Goal: Task Accomplishment & Management: Use online tool/utility

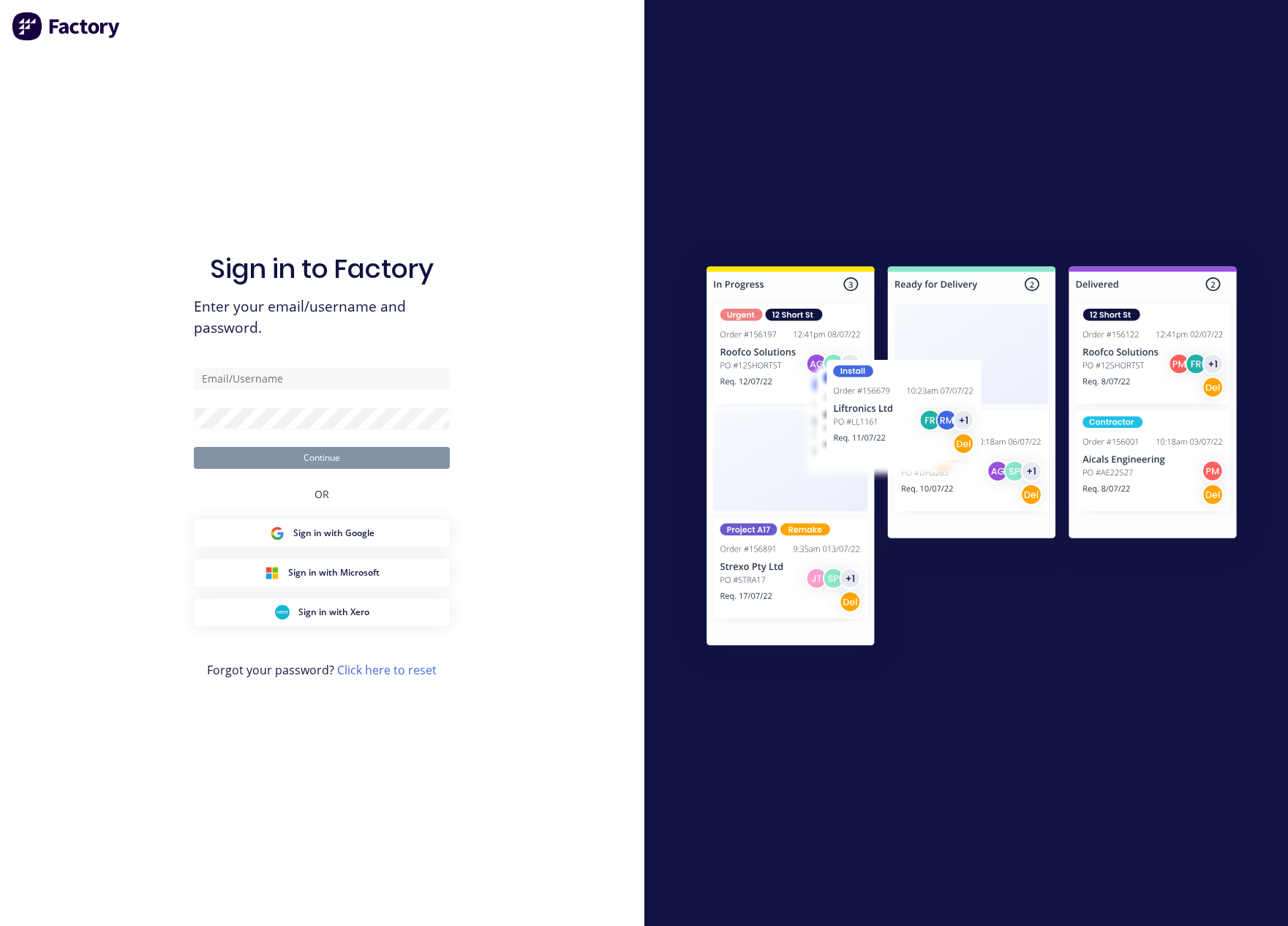
click at [337, 366] on div "Sign in to Factory Enter your email/username and password. Continue OR Sign in …" at bounding box center [322, 478] width 256 height 873
click at [334, 373] on input "text" at bounding box center [322, 379] width 256 height 22
type input "[EMAIL_ADDRESS][DOMAIN_NAME]"
click at [194, 447] on button "Continue" at bounding box center [322, 457] width 256 height 22
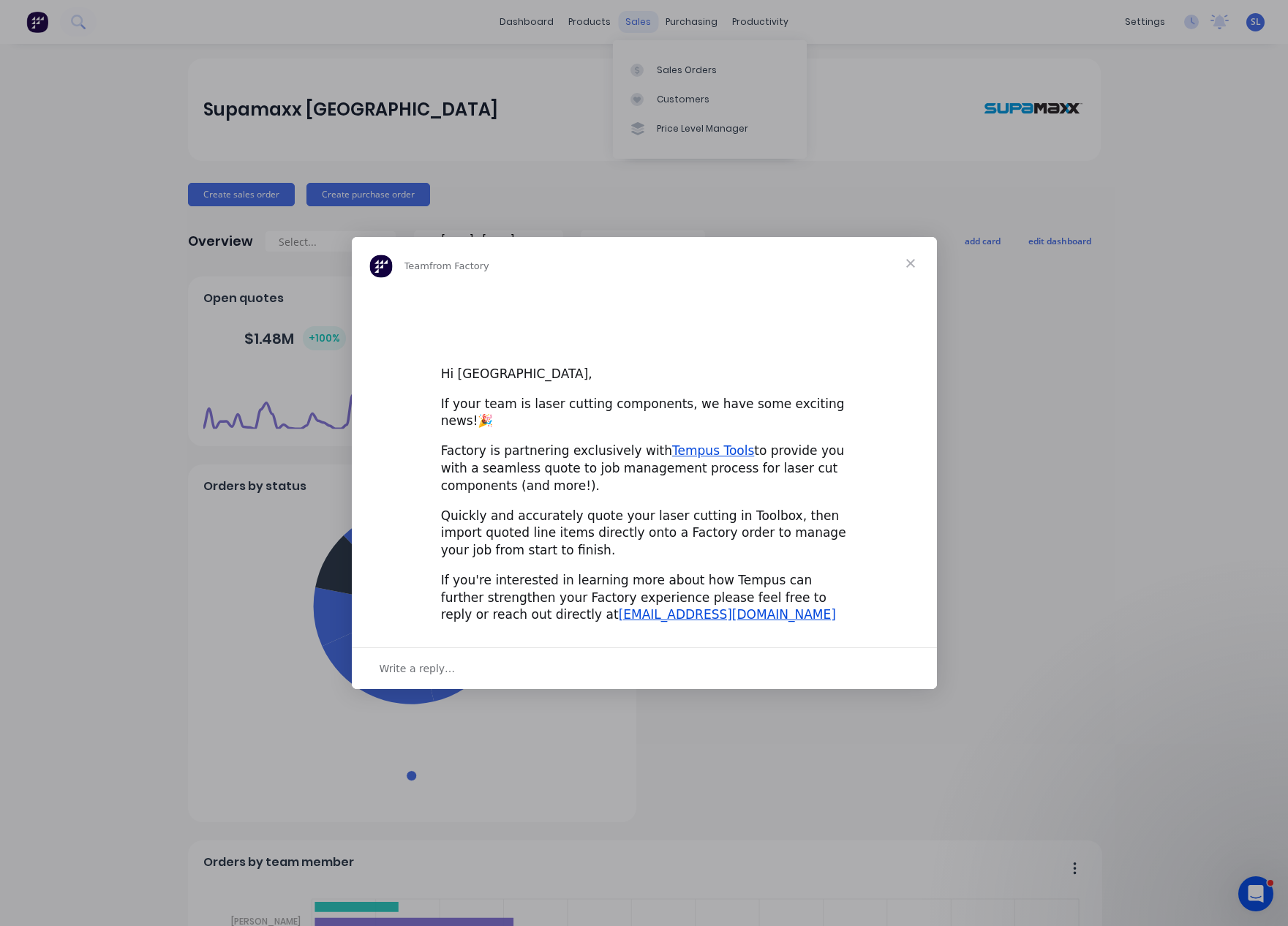
click at [652, 60] on div "Intercom messenger" at bounding box center [644, 463] width 1288 height 926
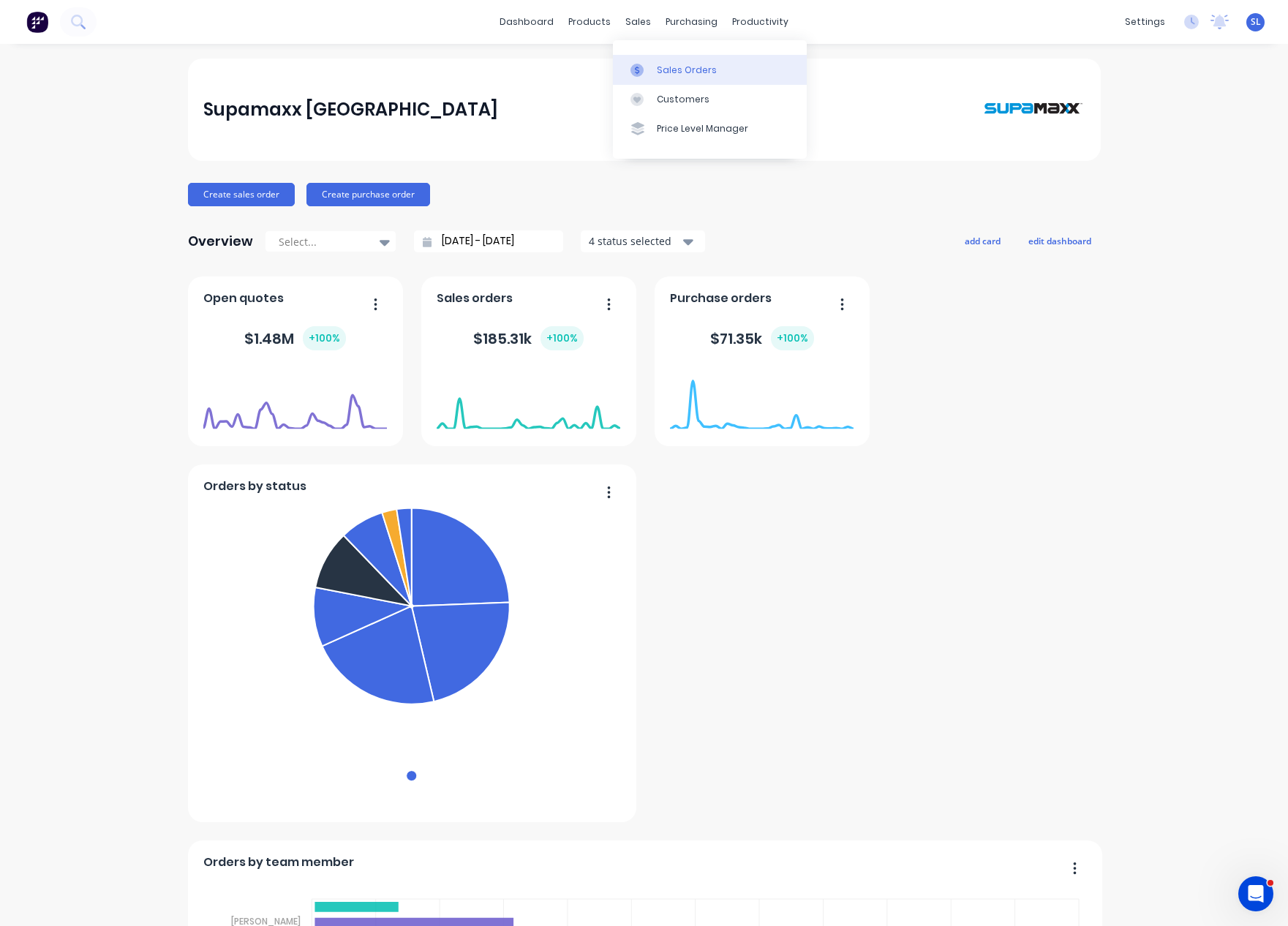
click at [674, 66] on div "Sales Orders" at bounding box center [687, 70] width 60 height 13
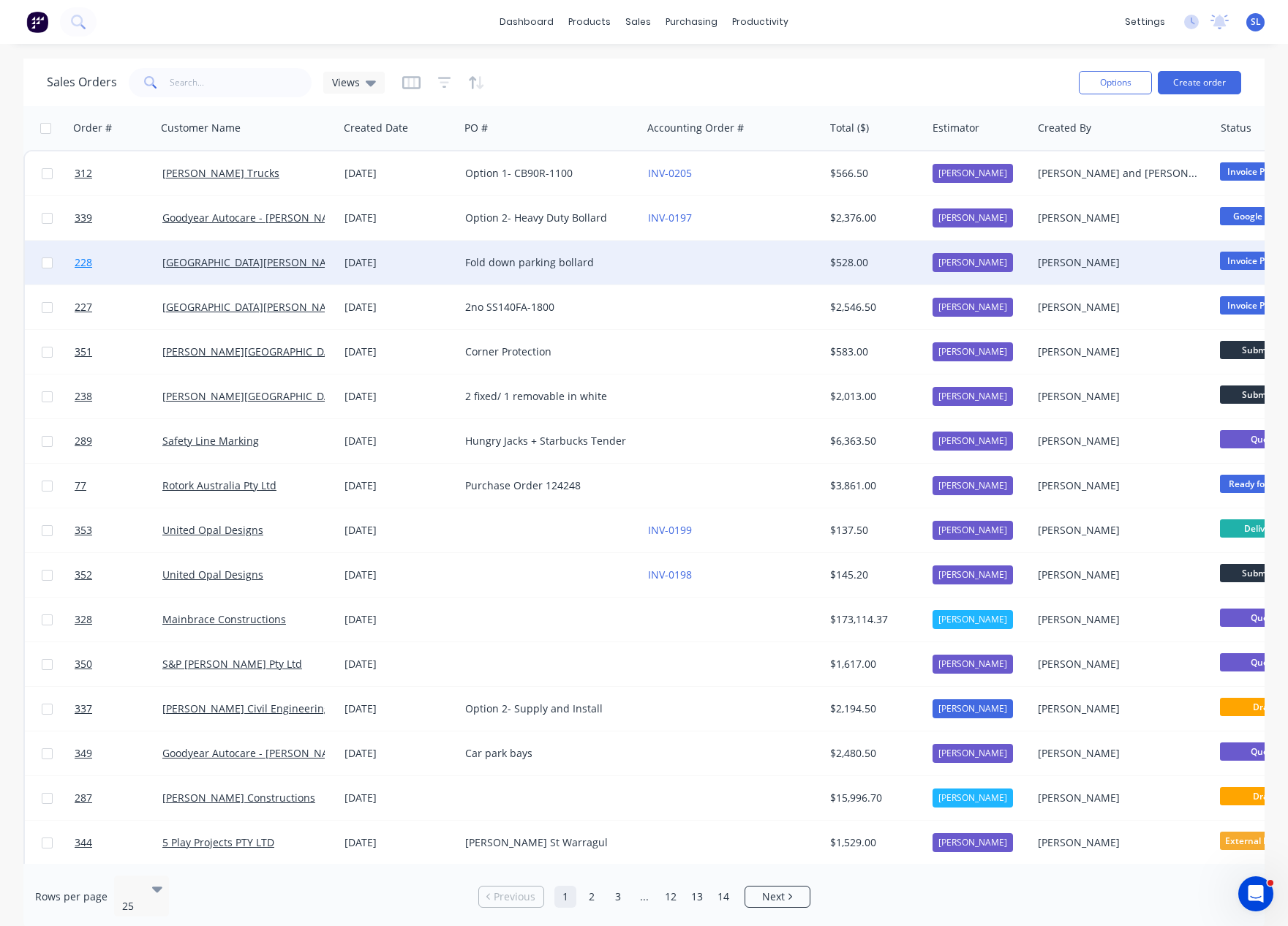
click at [84, 265] on span "228" at bounding box center [84, 263] width 18 height 15
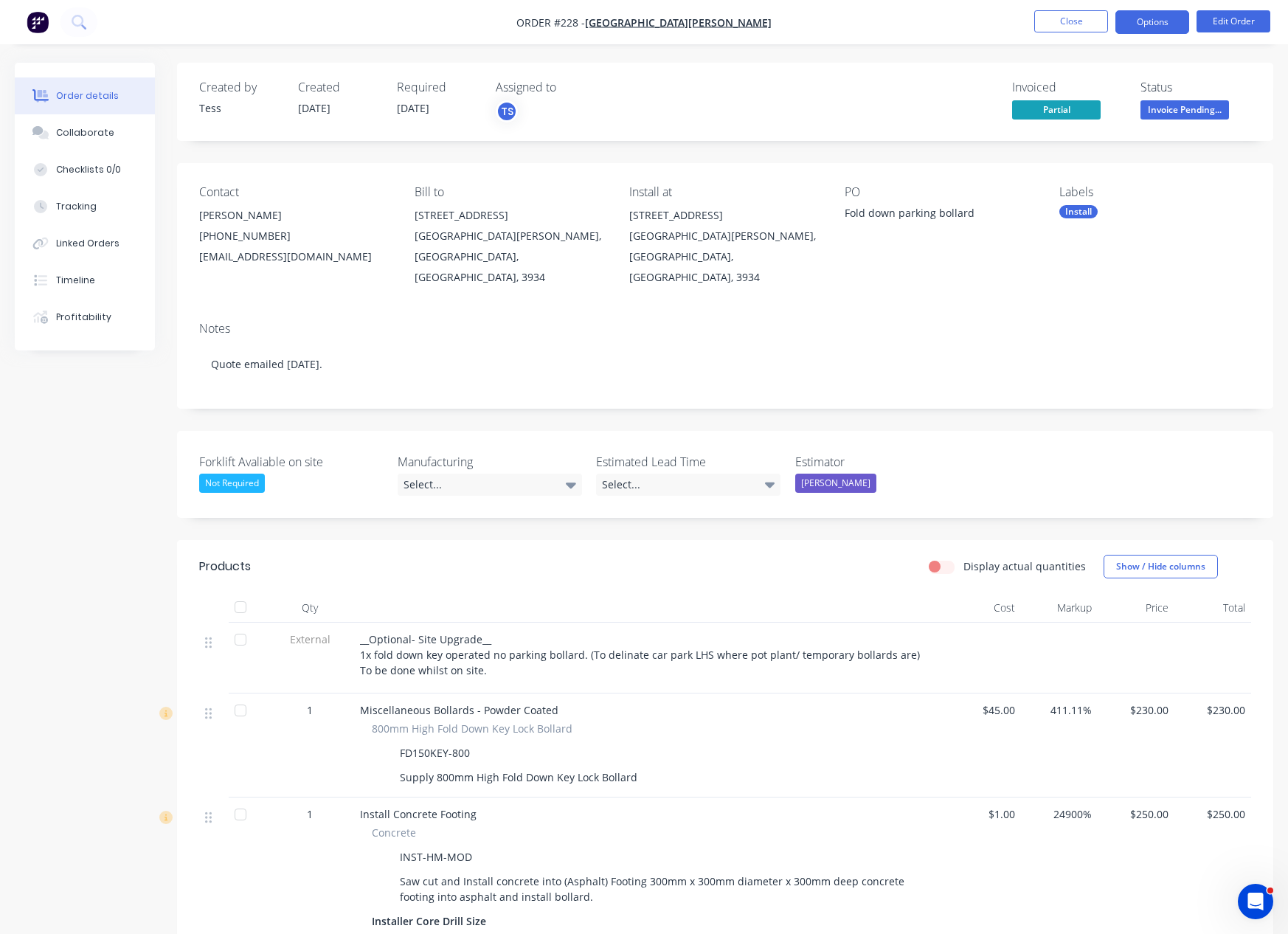
click at [1134, 22] on button "Options" at bounding box center [1152, 22] width 74 height 24
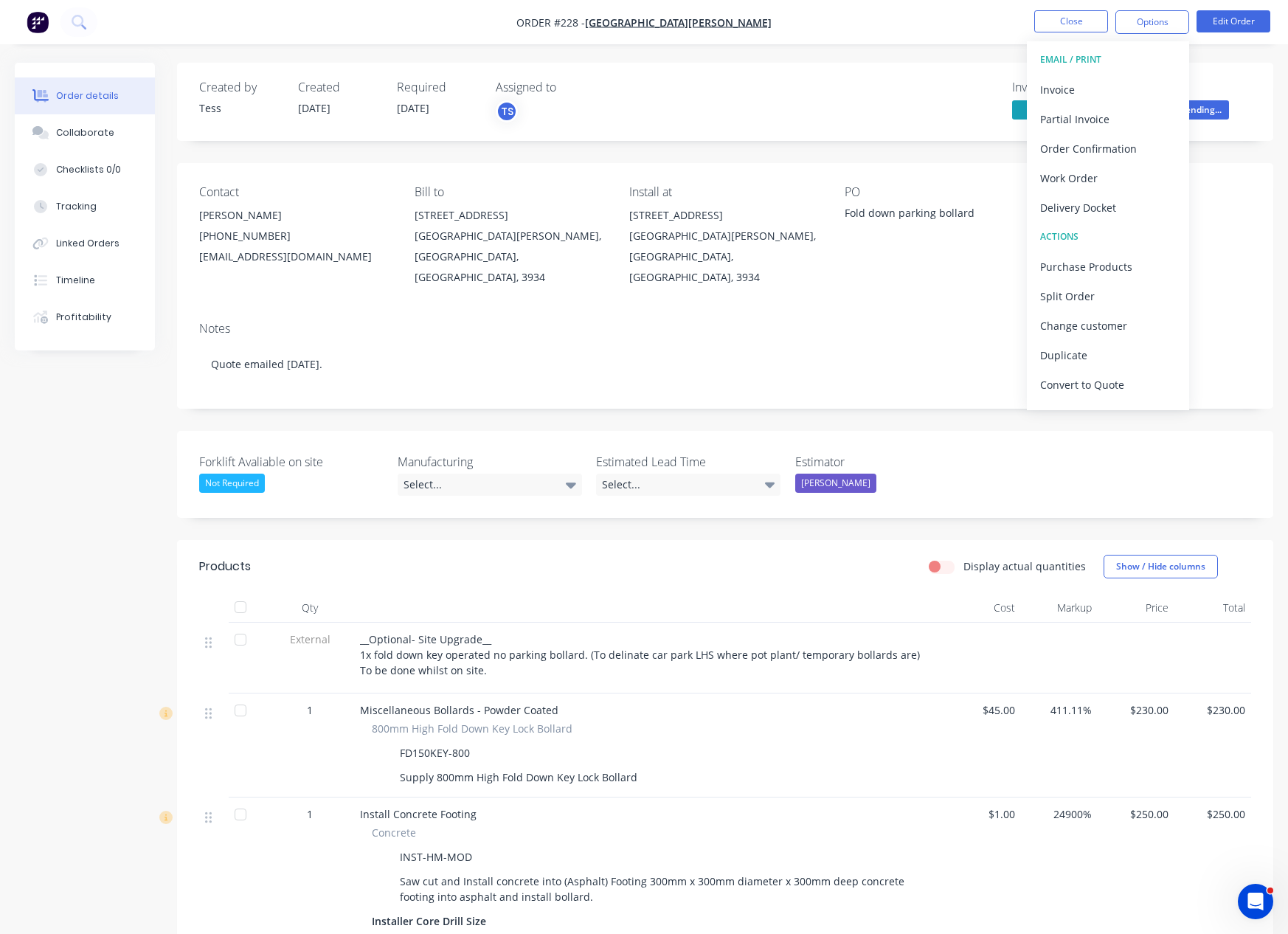
click at [71, 502] on div "Created by Tess Created 08/09/25 Required 14/08/25 Assigned to TS Invoiced Part…" at bounding box center [644, 661] width 1259 height 1197
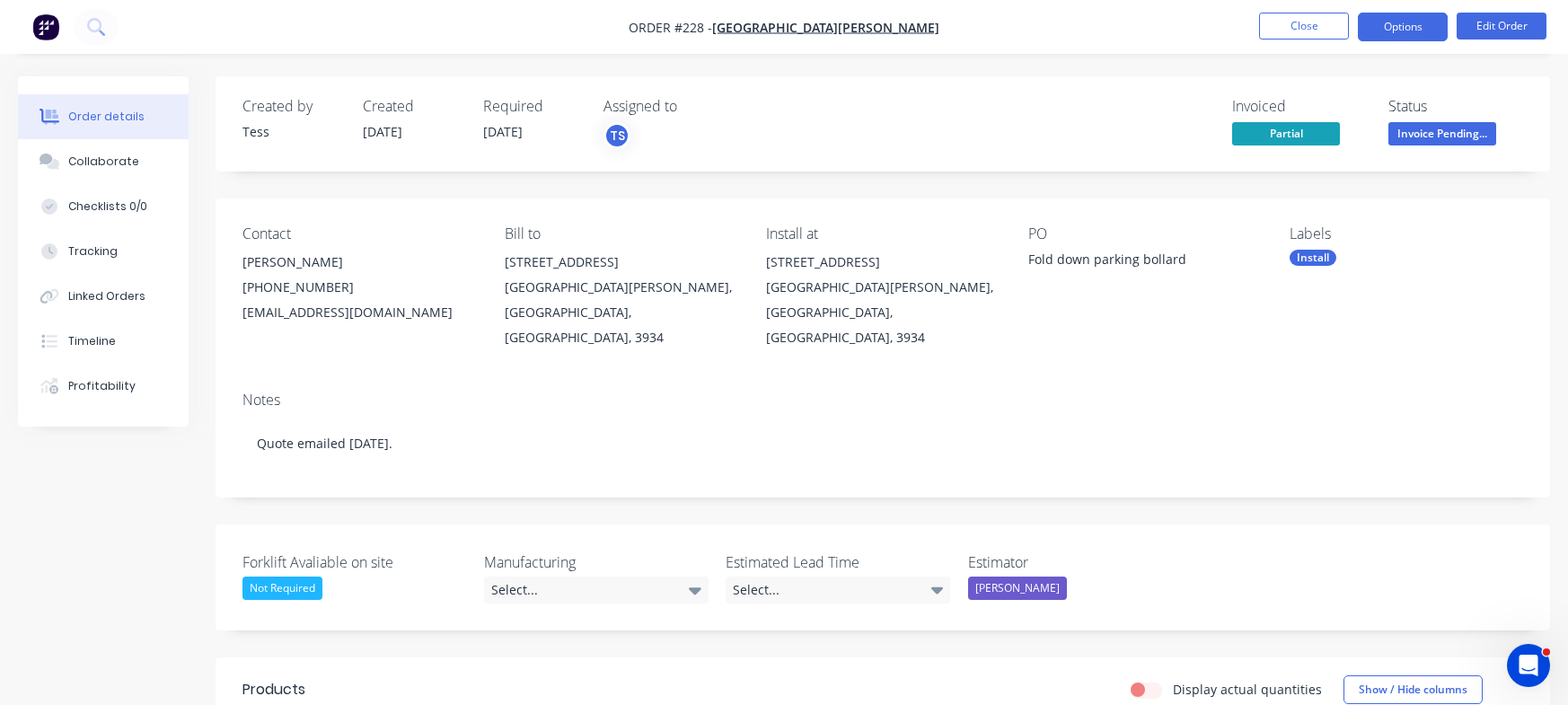
click at [1402, 27] on button "Options" at bounding box center [1403, 27] width 90 height 29
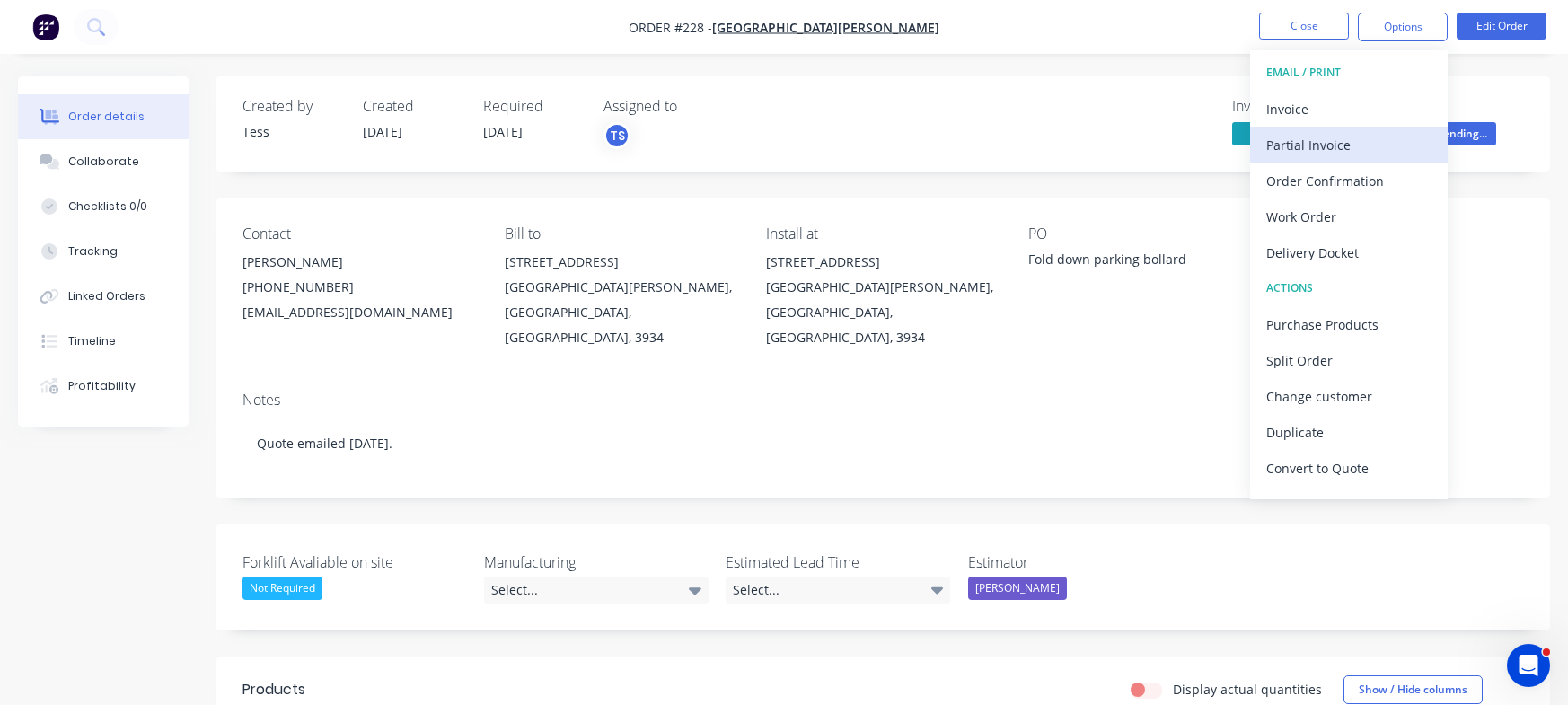
click at [1326, 150] on div "Partial Invoice" at bounding box center [1349, 145] width 165 height 26
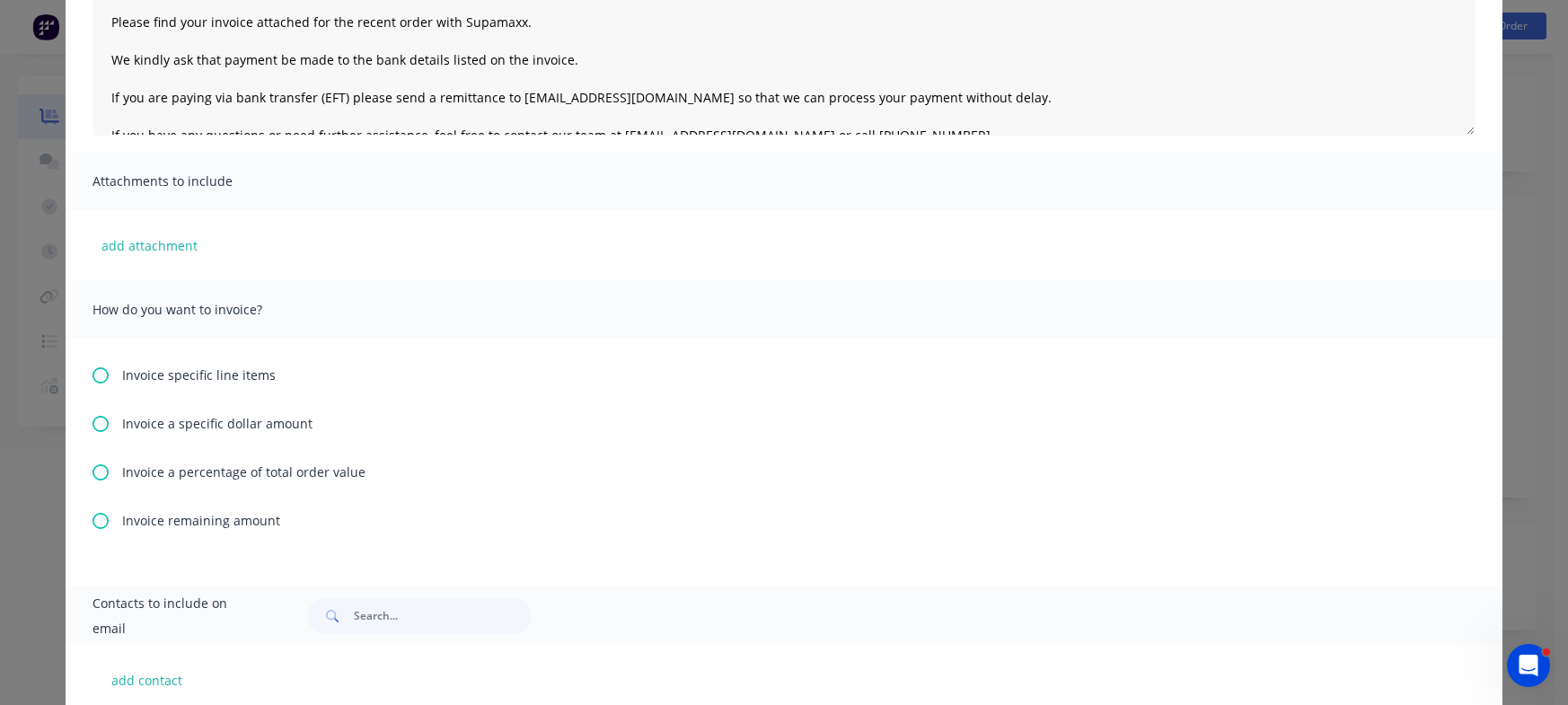
scroll to position [306, 0]
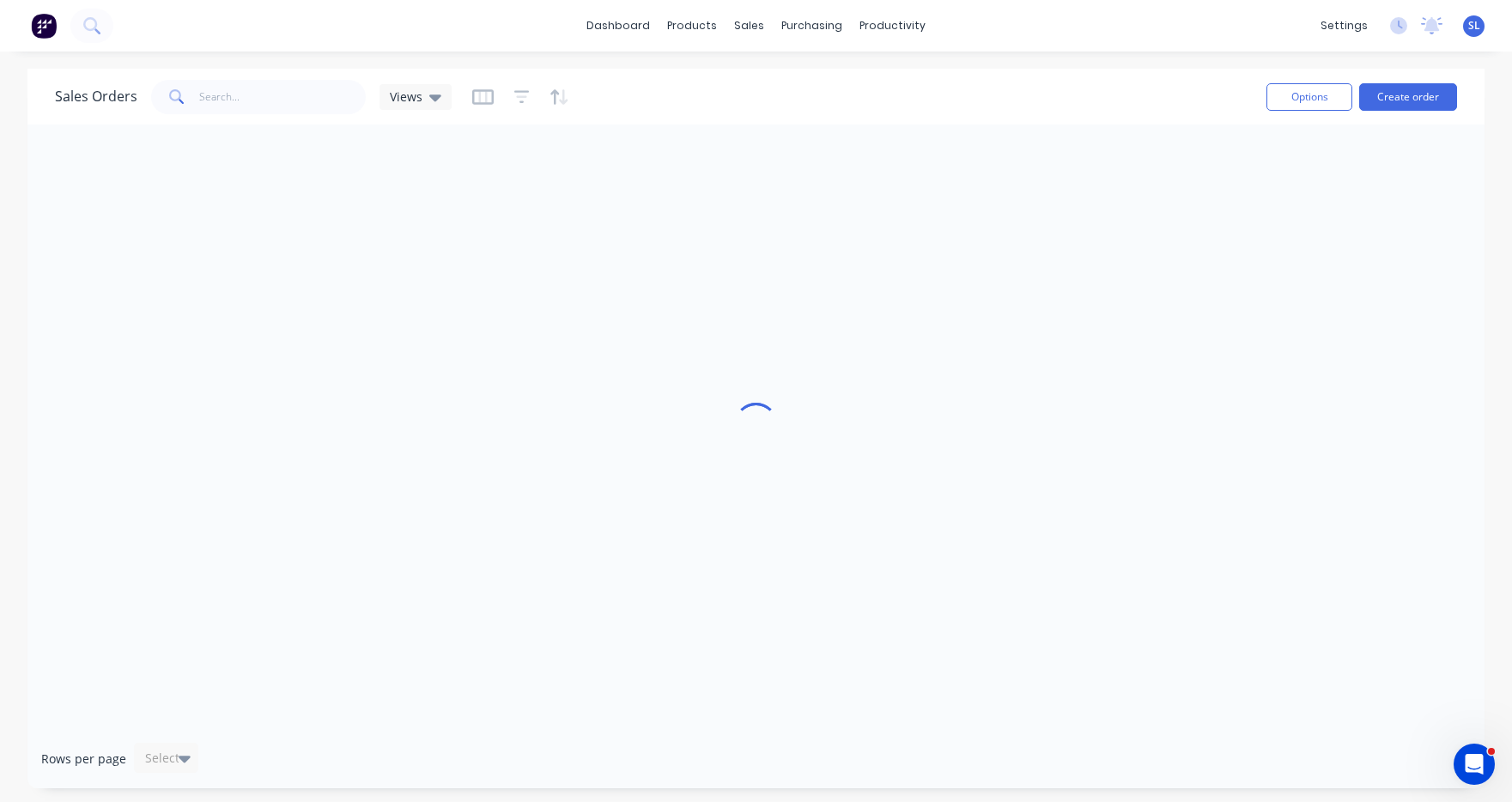
click at [690, 91] on div "Sales Orders Views" at bounding box center [654, 96] width 1198 height 42
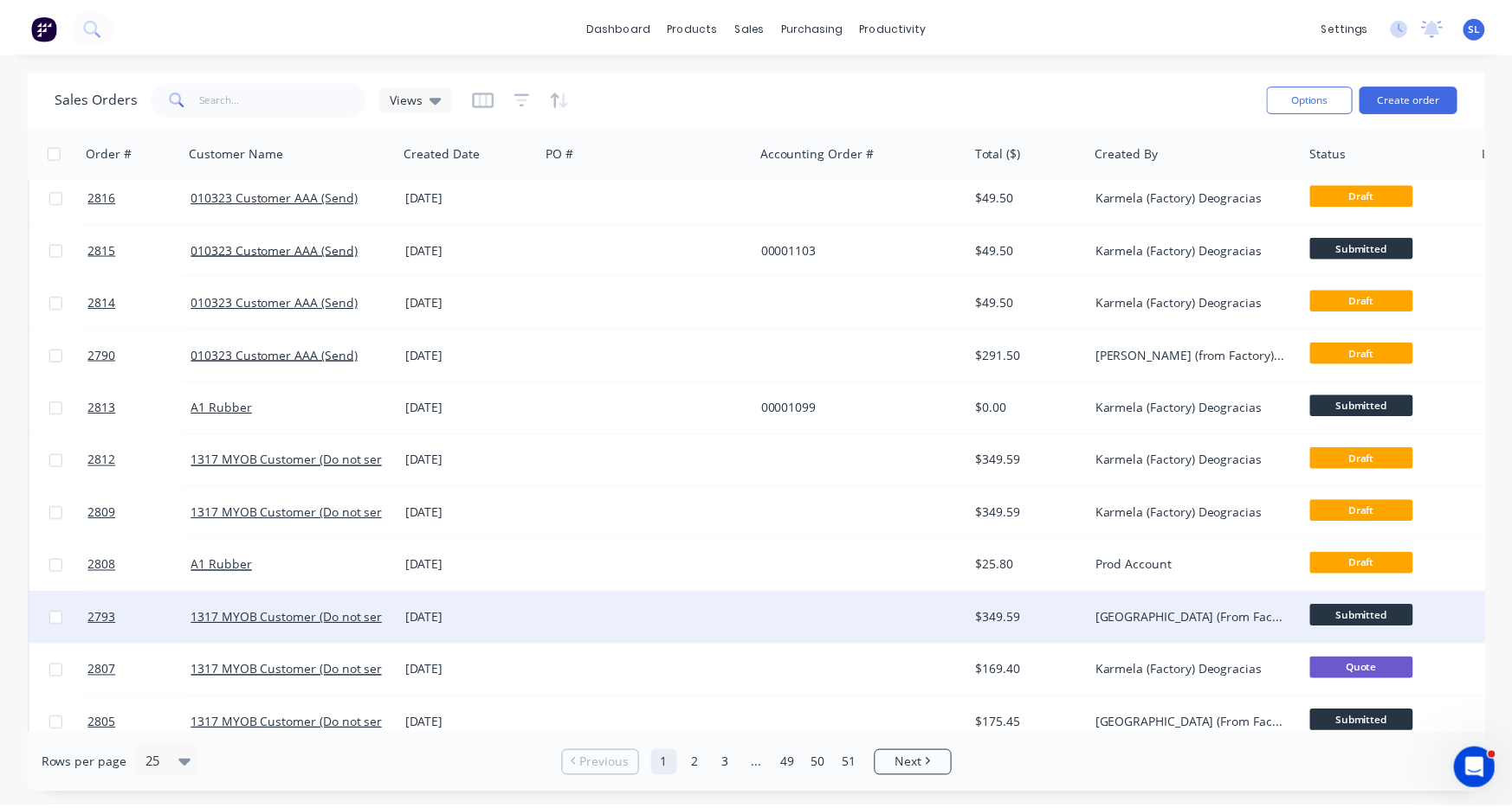
scroll to position [301, 0]
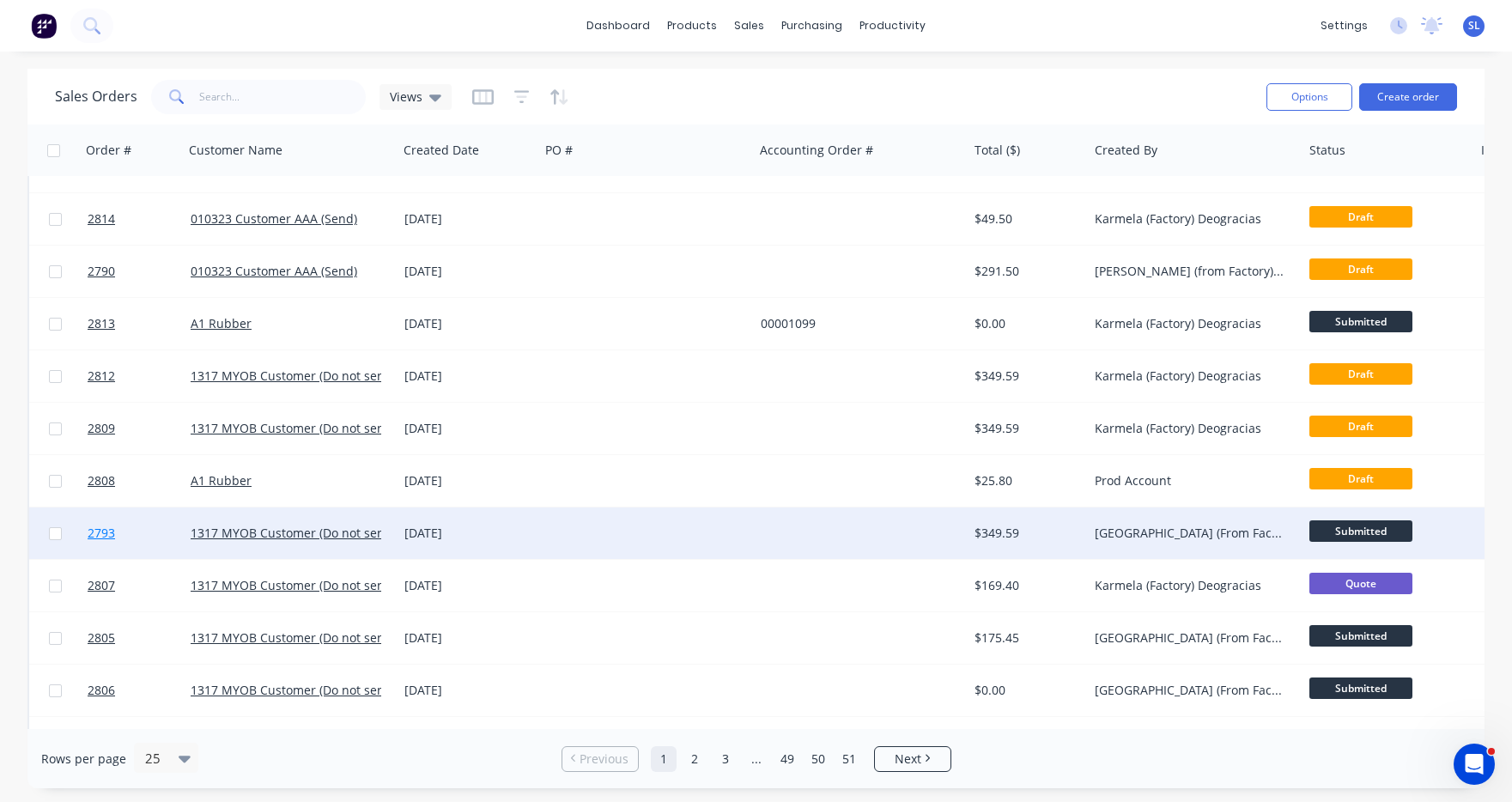
click at [119, 539] on link "2793" at bounding box center [139, 533] width 103 height 51
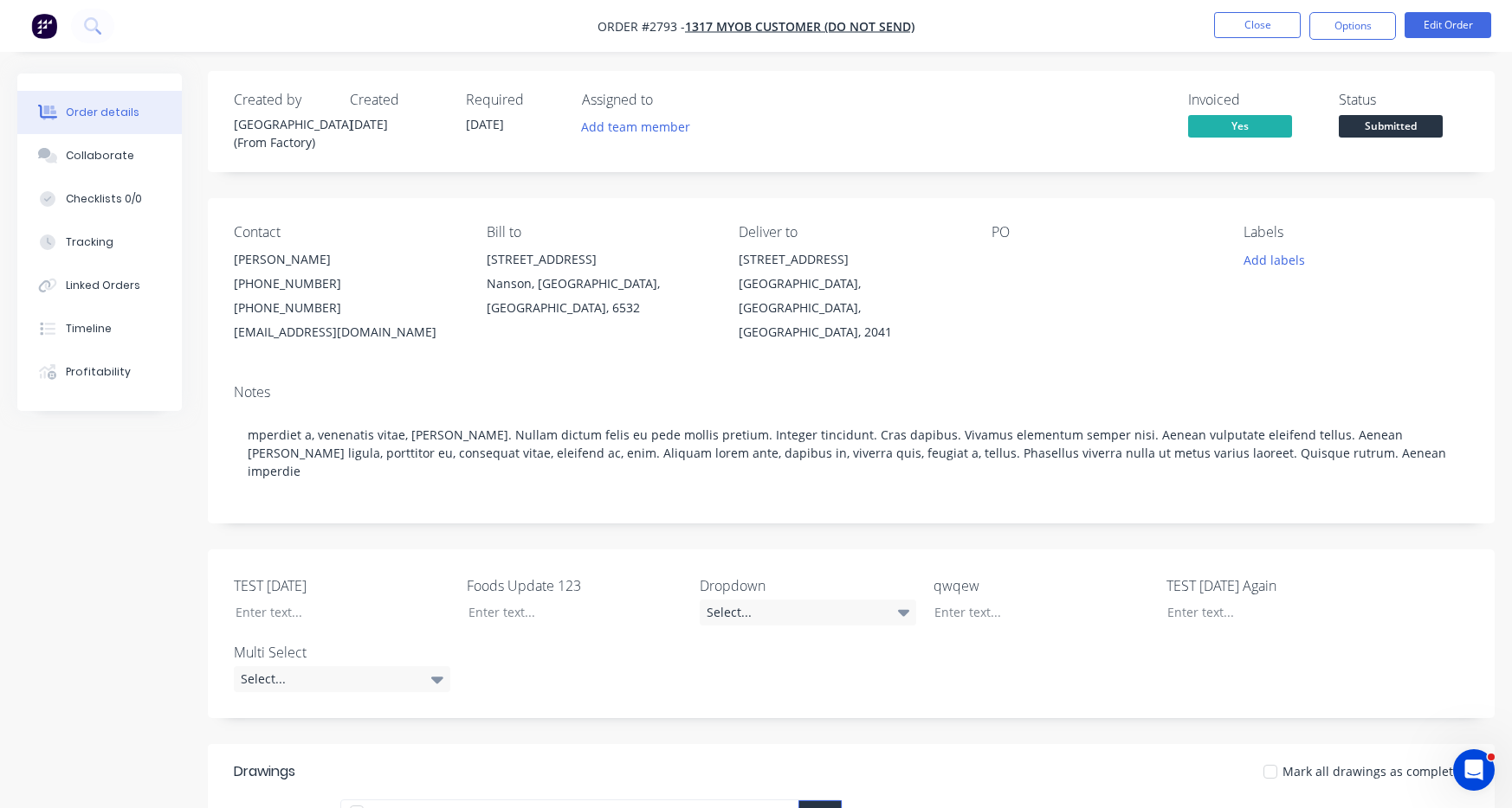
scroll to position [4, 0]
click at [378, 641] on label "Multi Select" at bounding box center [342, 652] width 216 height 21
click at [381, 666] on div "Select..." at bounding box center [342, 678] width 216 height 26
click at [296, 678] on div "Option 2" at bounding box center [301, 735] width 55 height 22
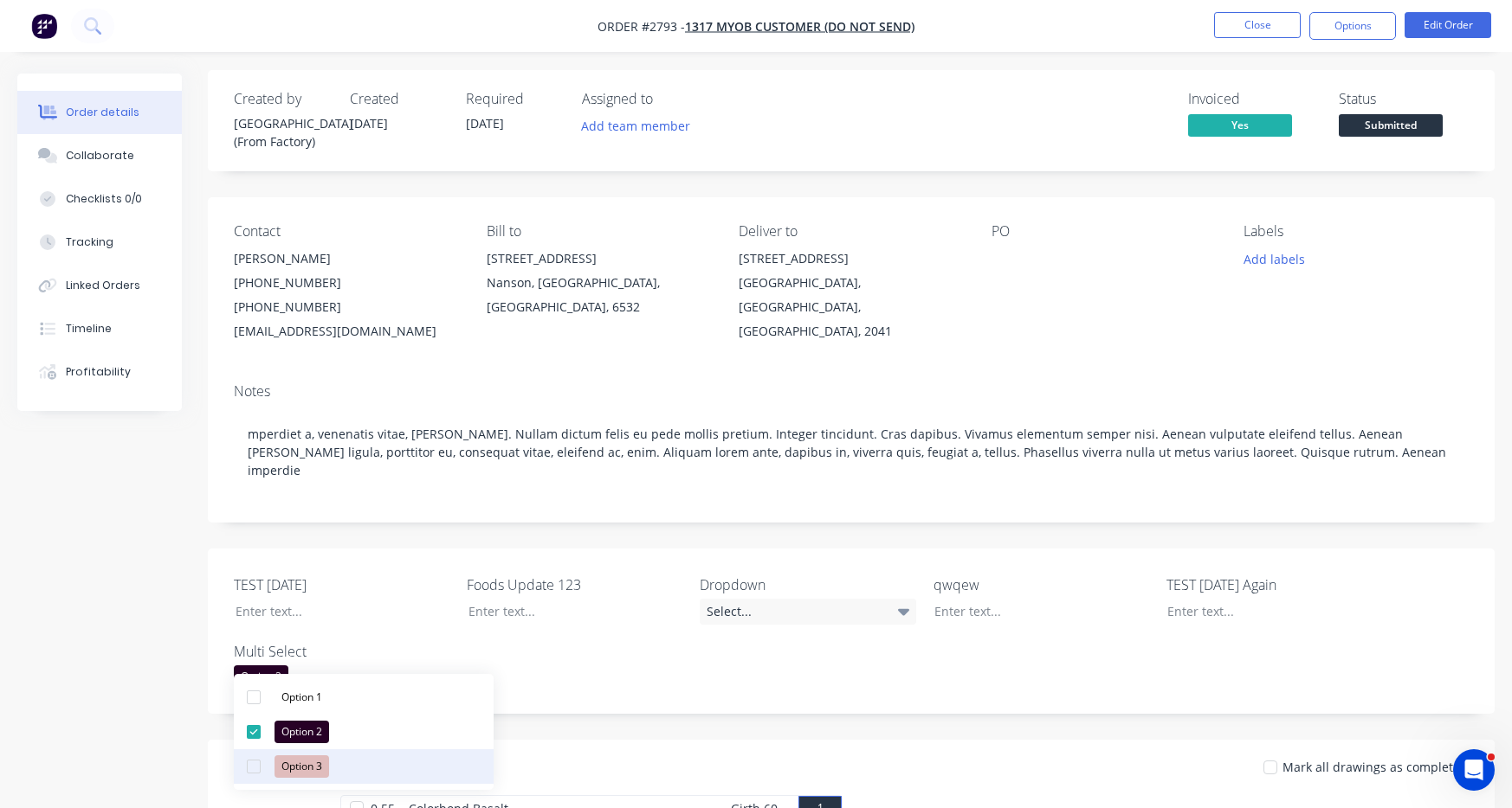
click at [300, 678] on div "Option 3" at bounding box center [301, 766] width 55 height 22
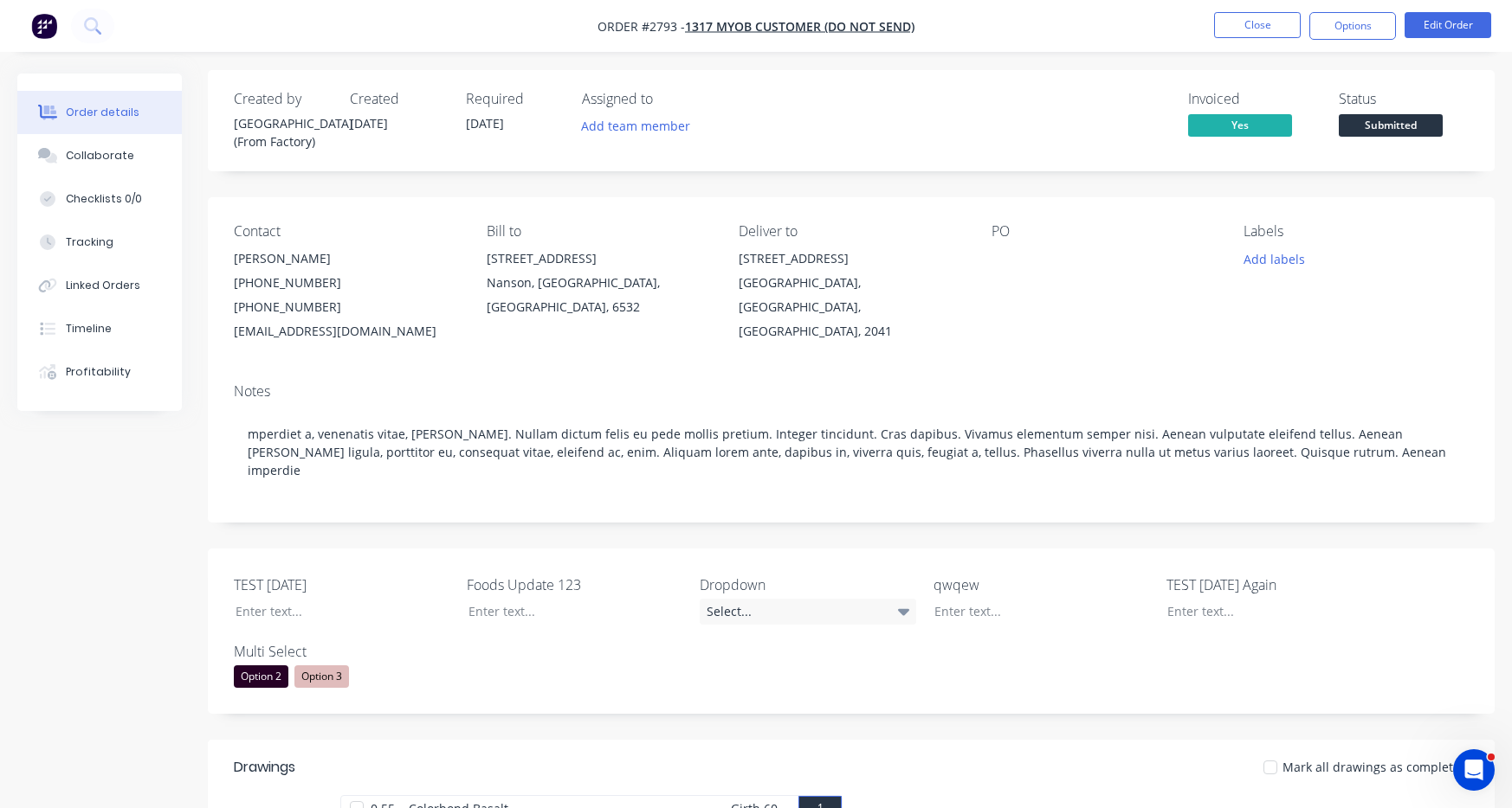
click at [852, 600] on div "Select..." at bounding box center [807, 611] width 216 height 26
click at [746, 678] on div "Gcash" at bounding box center [734, 699] width 44 height 22
click at [291, 599] on div at bounding box center [329, 611] width 216 height 25
click at [572, 599] on div at bounding box center [563, 611] width 216 height 25
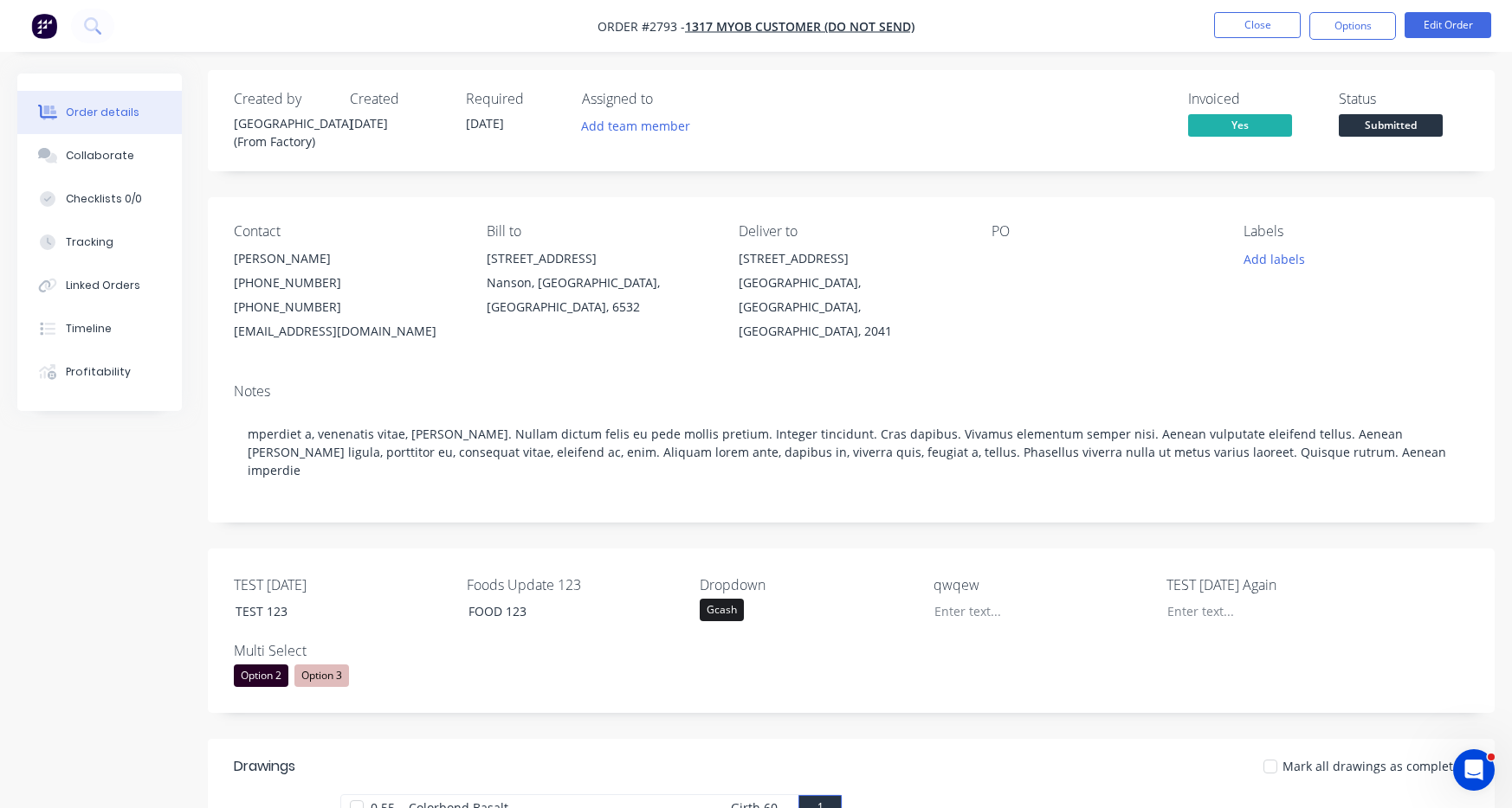
click at [1350, 27] on button "Options" at bounding box center [1353, 26] width 86 height 28
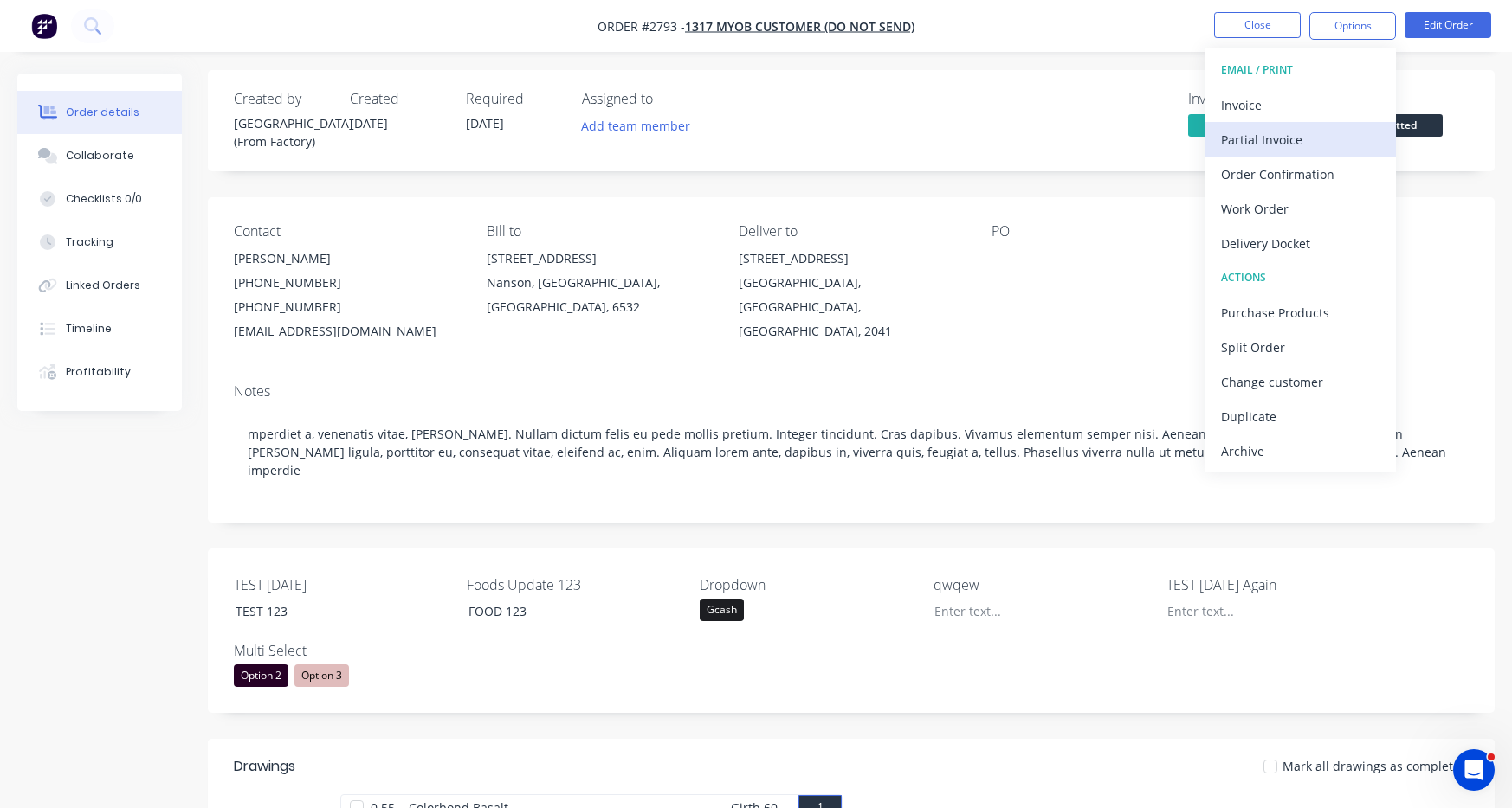
click at [1267, 133] on div "Partial Invoice" at bounding box center [1301, 140] width 159 height 25
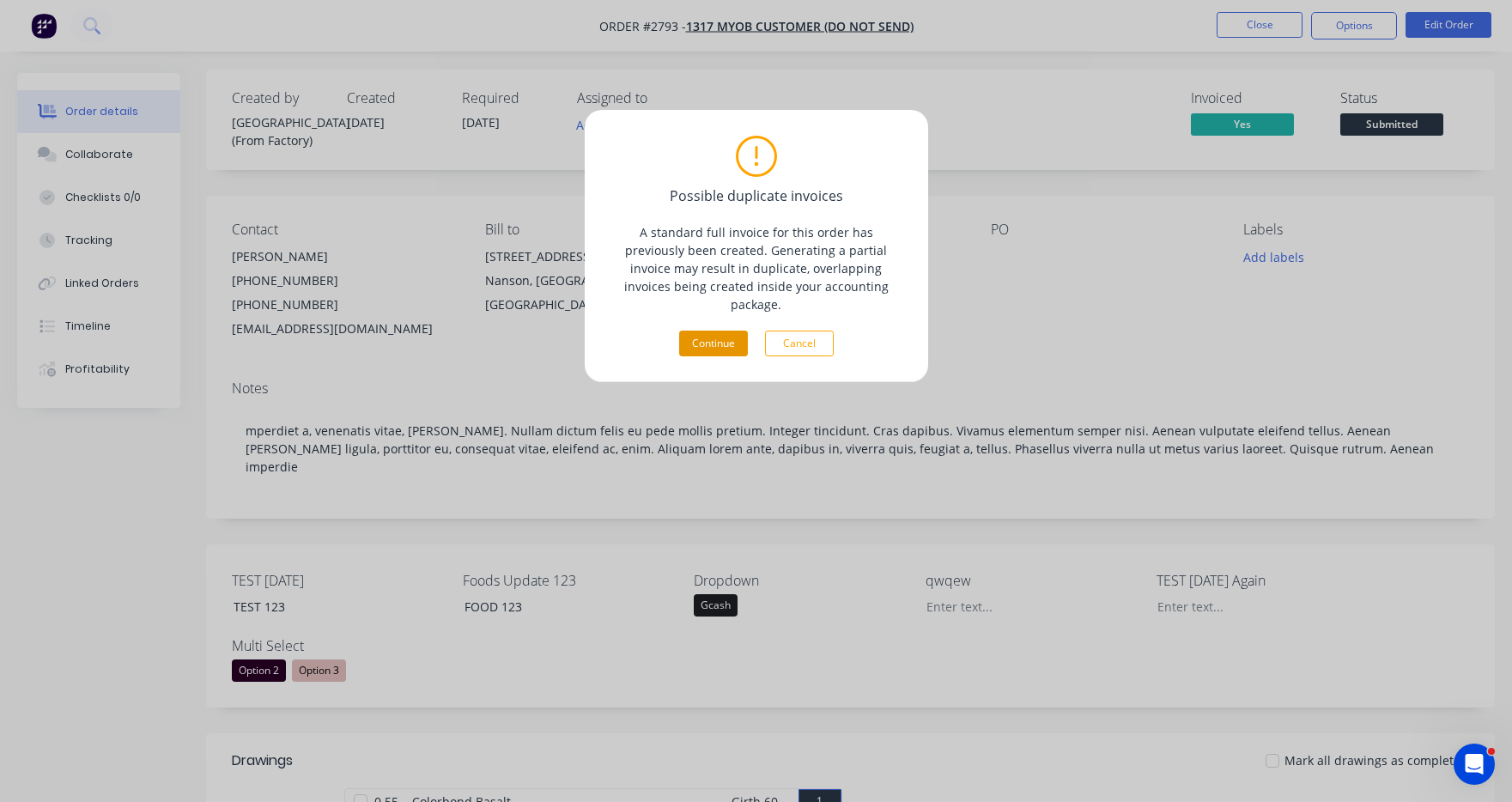
click at [717, 331] on button "Continue" at bounding box center [713, 343] width 69 height 26
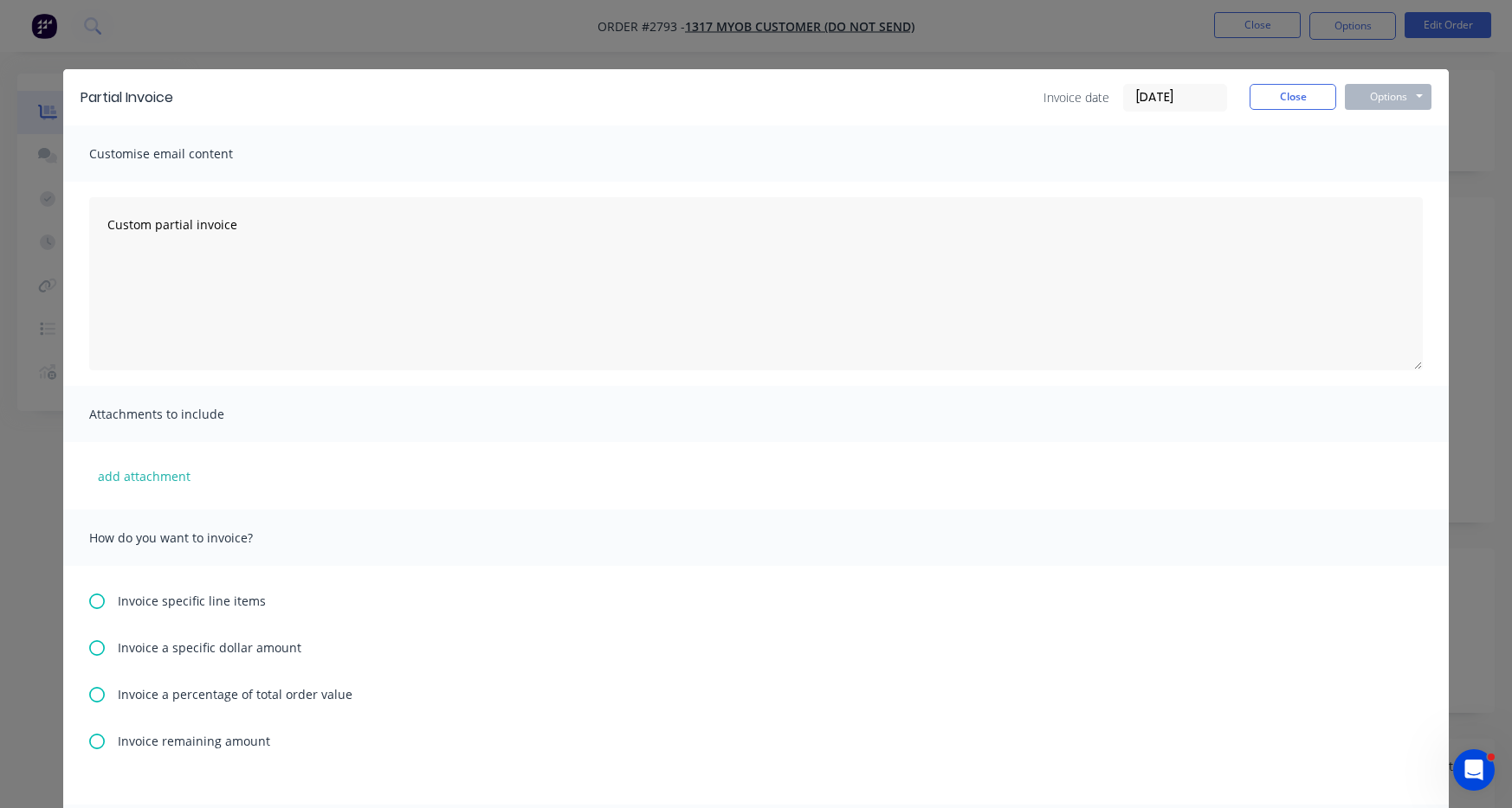
click at [128, 654] on span "Invoice a specific dollar amount" at bounding box center [209, 648] width 183 height 18
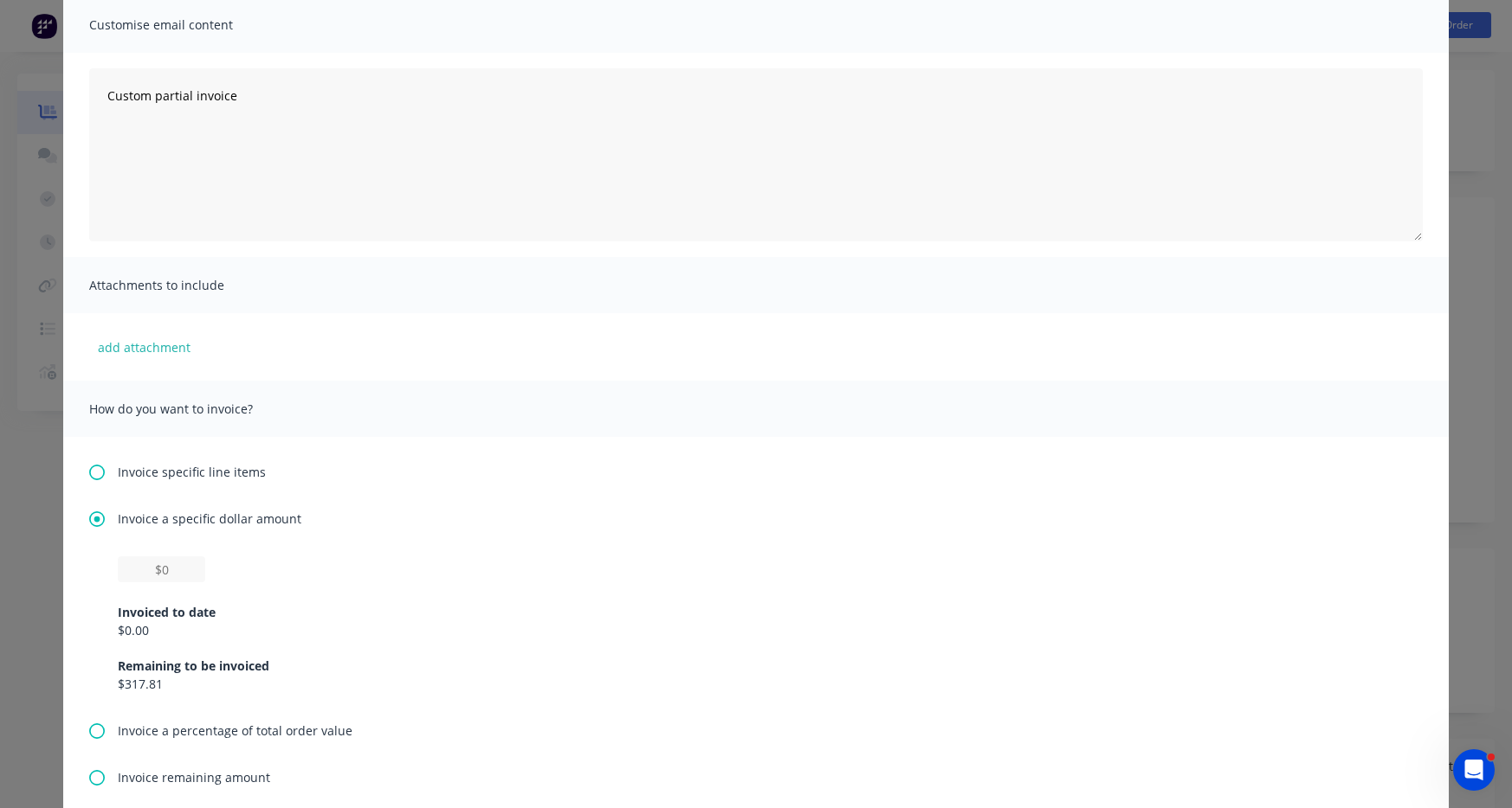
scroll to position [143, 0]
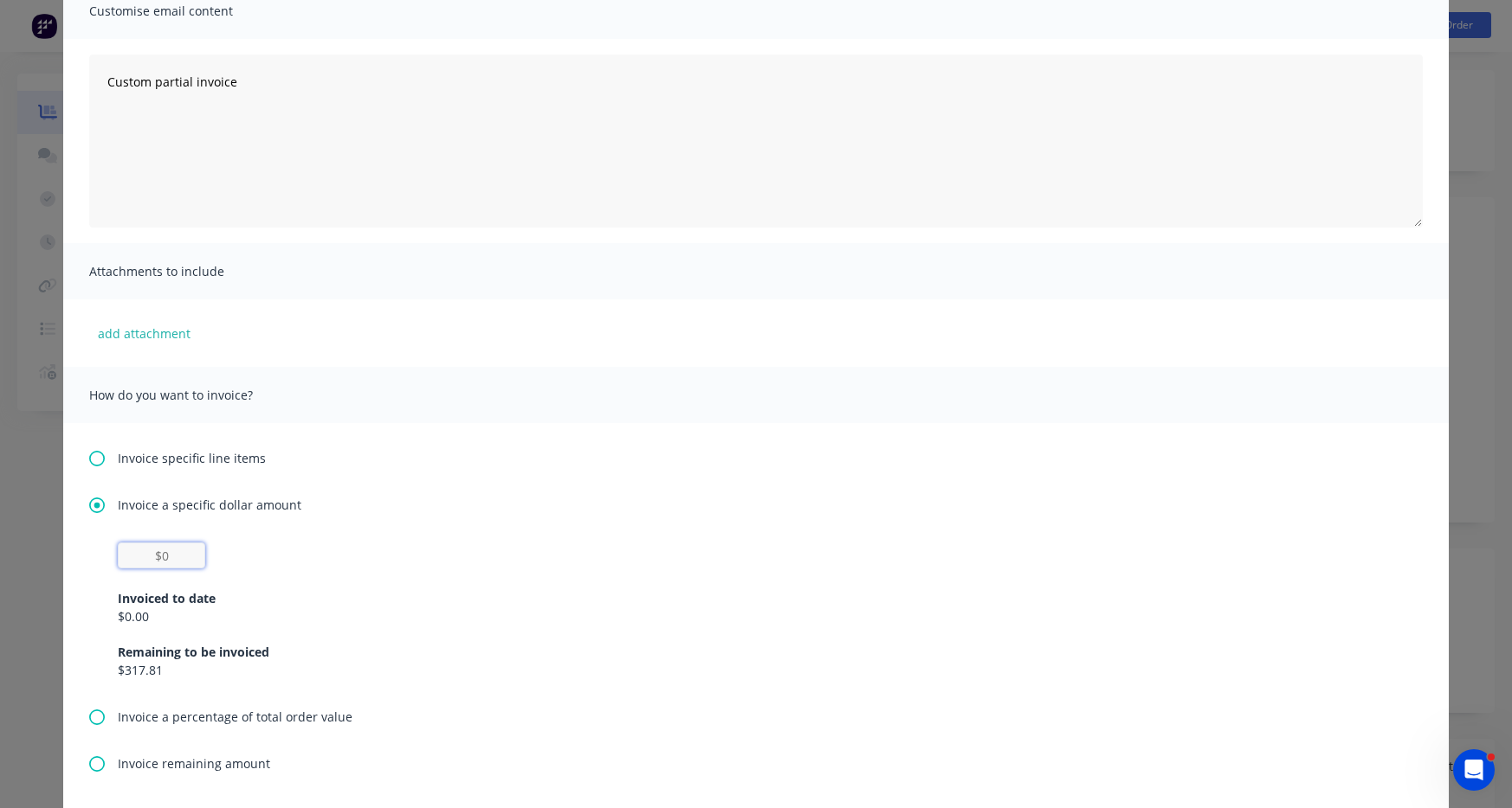
click at [156, 557] on input "text" at bounding box center [161, 556] width 87 height 26
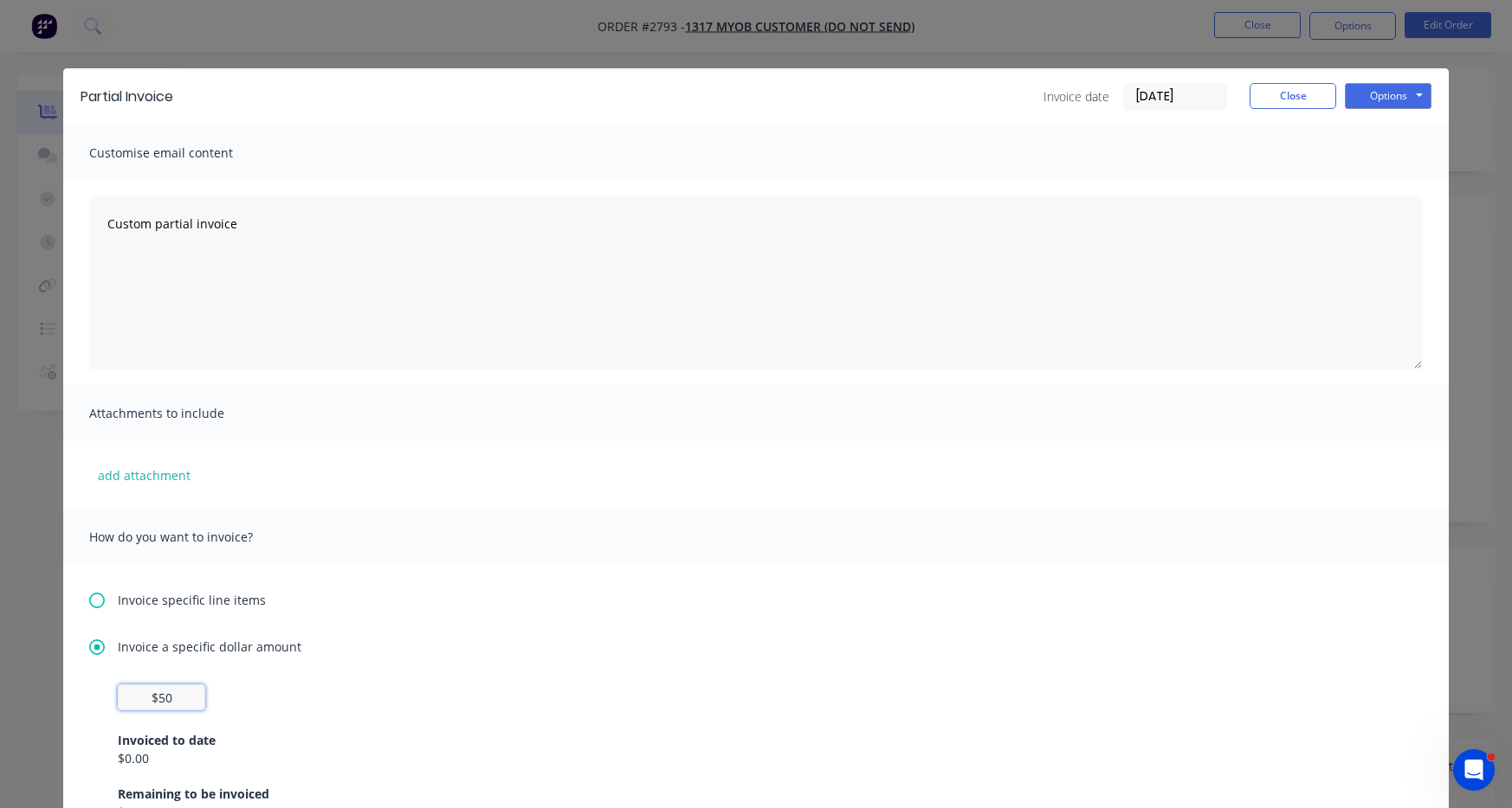
scroll to position [0, 0]
type input "$50"
click at [1031, 162] on div "Customise email content" at bounding box center [756, 154] width 1385 height 57
click at [1397, 98] on button "Options" at bounding box center [1388, 96] width 86 height 26
click at [1389, 144] on button "Print" at bounding box center [1400, 156] width 110 height 29
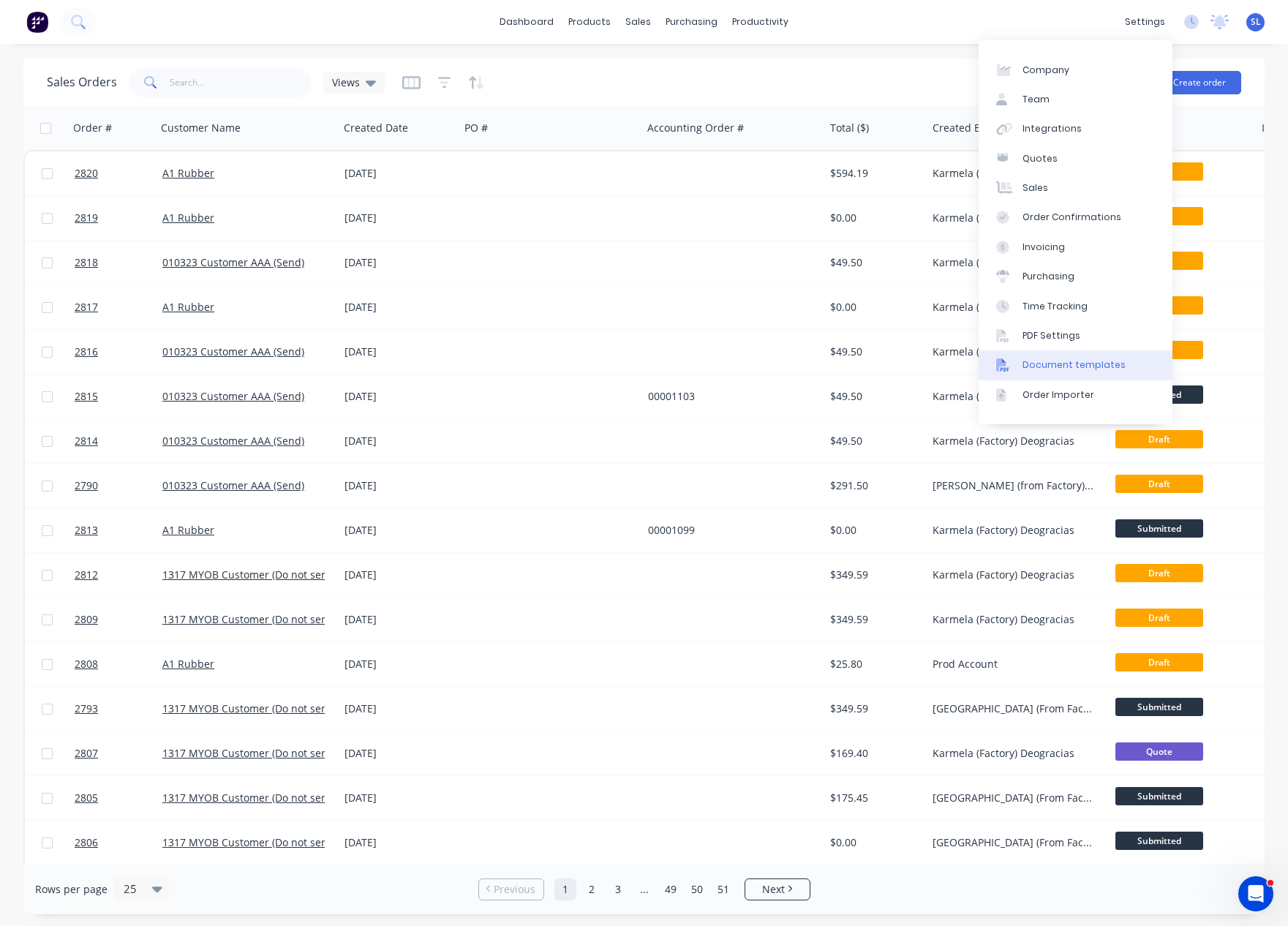
click at [1045, 365] on div "Document templates" at bounding box center [1074, 365] width 103 height 13
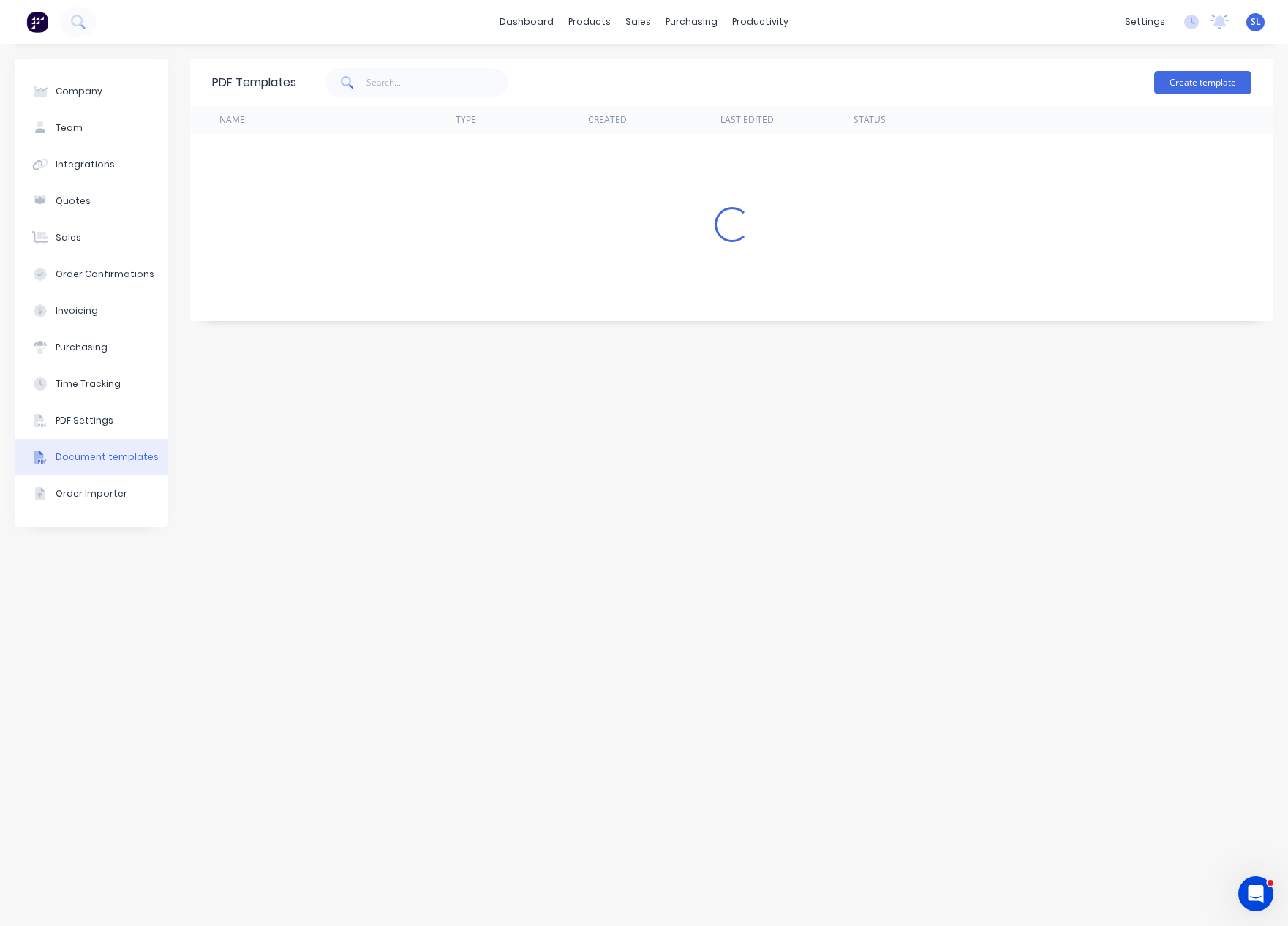
click at [904, 75] on div "Create template" at bounding box center [774, 83] width 955 height 44
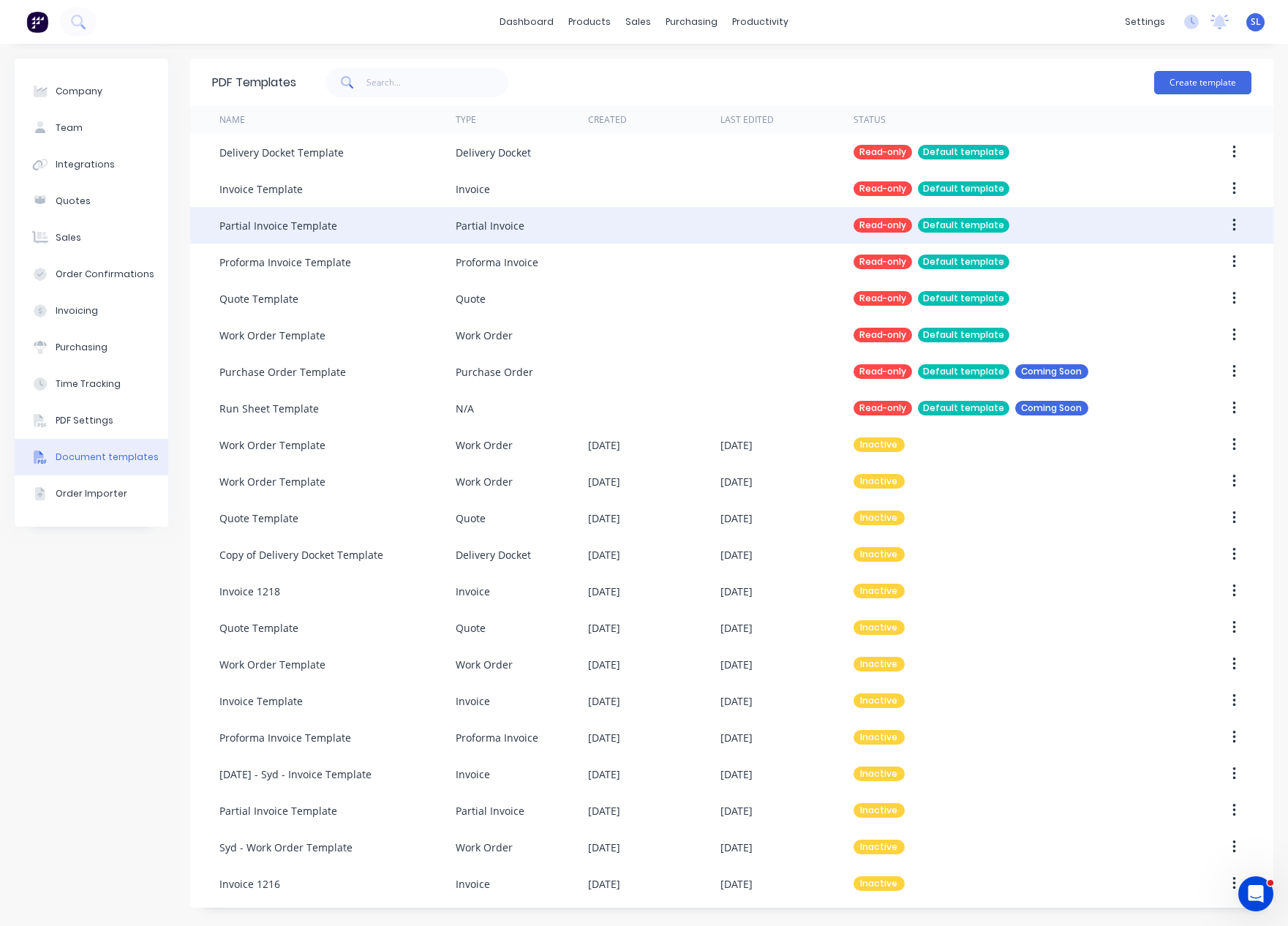
click at [1238, 223] on button "button" at bounding box center [1234, 225] width 34 height 26
click at [1185, 264] on div "Duplicate" at bounding box center [1182, 264] width 113 height 21
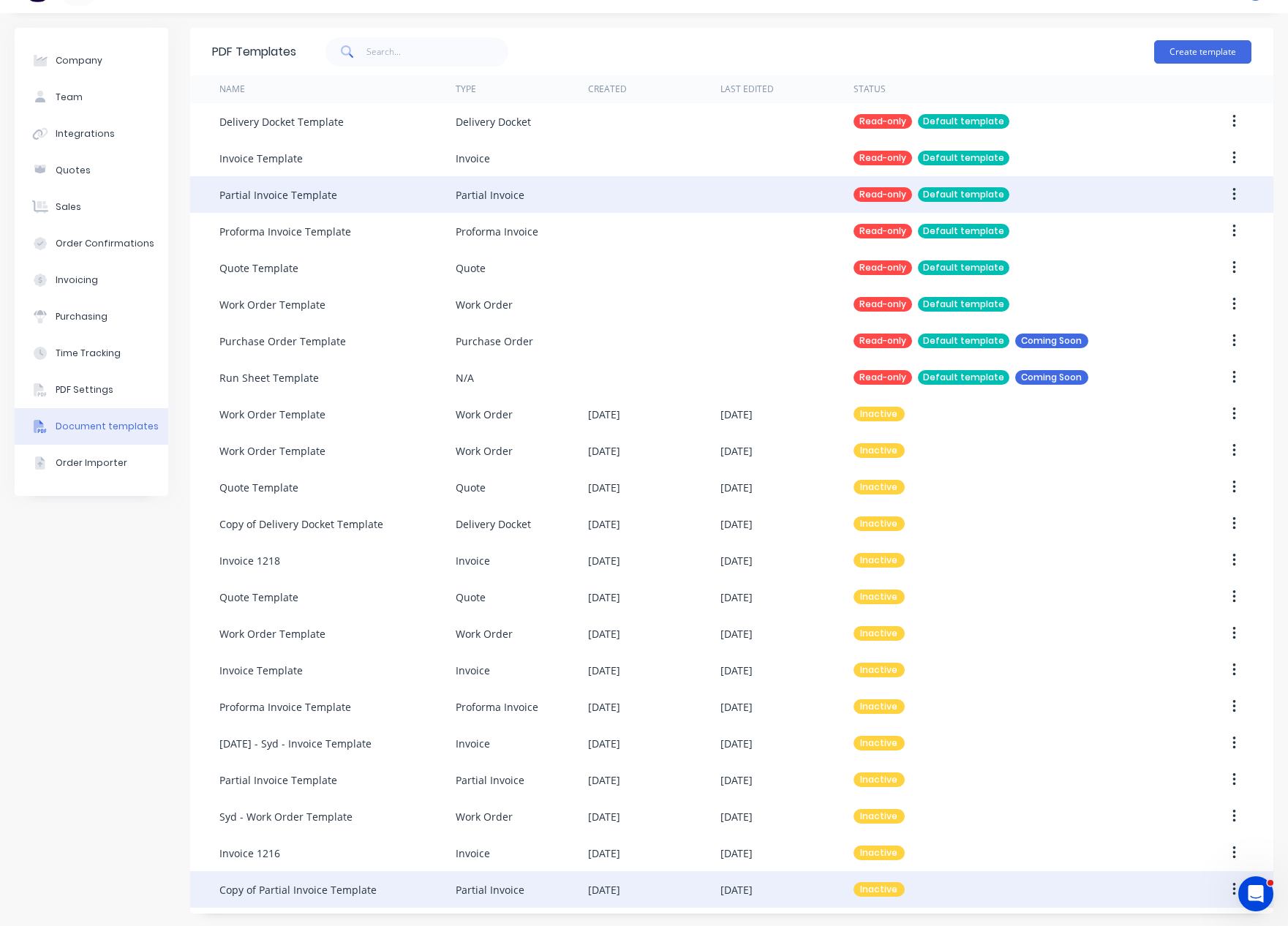
scroll to position [33, 0]
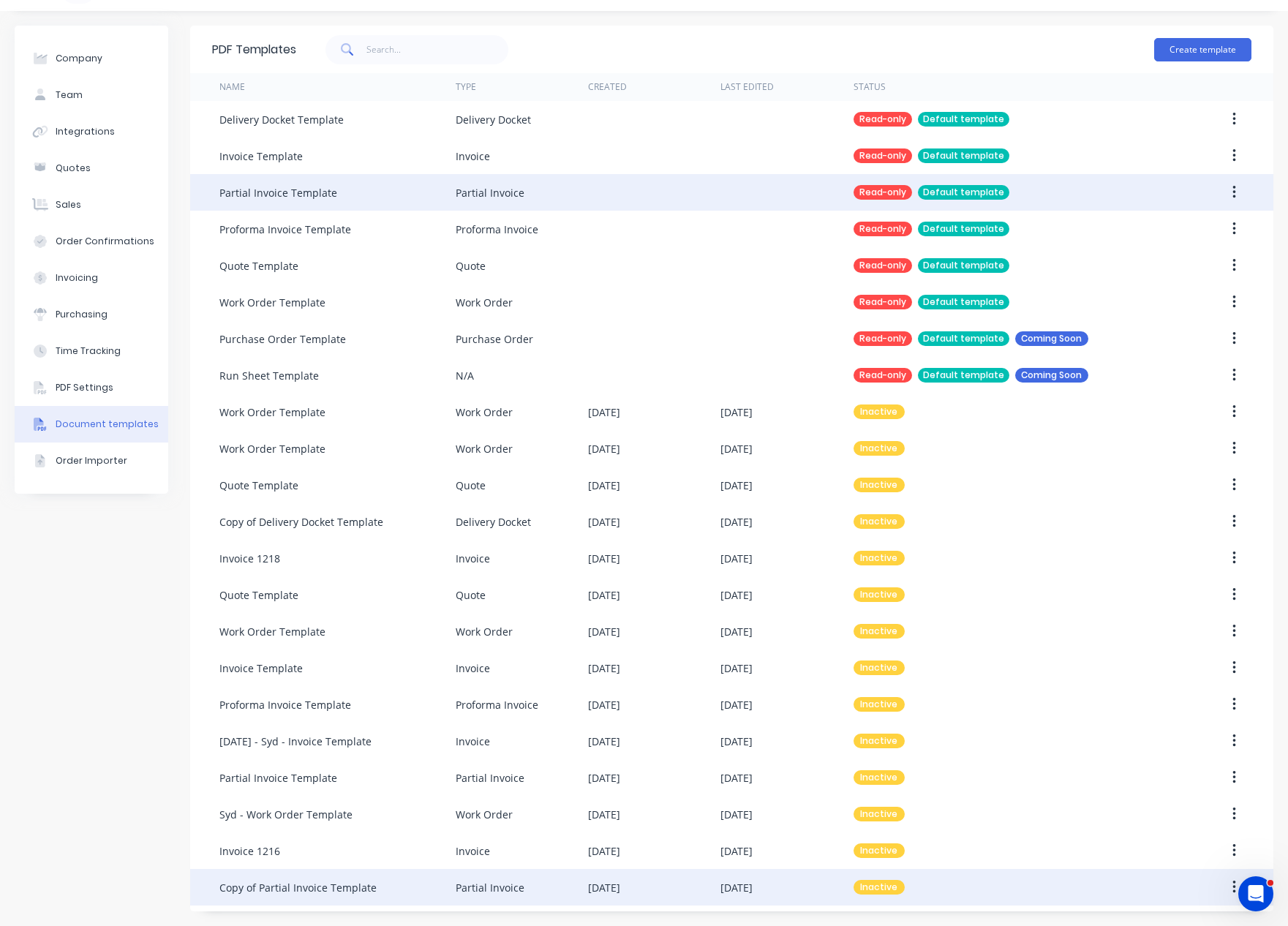
click at [1233, 881] on icon "button" at bounding box center [1234, 887] width 3 height 13
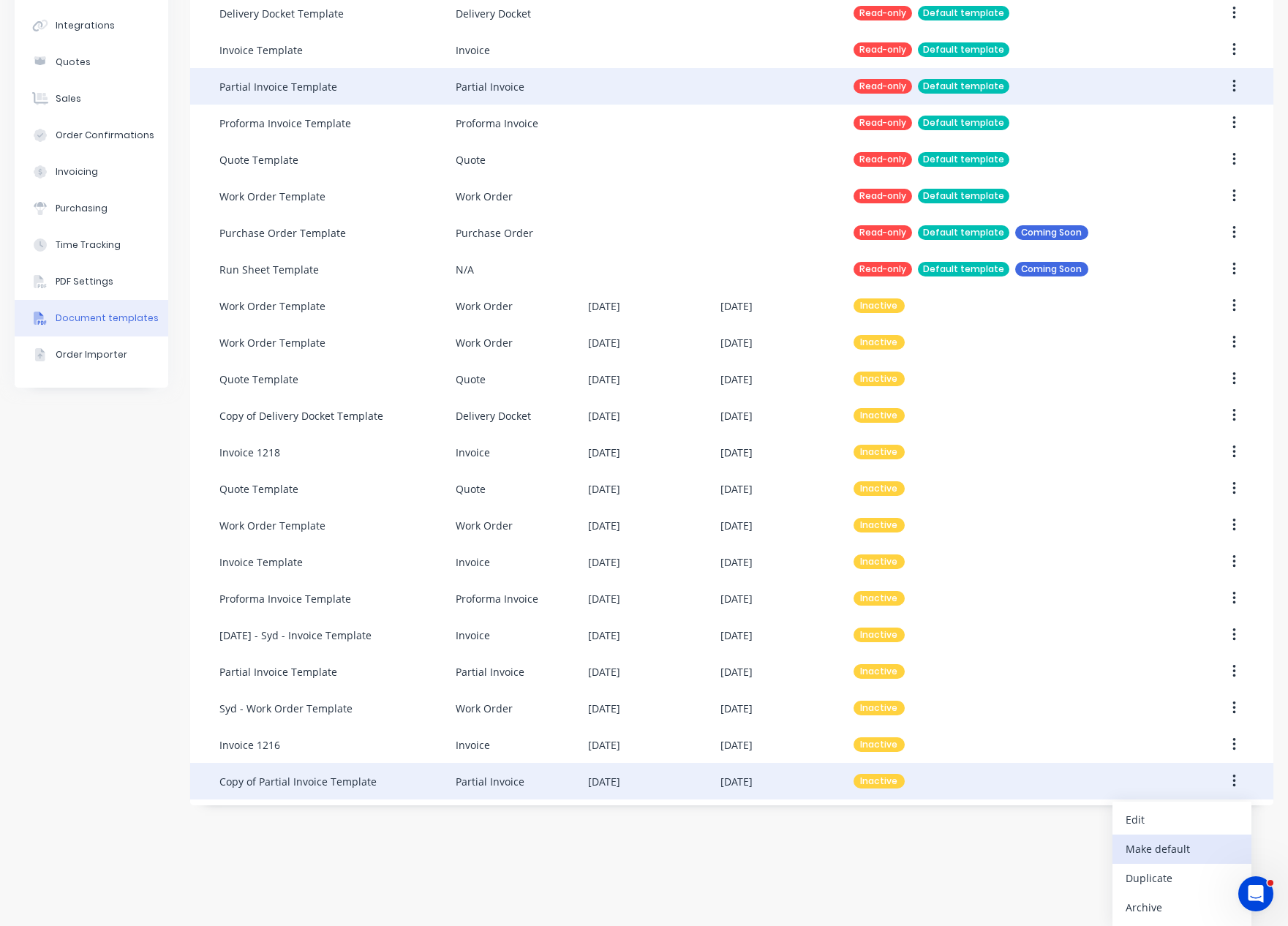
click at [1153, 843] on div "Make default" at bounding box center [1182, 849] width 113 height 21
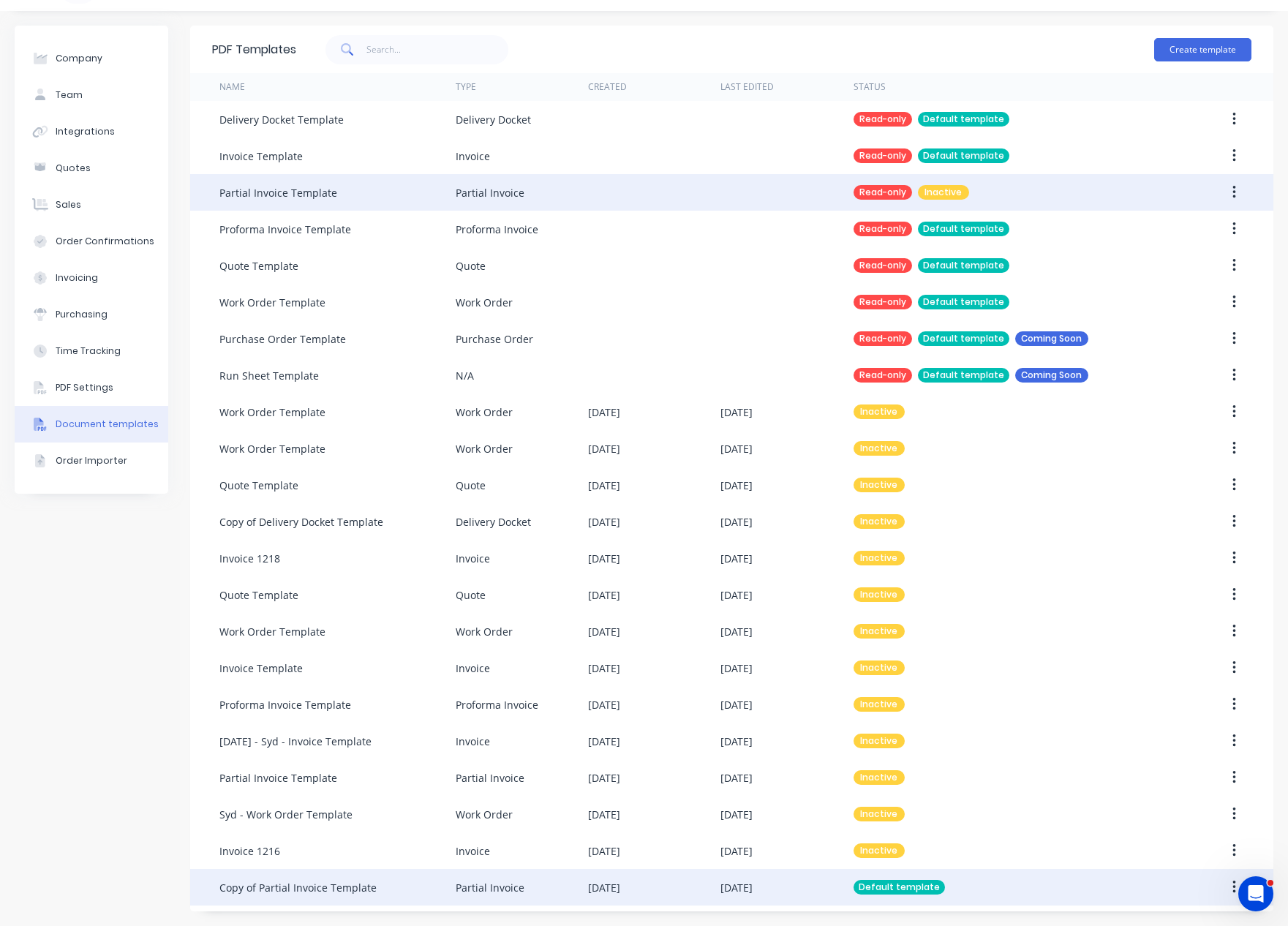
click at [570, 878] on div "Partial Invoice" at bounding box center [522, 887] width 132 height 36
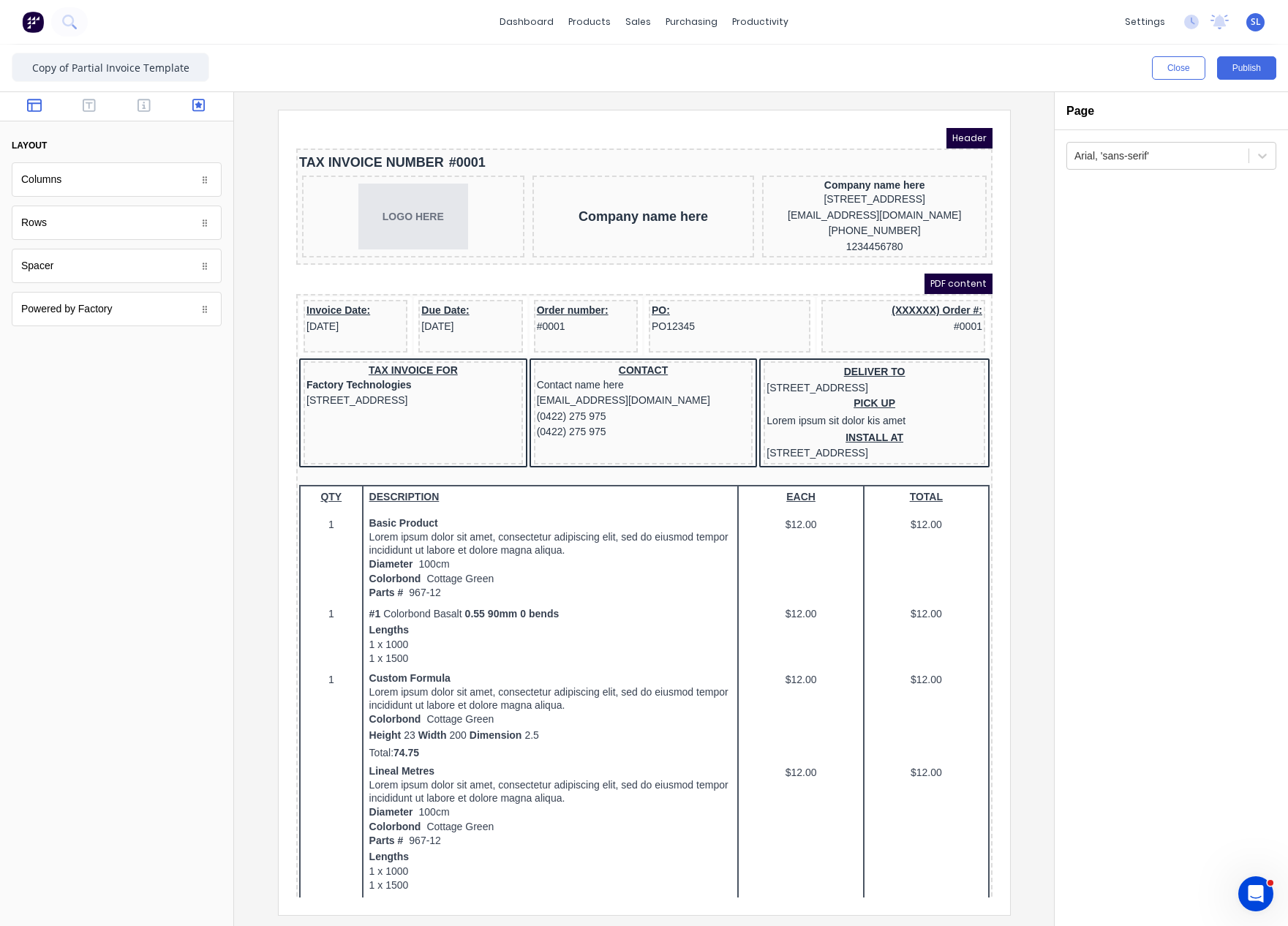
click at [198, 109] on icon "button" at bounding box center [199, 105] width 13 height 15
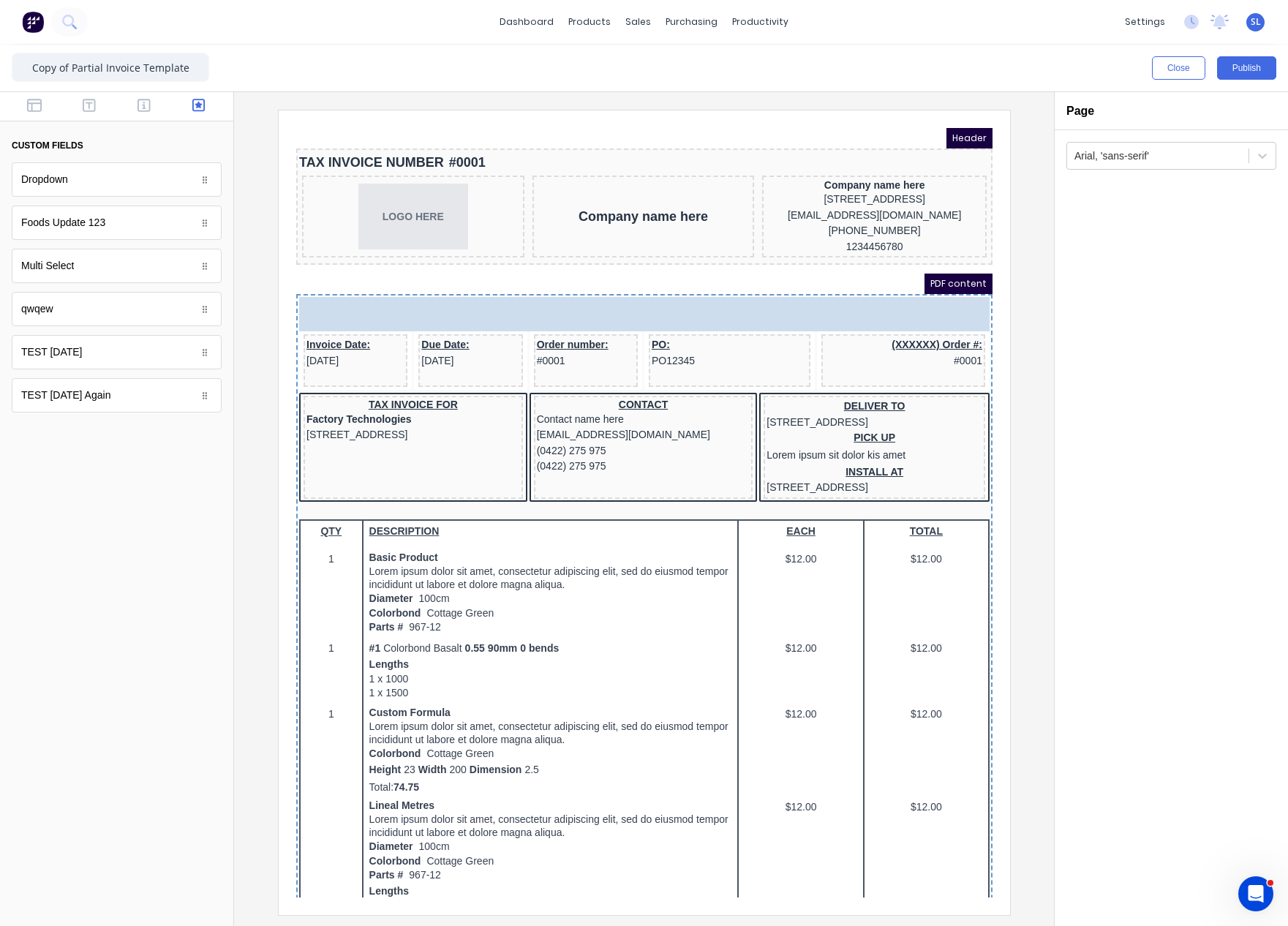
drag, startPoint x: 63, startPoint y: 271, endPoint x: 476, endPoint y: 315, distance: 415.3
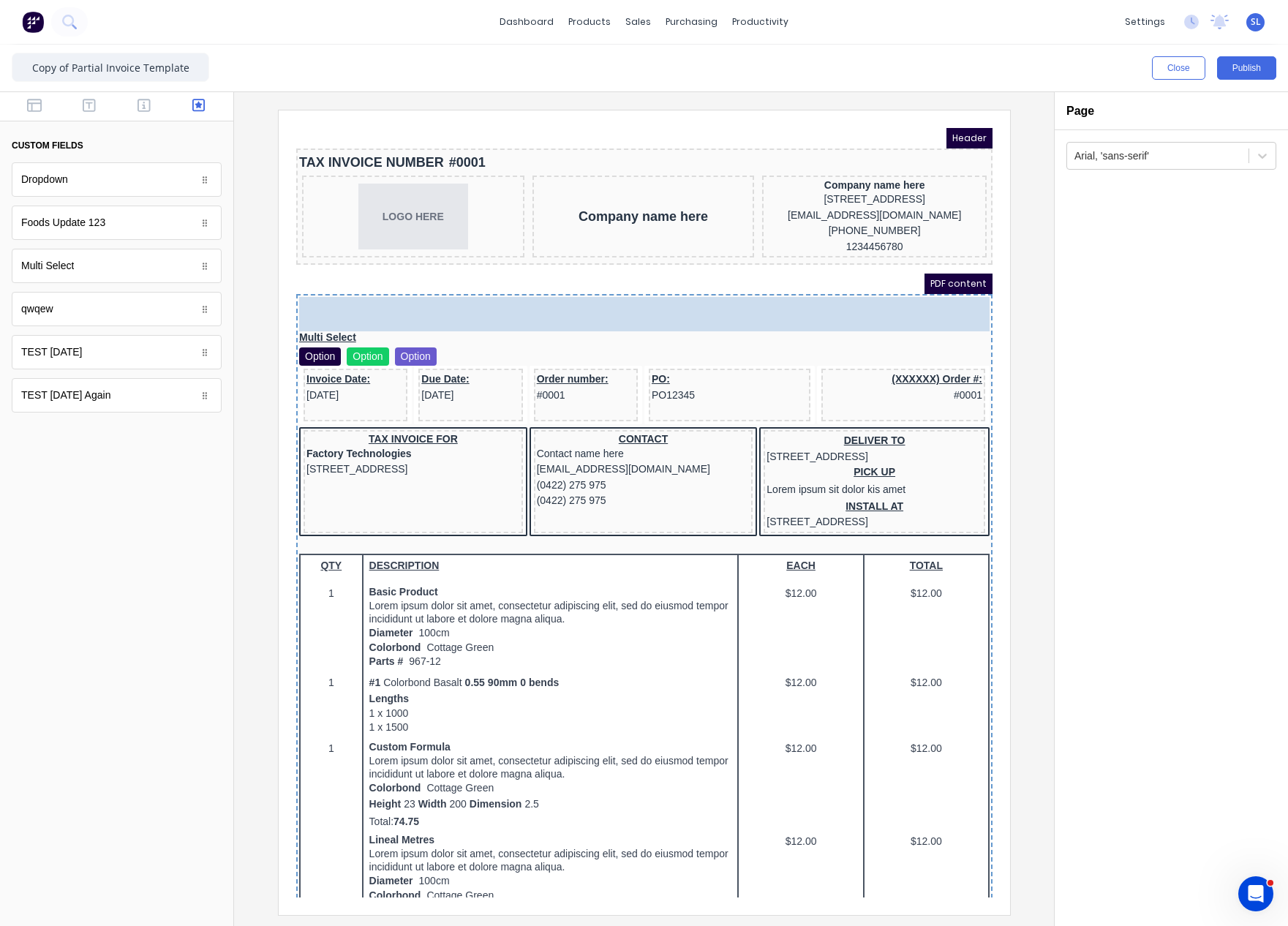
drag, startPoint x: 150, startPoint y: 194, endPoint x: 614, endPoint y: 336, distance: 485.2
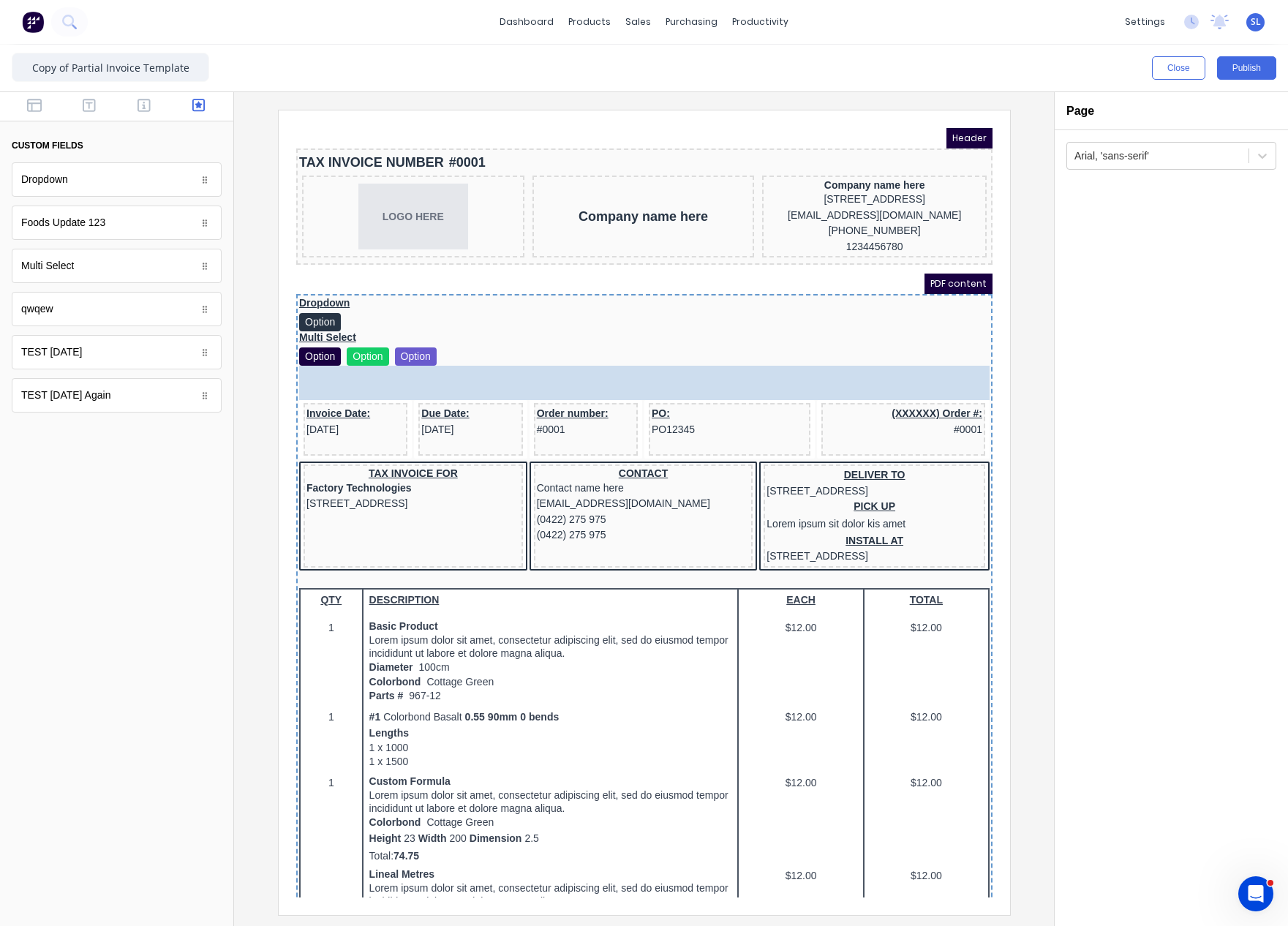
drag, startPoint x: 111, startPoint y: 229, endPoint x: 484, endPoint y: 369, distance: 398.4
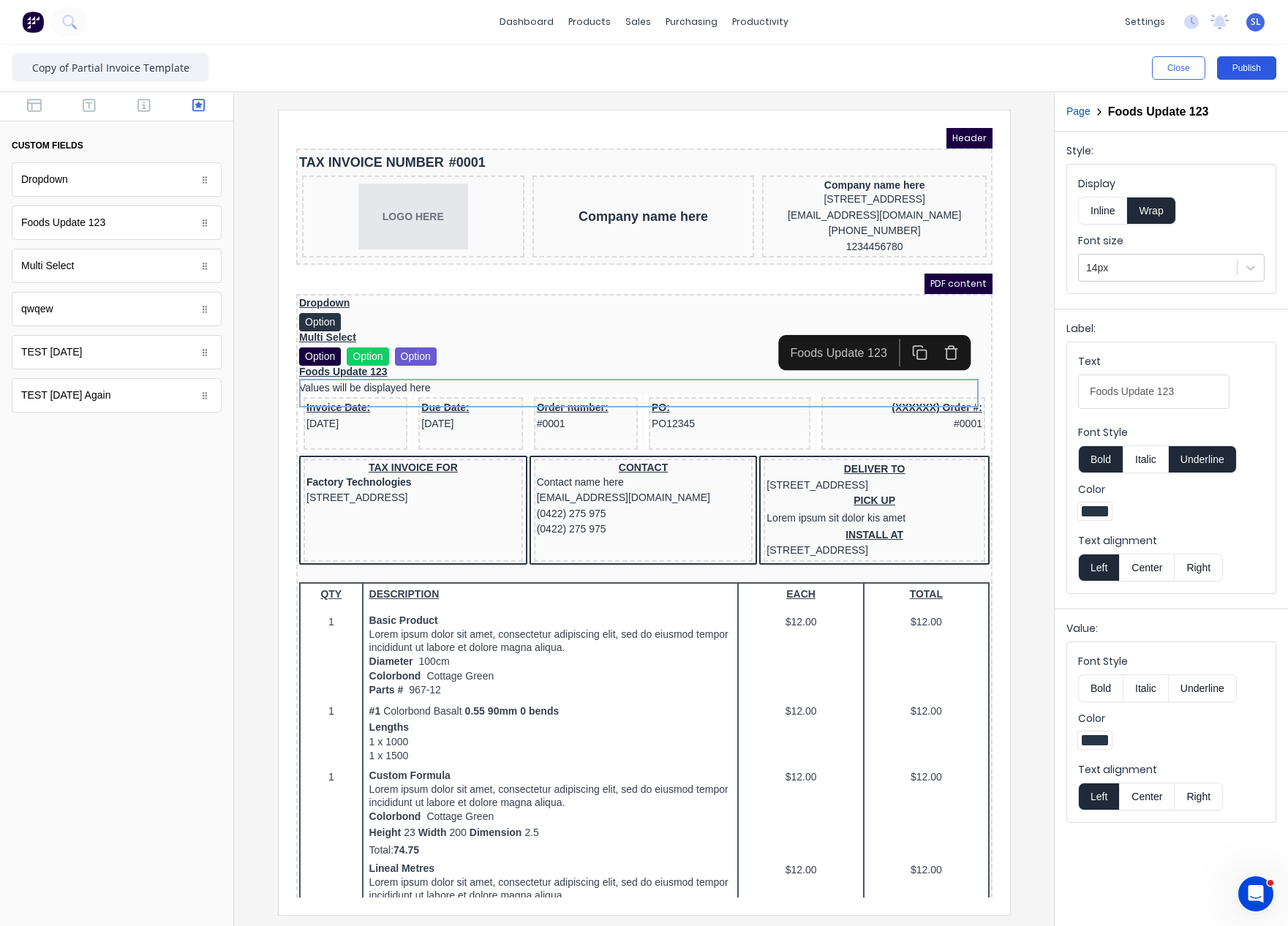
click at [1254, 67] on button "Publish" at bounding box center [1247, 67] width 59 height 24
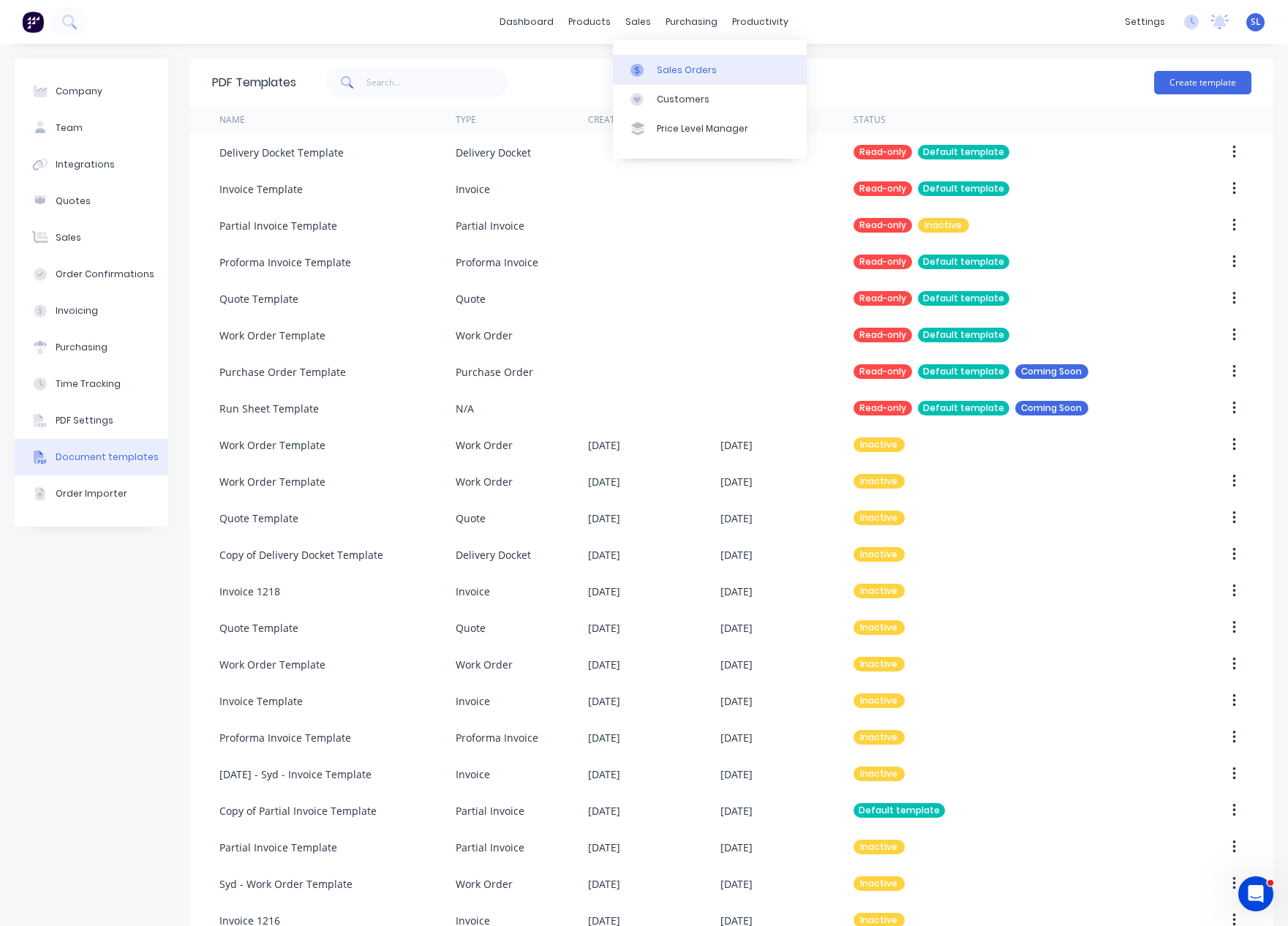
click at [652, 69] on div at bounding box center [641, 70] width 22 height 13
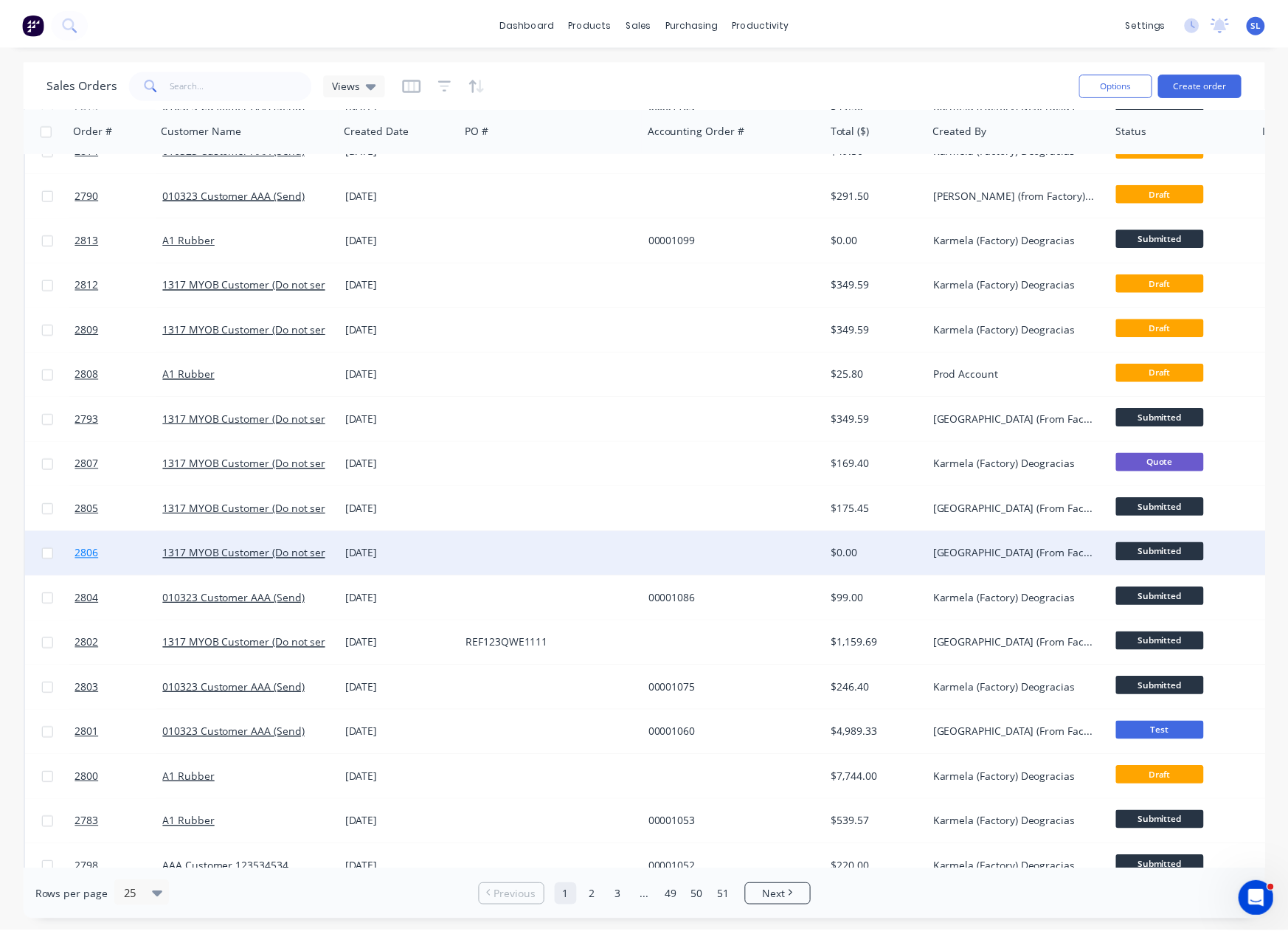
scroll to position [412, 0]
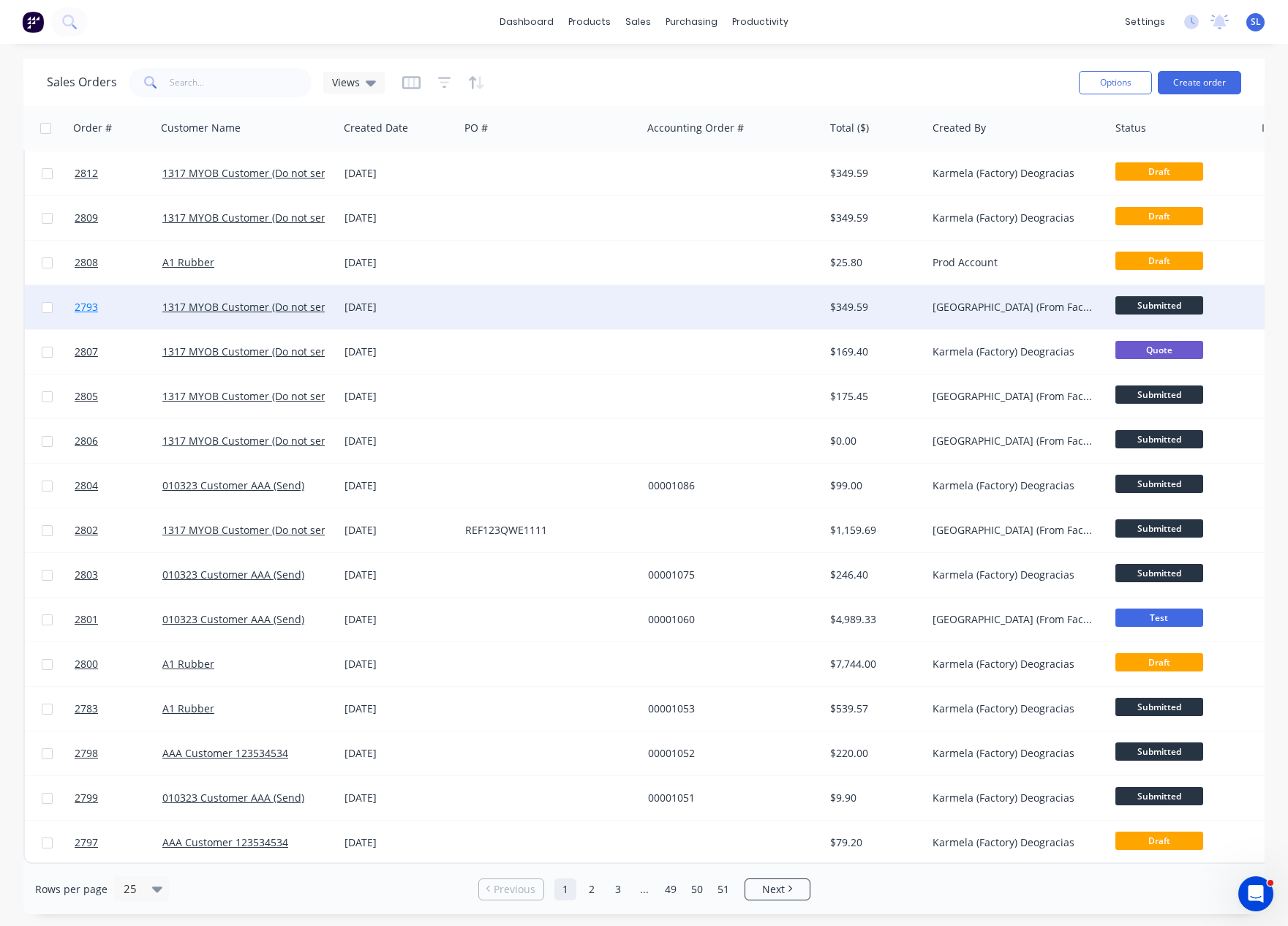
click at [88, 302] on span "2793" at bounding box center [86, 307] width 24 height 15
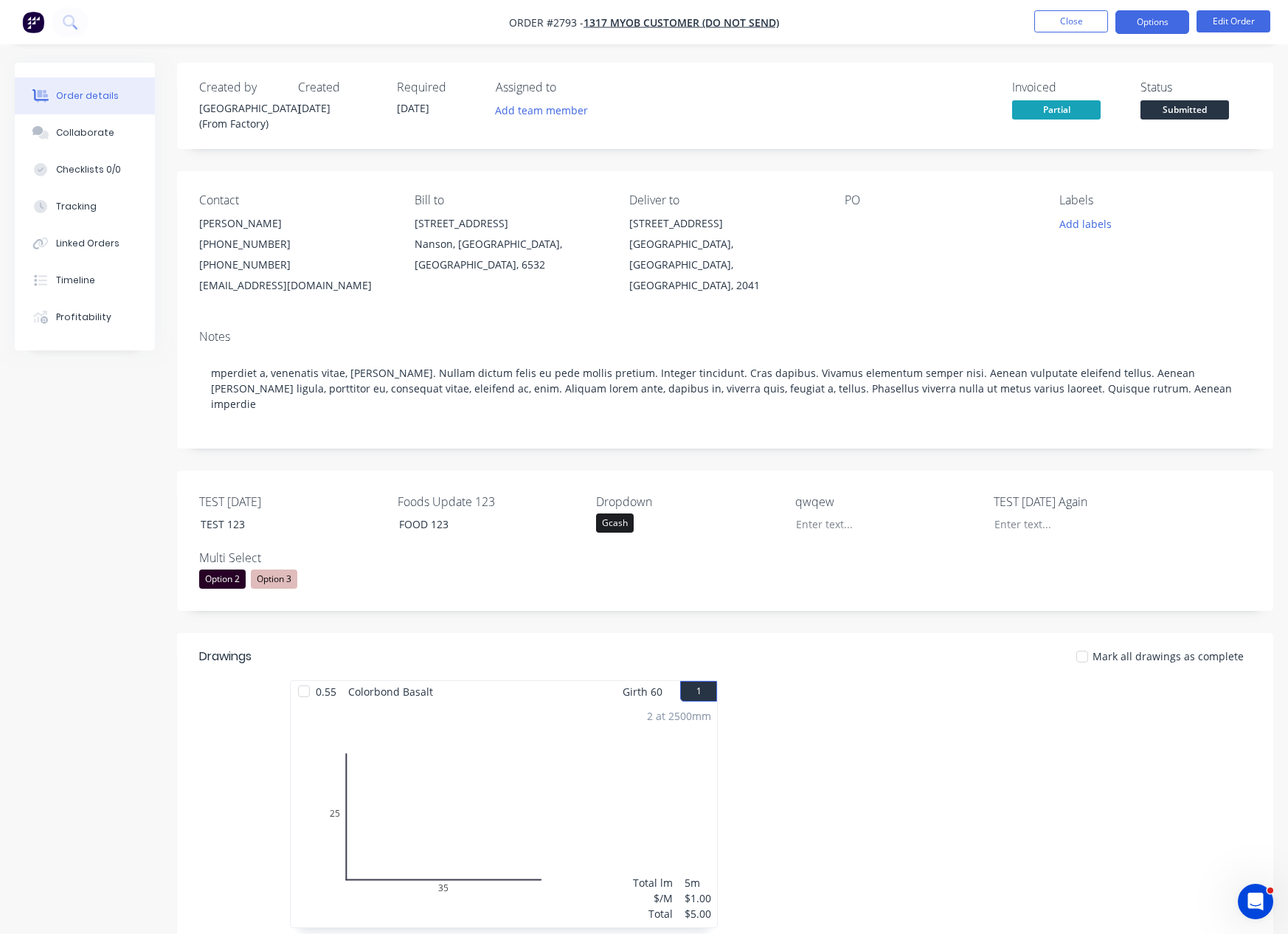
click at [1169, 14] on button "Options" at bounding box center [1152, 22] width 74 height 24
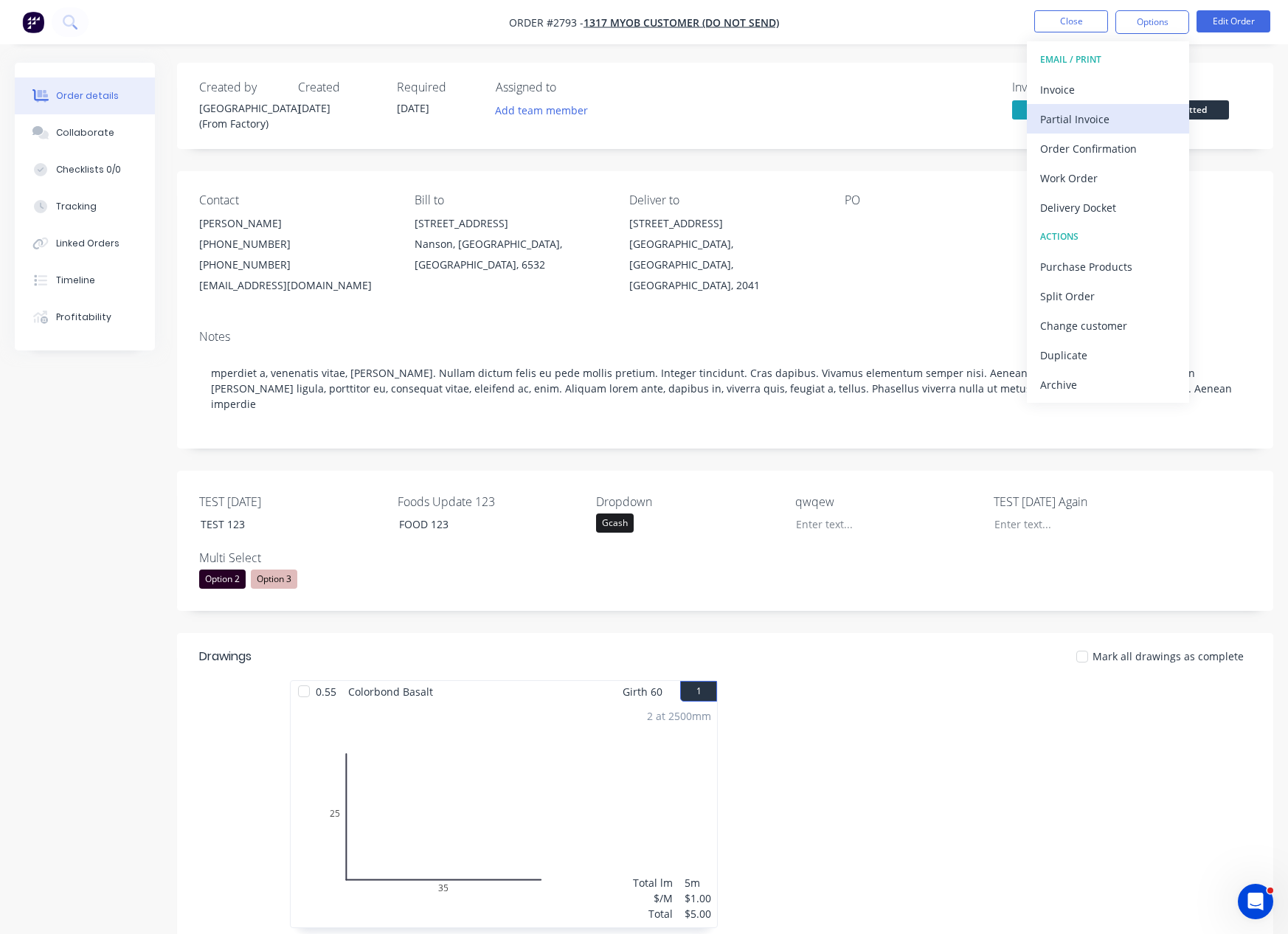
click at [1126, 111] on div "Partial Invoice" at bounding box center [1108, 119] width 136 height 21
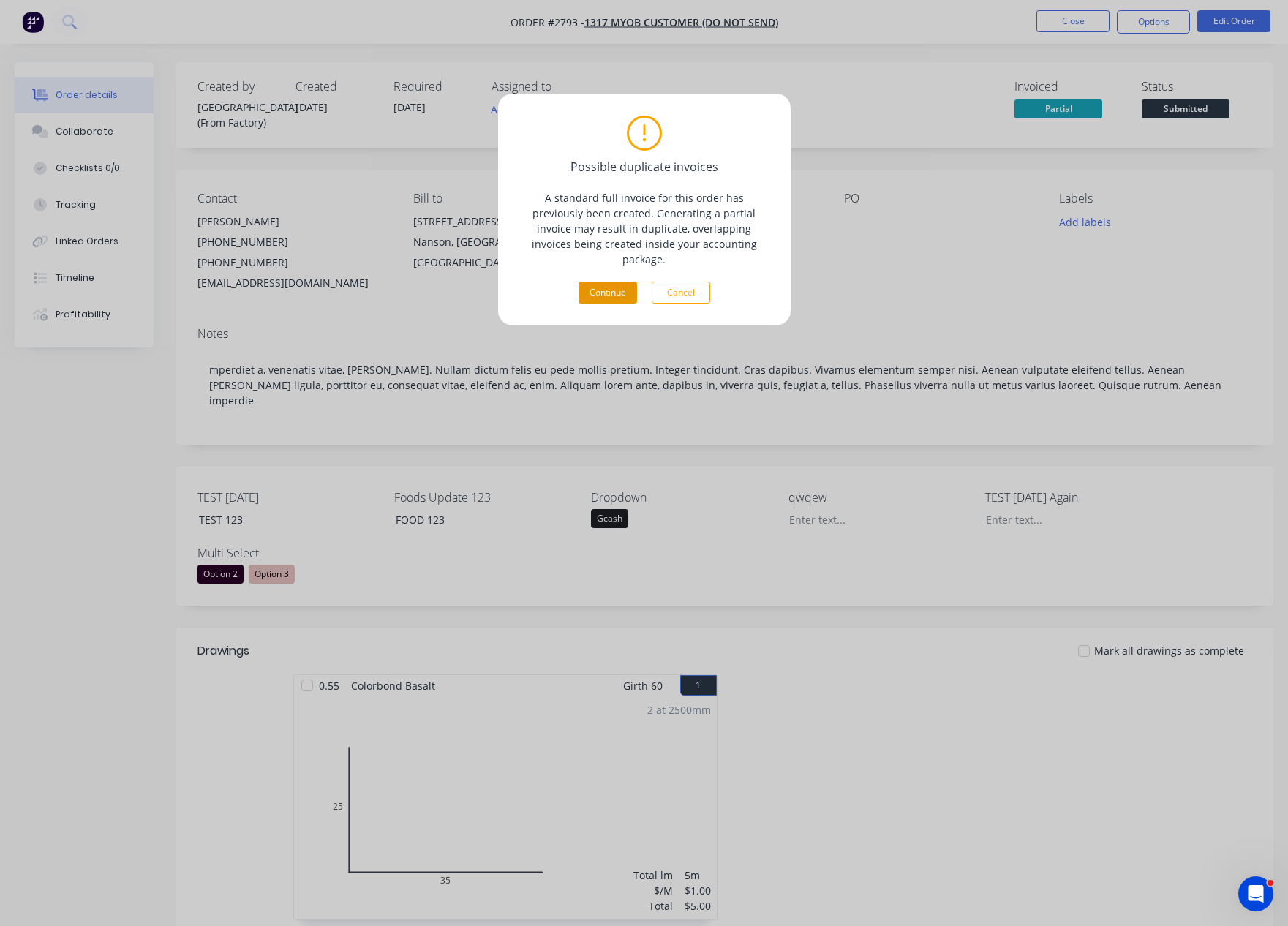
click at [590, 281] on button "Continue" at bounding box center [608, 292] width 58 height 22
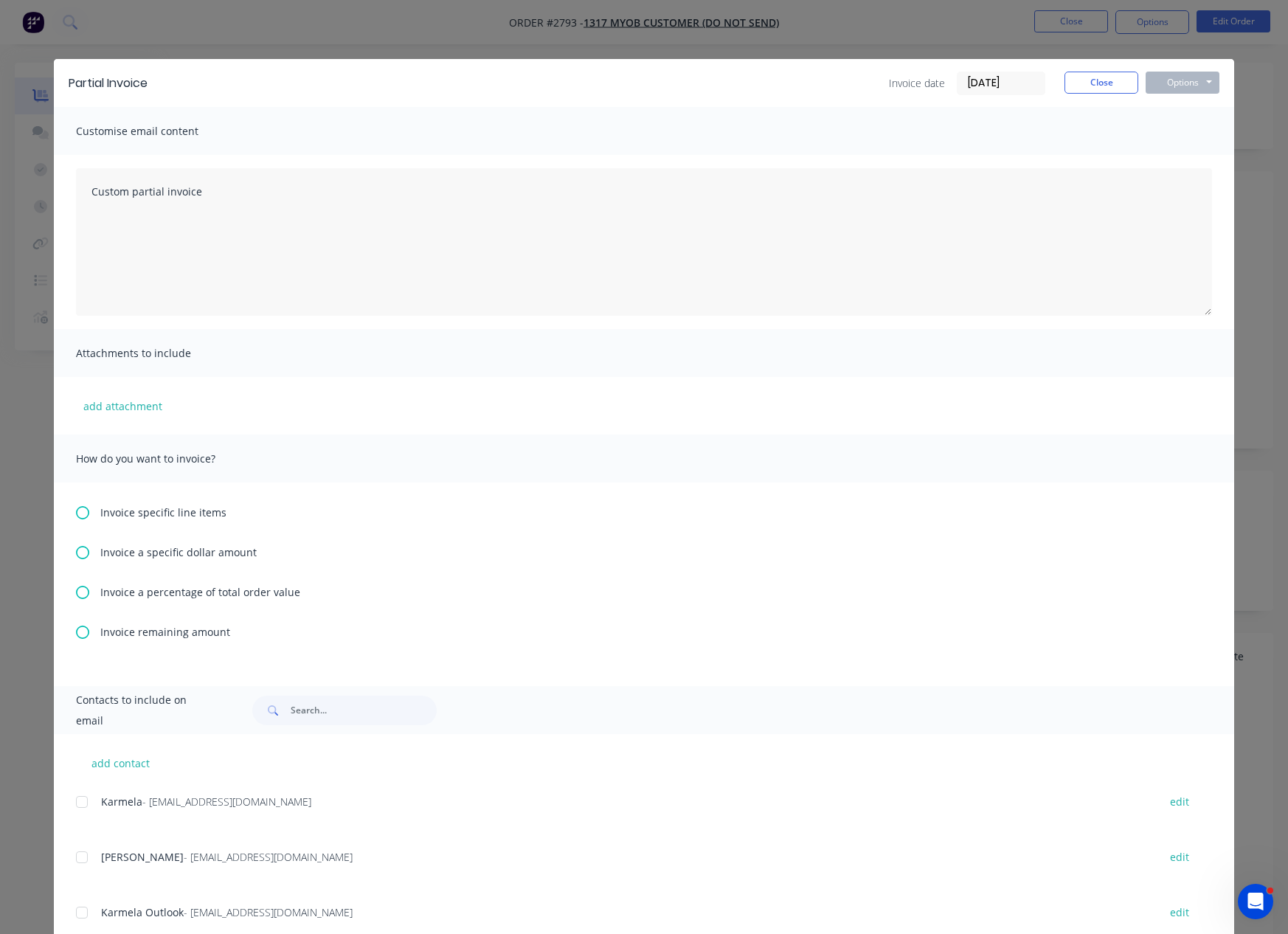
click at [139, 557] on span "Invoice a specific dollar amount" at bounding box center [178, 552] width 156 height 16
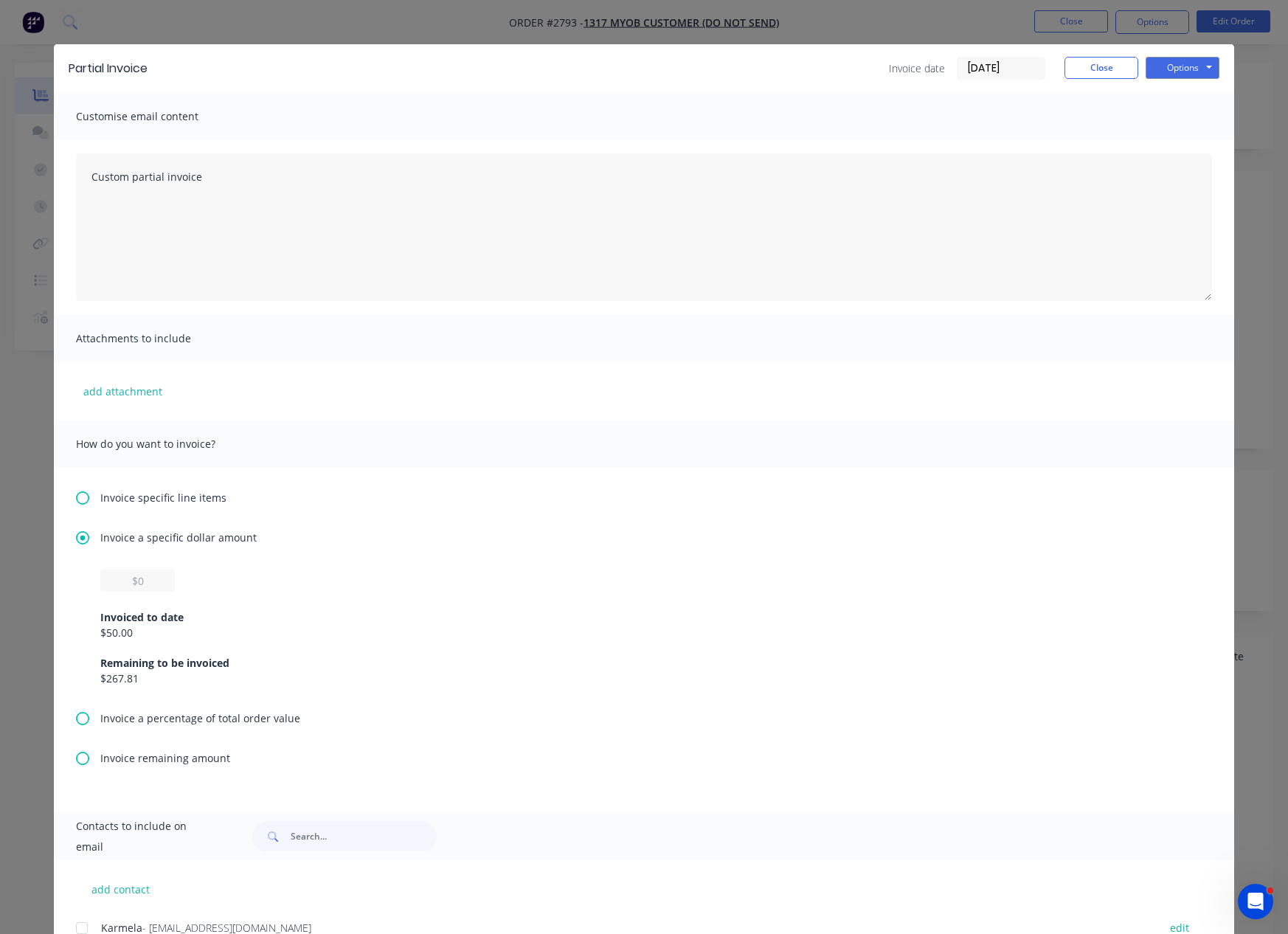
scroll to position [30, 0]
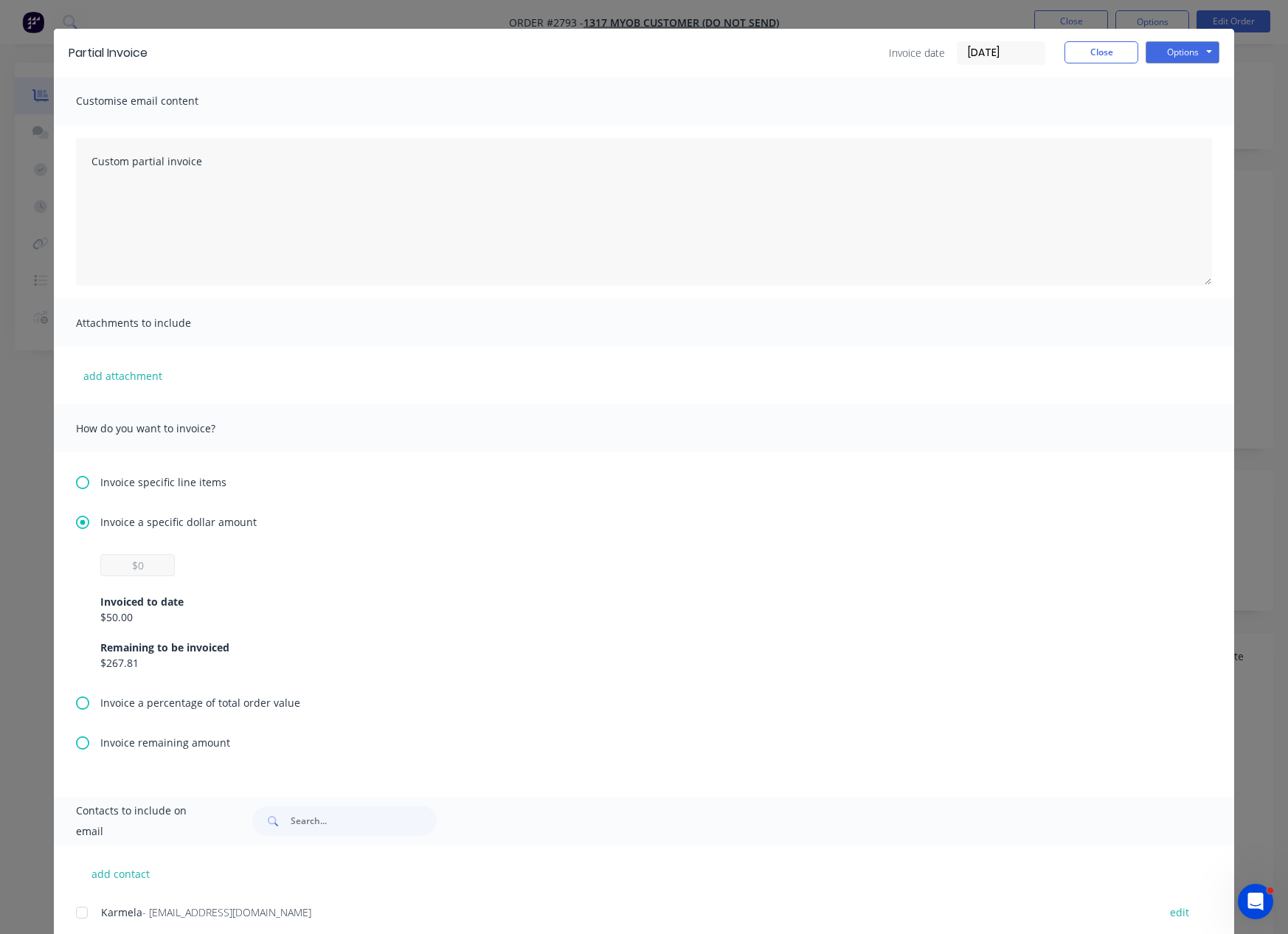
drag, startPoint x: 135, startPoint y: 582, endPoint x: 132, endPoint y: 574, distance: 8.5
click at [134, 577] on div "Invoiced to date $50.00 Remaining to be invoiced $267.81" at bounding box center [644, 622] width 1088 height 94
click at [132, 570] on input "text" at bounding box center [137, 564] width 74 height 22
type input "$20"
click at [1165, 83] on div "Customise email content" at bounding box center [644, 101] width 1180 height 48
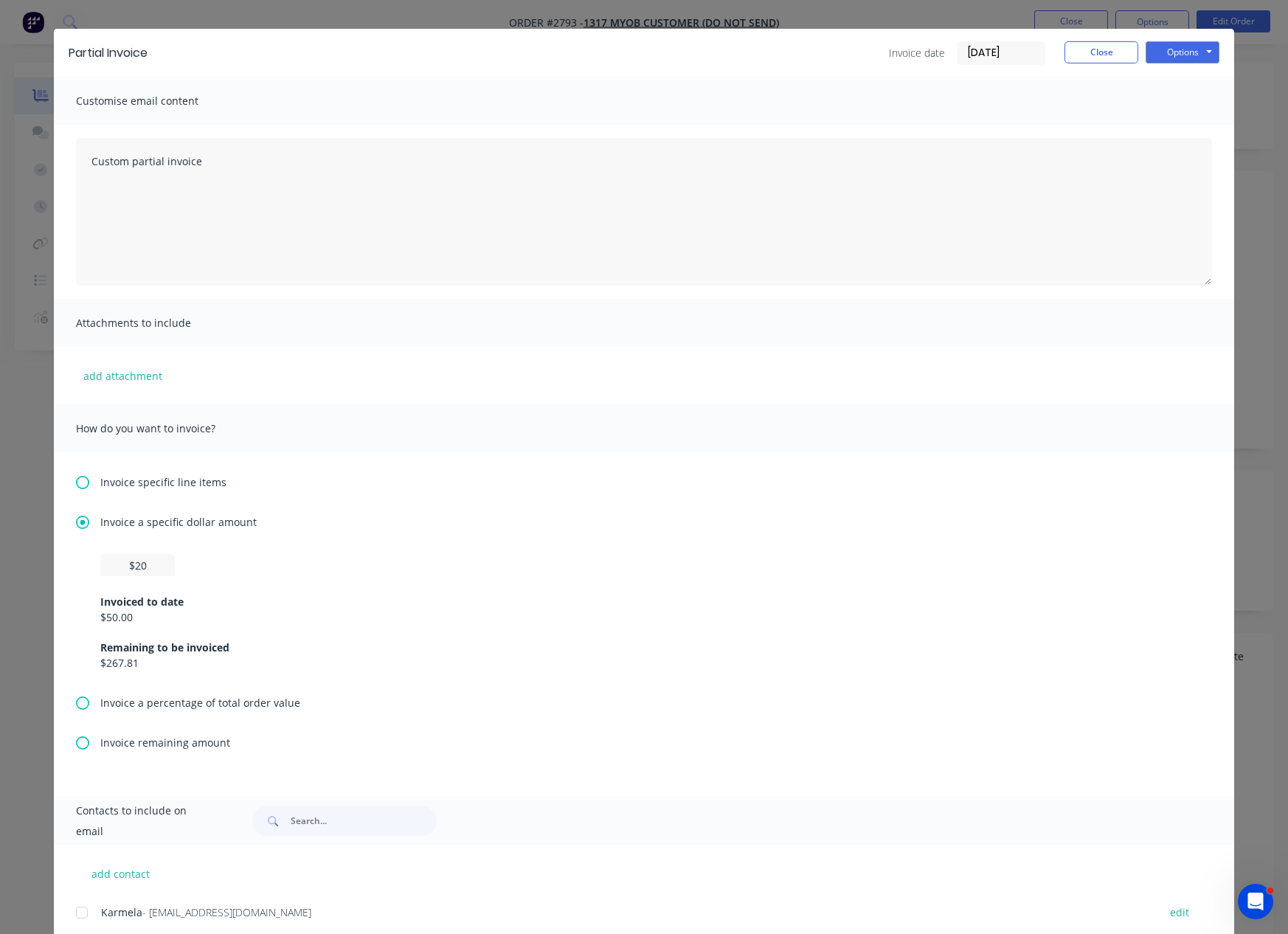
click at [1167, 65] on div "Partial Invoice Invoice date 08/09/25 Close Options Preview Print Email" at bounding box center [644, 52] width 1180 height 48
click at [1169, 57] on button "Options" at bounding box center [1183, 52] width 74 height 22
click at [1167, 94] on button "Print" at bounding box center [1192, 103] width 94 height 25
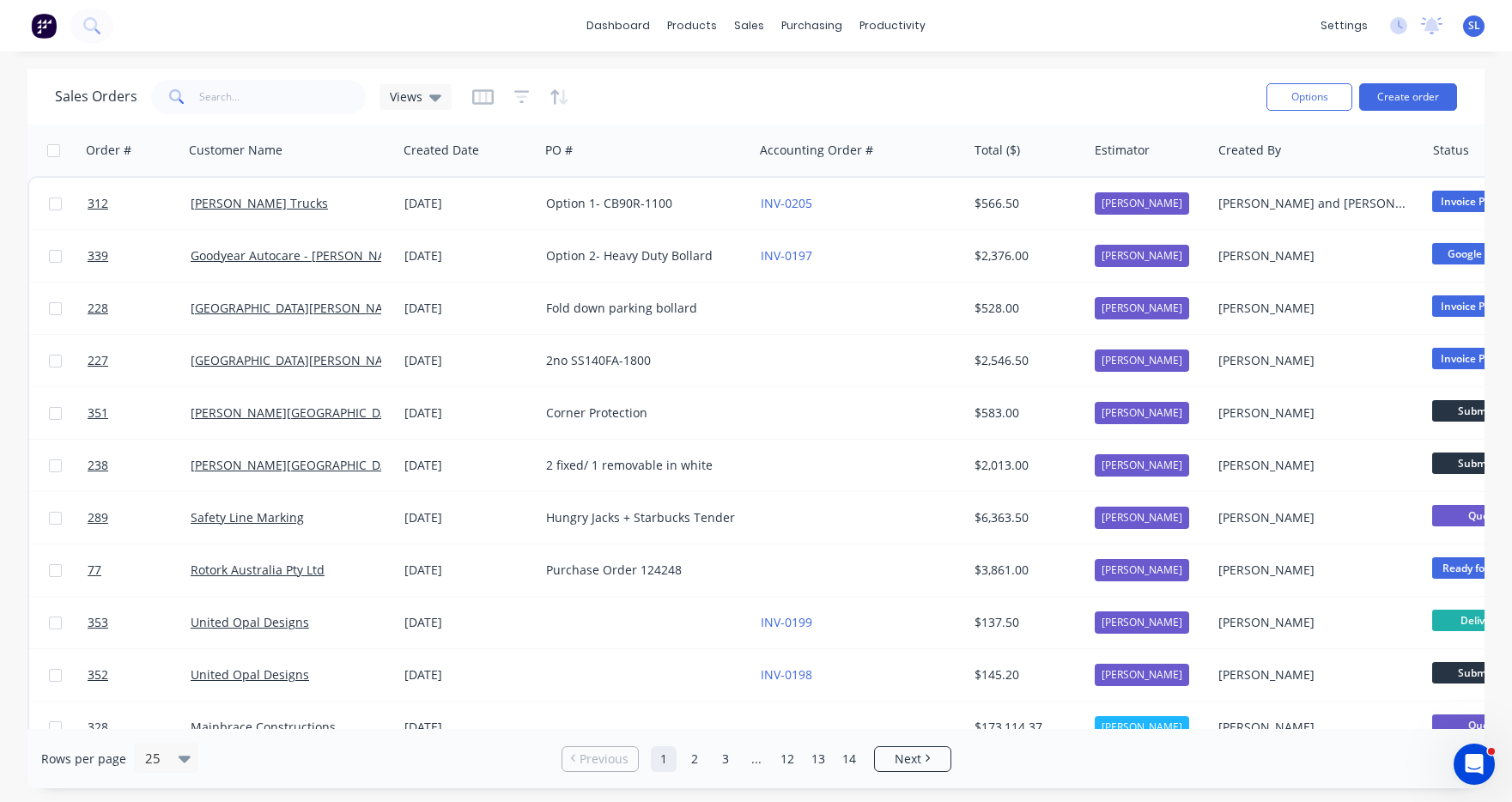
drag, startPoint x: 1091, startPoint y: 73, endPoint x: 1116, endPoint y: 74, distance: 25.0
click at [1092, 74] on div "Sales Orders Views Options Create order" at bounding box center [756, 96] width 1458 height 56
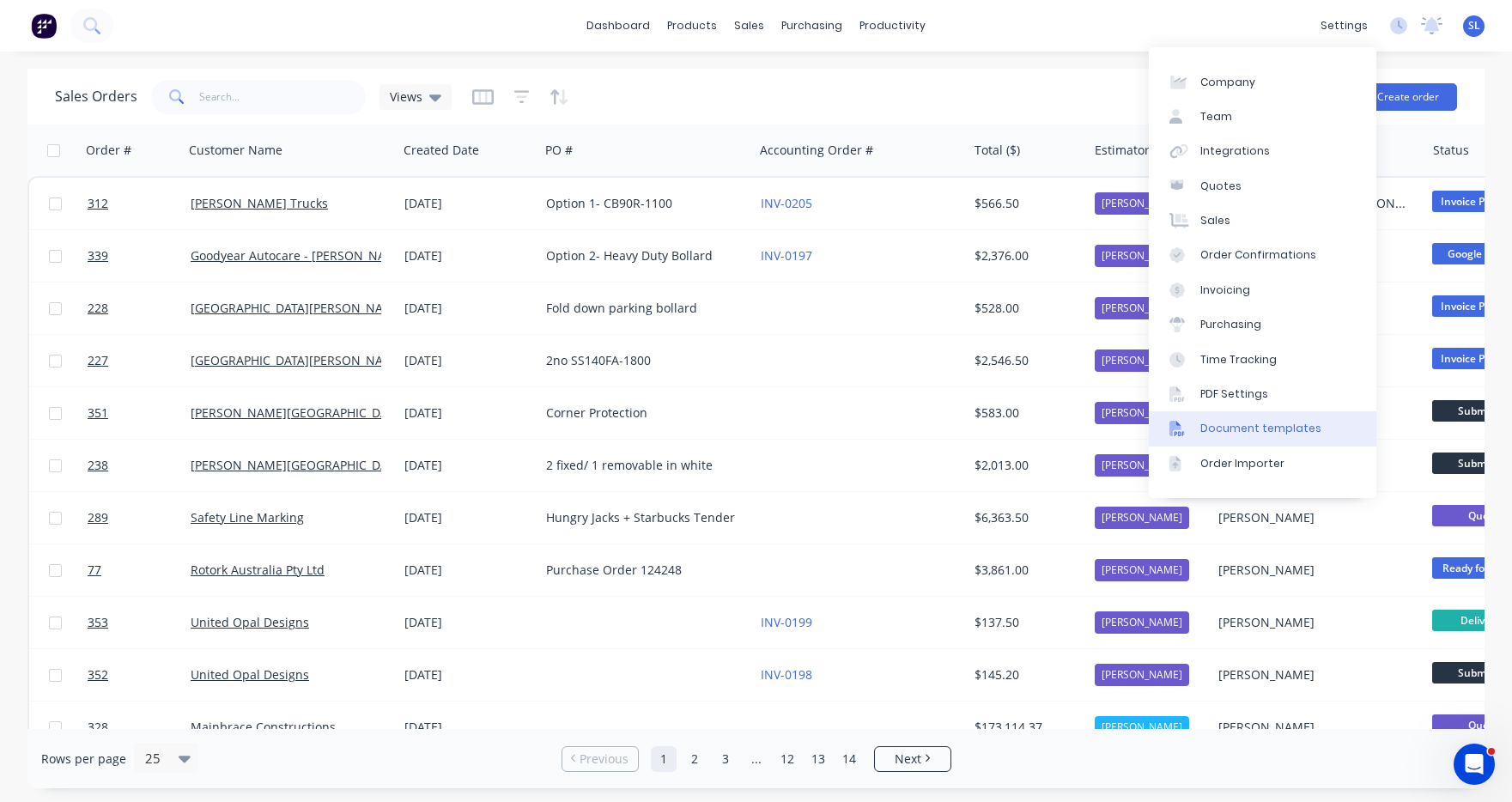
click at [1275, 438] on link "Document templates" at bounding box center [1263, 429] width 228 height 34
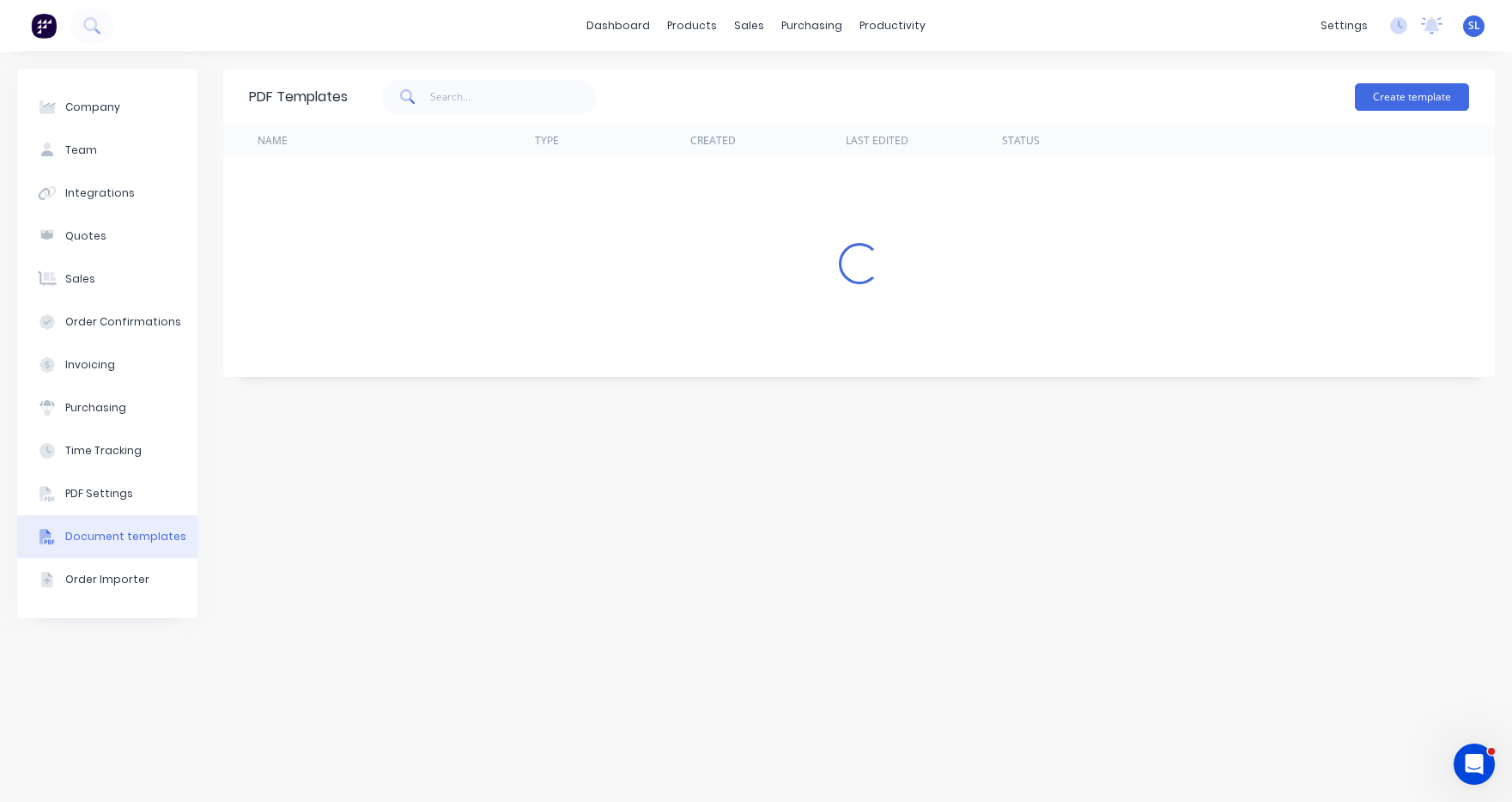
click at [1120, 71] on div "Create template" at bounding box center [908, 97] width 1122 height 51
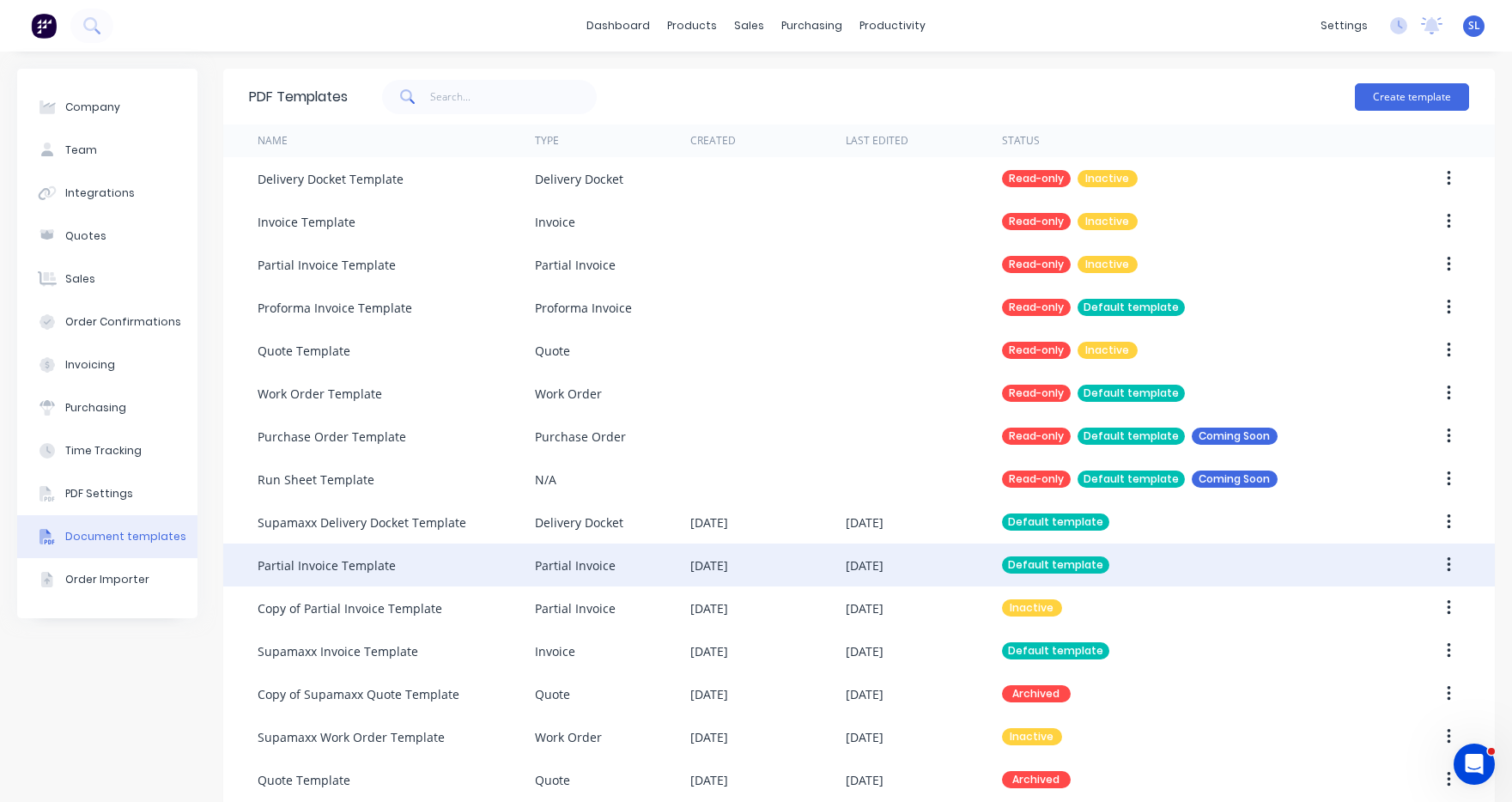
click at [708, 572] on div "[DATE]" at bounding box center [709, 565] width 38 height 18
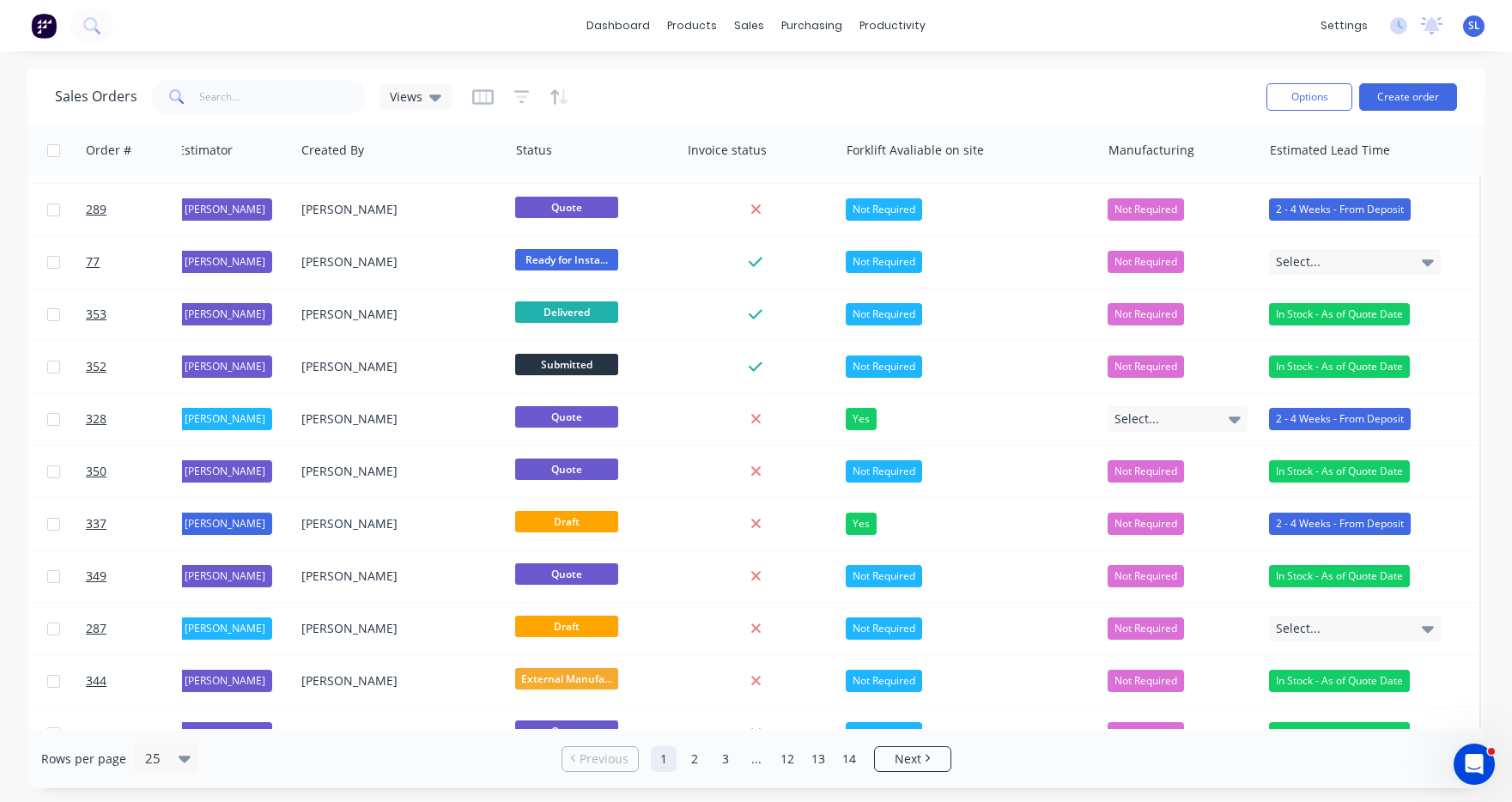
scroll to position [356, 925]
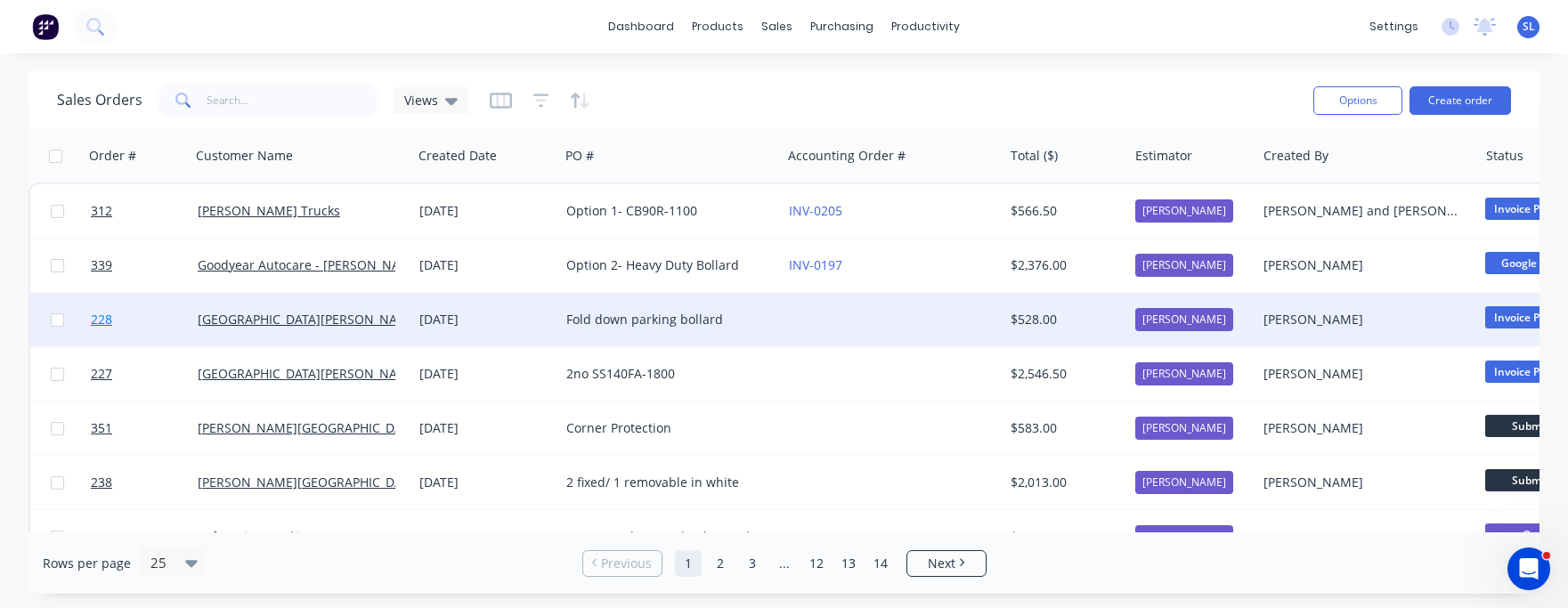
click at [103, 320] on span "228" at bounding box center [102, 320] width 22 height 18
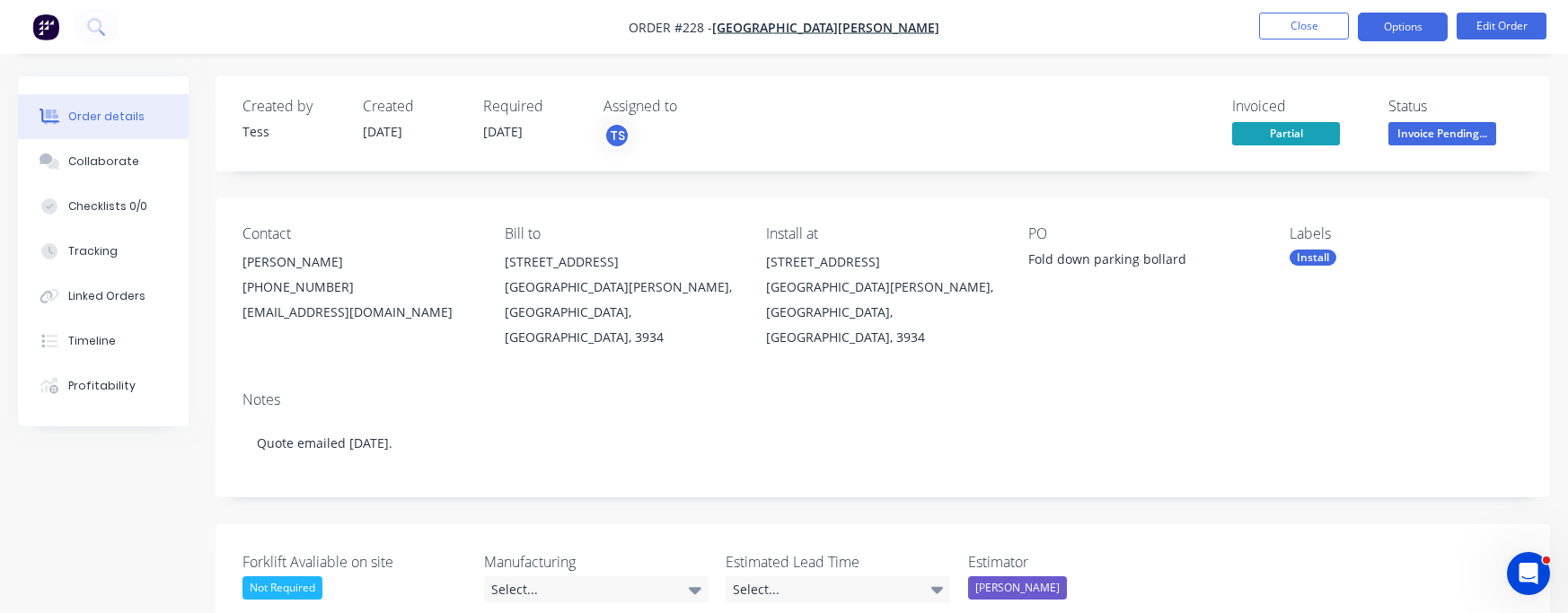
click at [1401, 40] on button "Options" at bounding box center [1403, 27] width 90 height 29
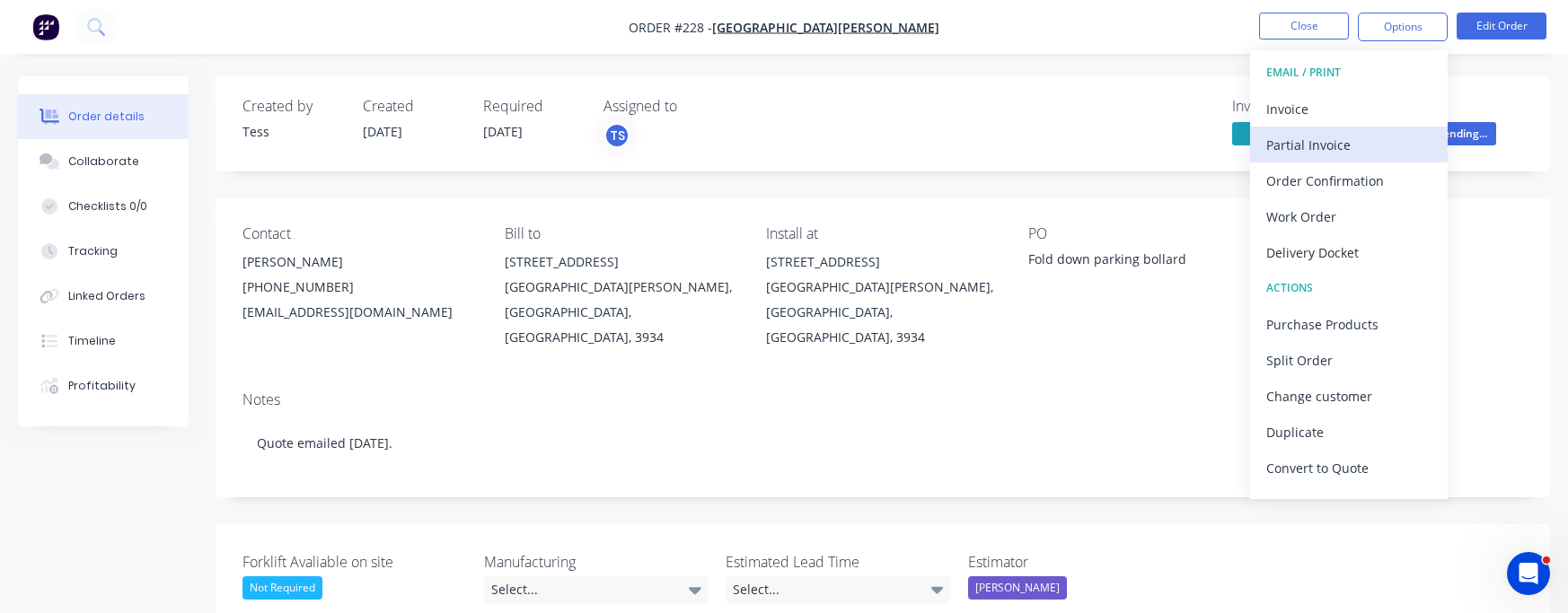
click at [1360, 132] on div "Partial Invoice" at bounding box center [1349, 145] width 165 height 26
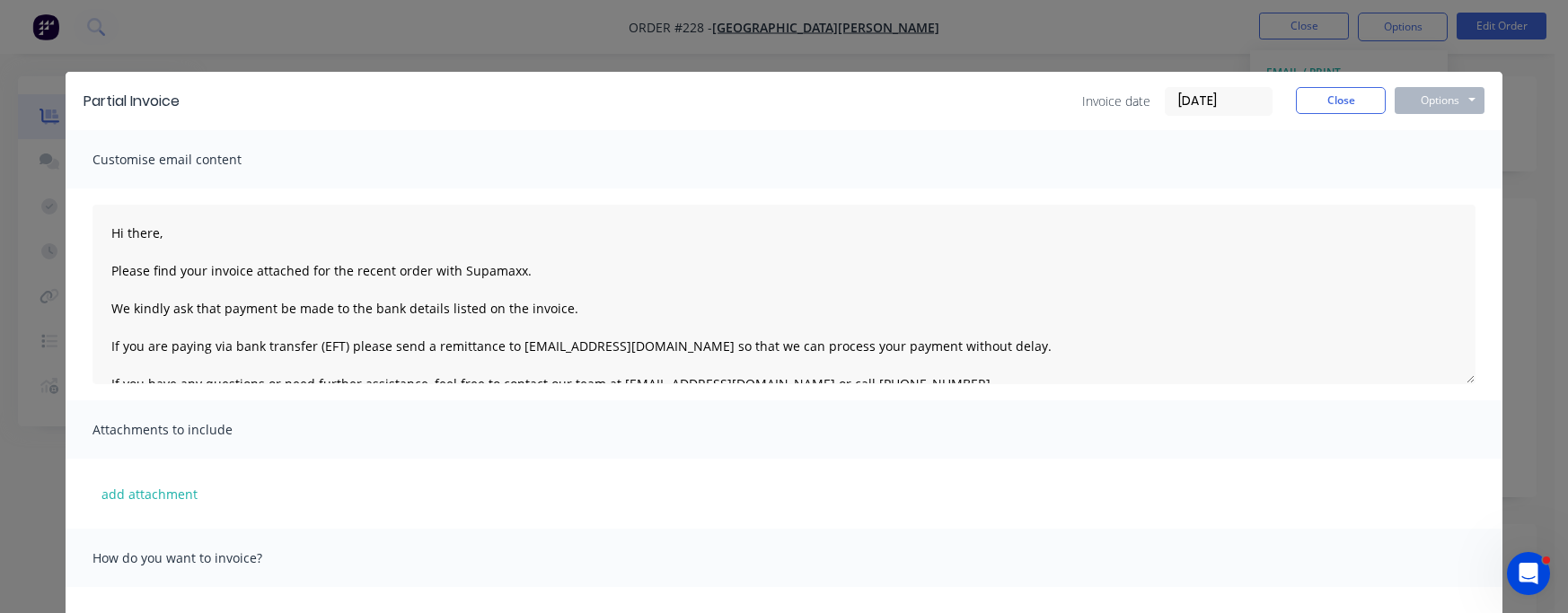
scroll to position [349, 0]
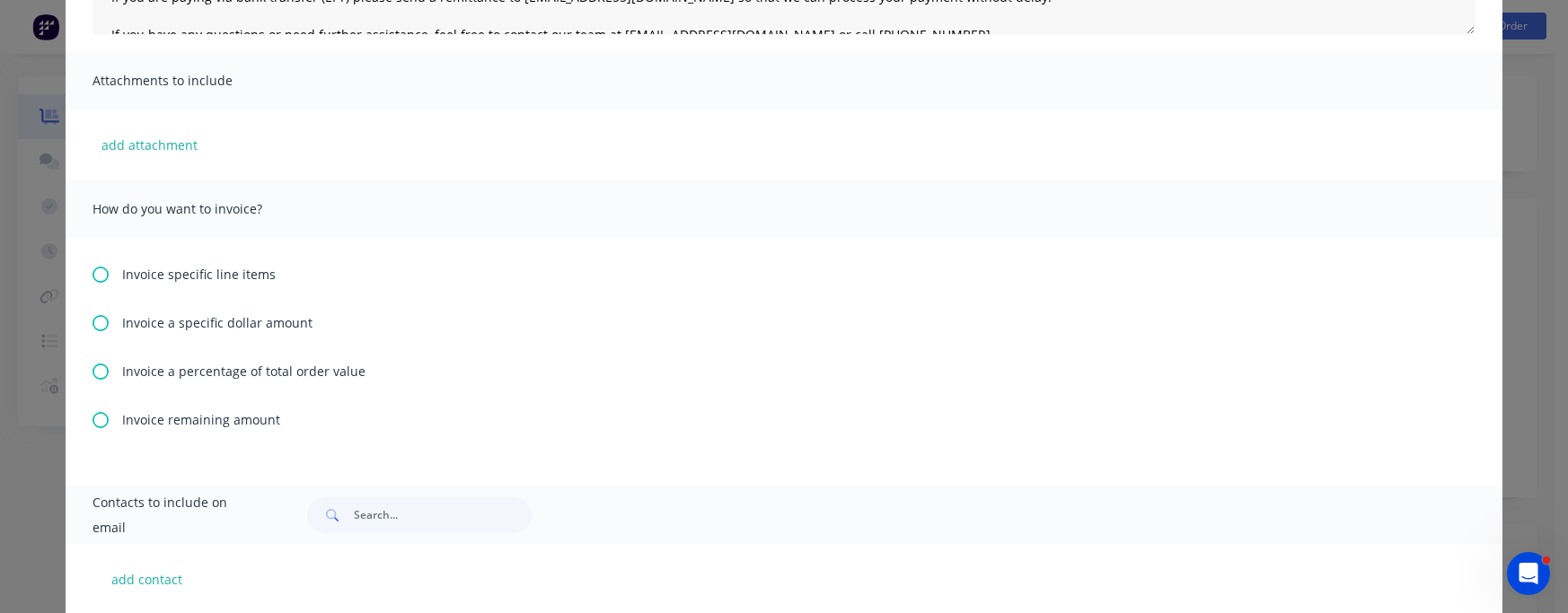
click at [140, 326] on span "Invoice a specific dollar amount" at bounding box center [217, 322] width 190 height 19
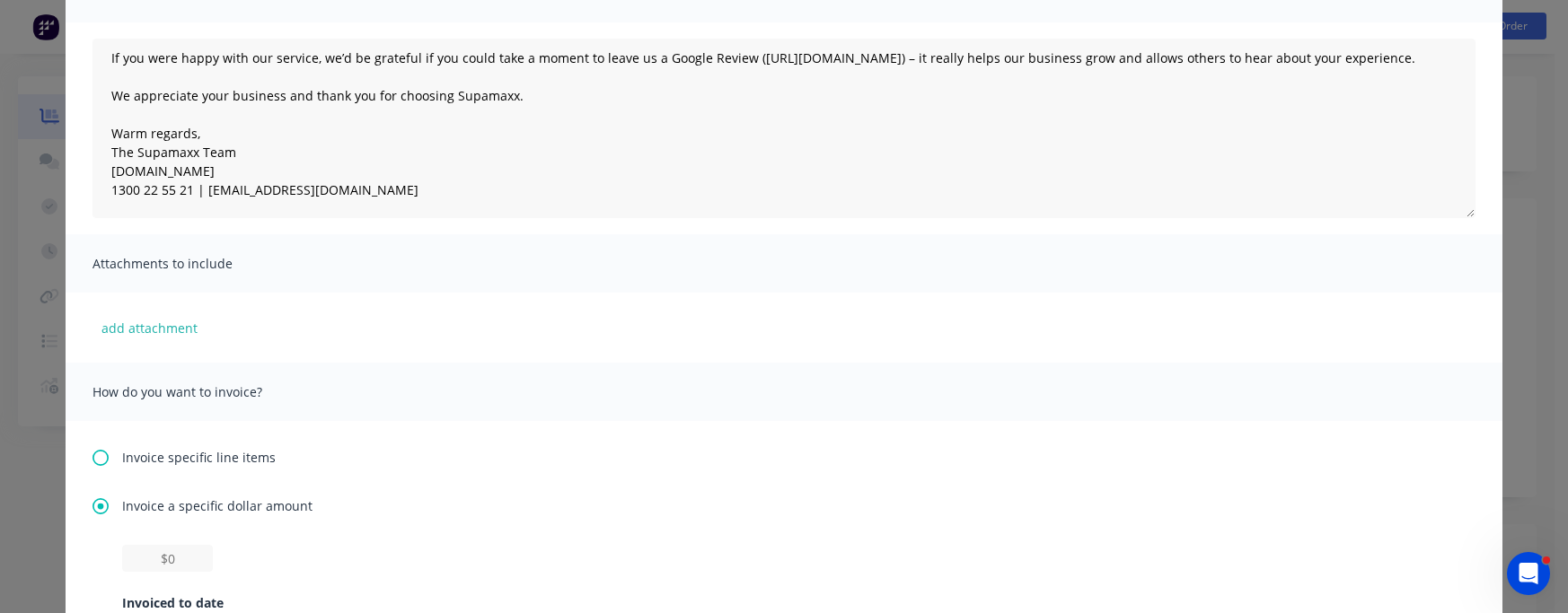
scroll to position [359, 0]
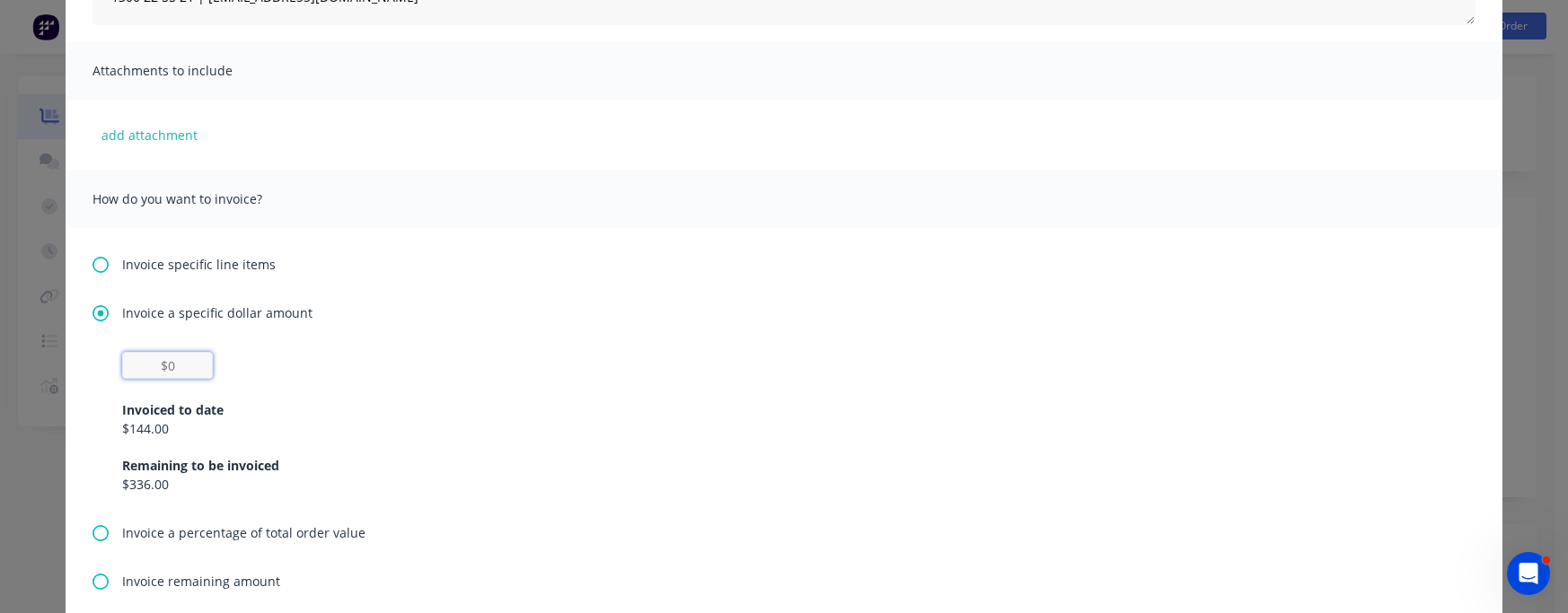
click at [175, 361] on input "text" at bounding box center [167, 365] width 91 height 27
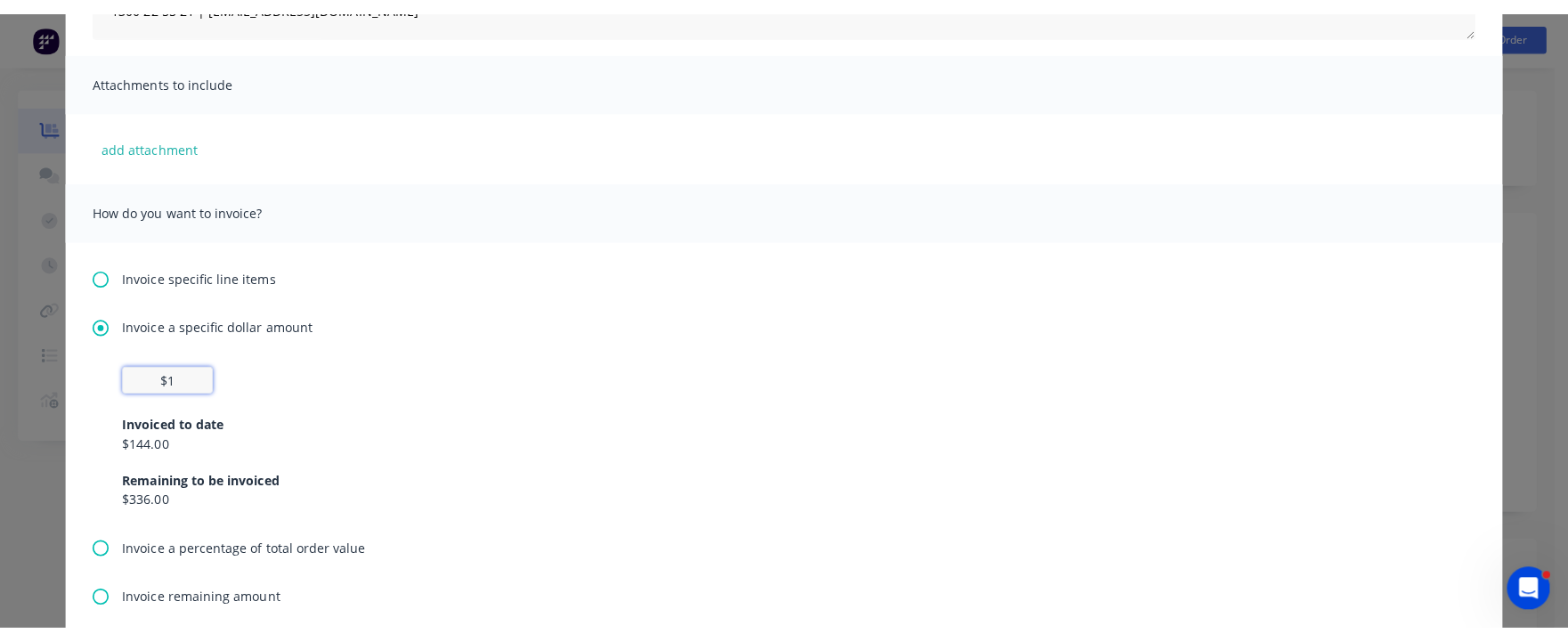
scroll to position [0, 0]
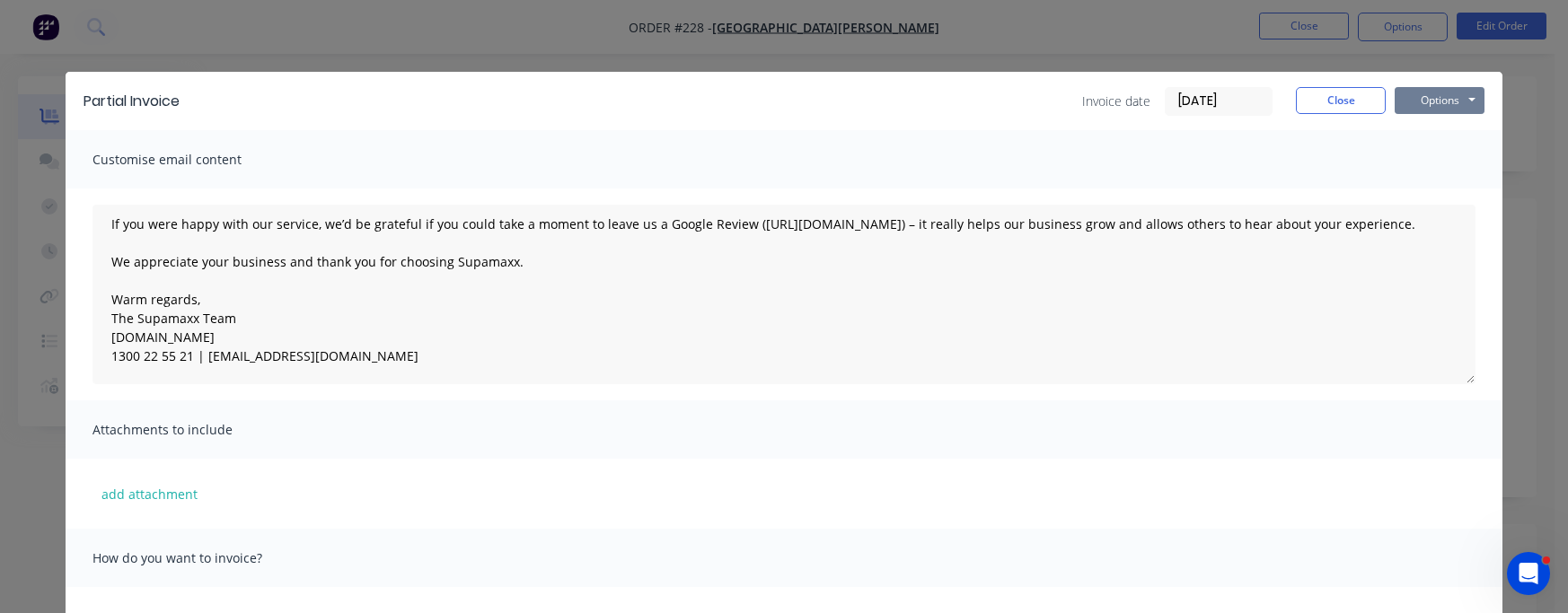
type input "$1"
click at [1475, 97] on button "Options" at bounding box center [1440, 100] width 90 height 27
click at [1443, 131] on button "Preview" at bounding box center [1452, 132] width 114 height 30
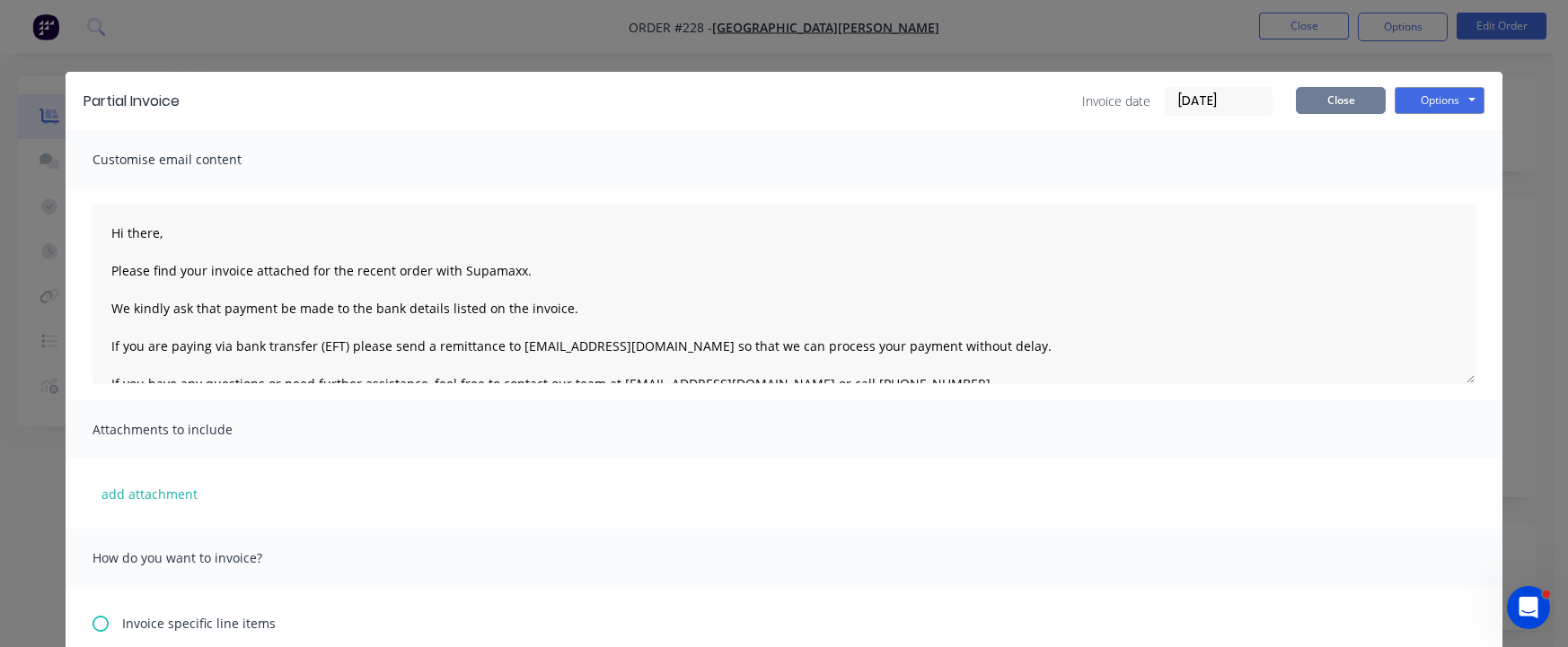
click at [1353, 95] on button "Close" at bounding box center [1341, 100] width 90 height 27
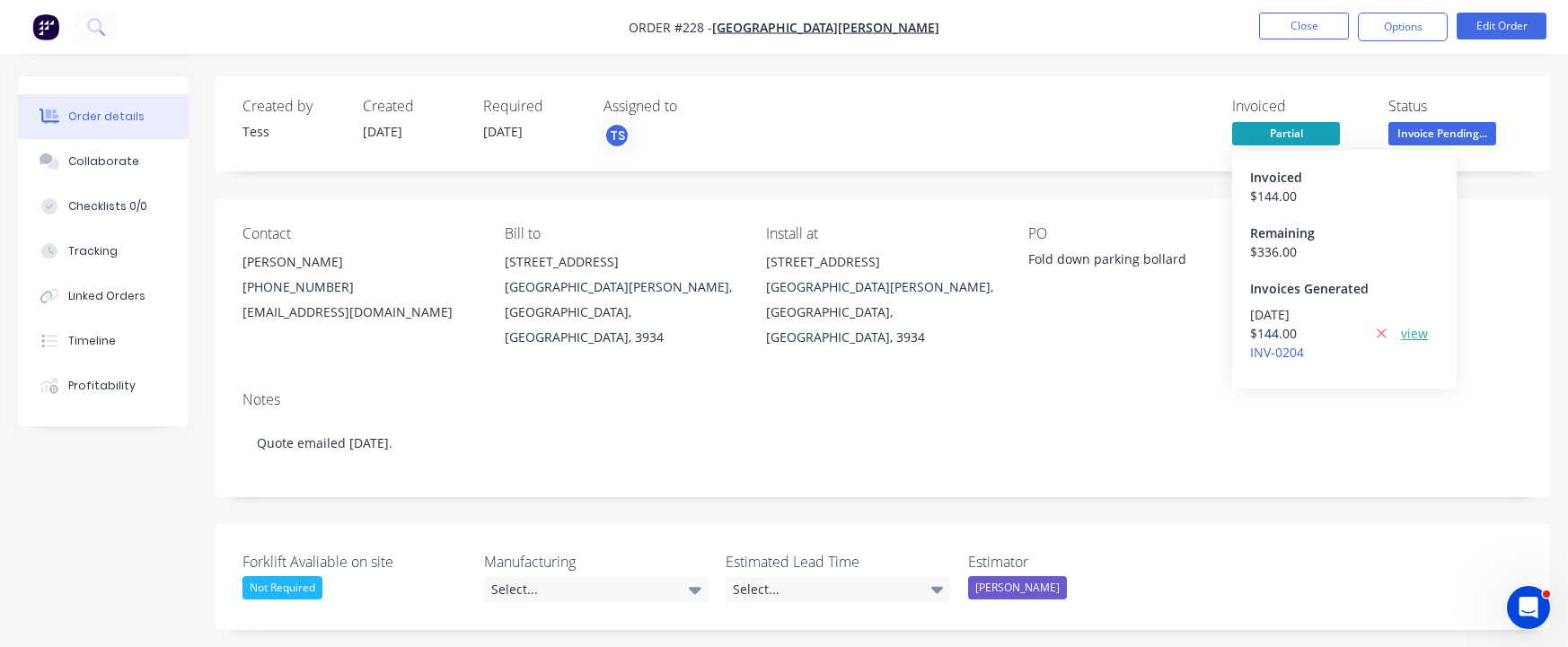
click at [1410, 334] on link "view" at bounding box center [1414, 333] width 27 height 19
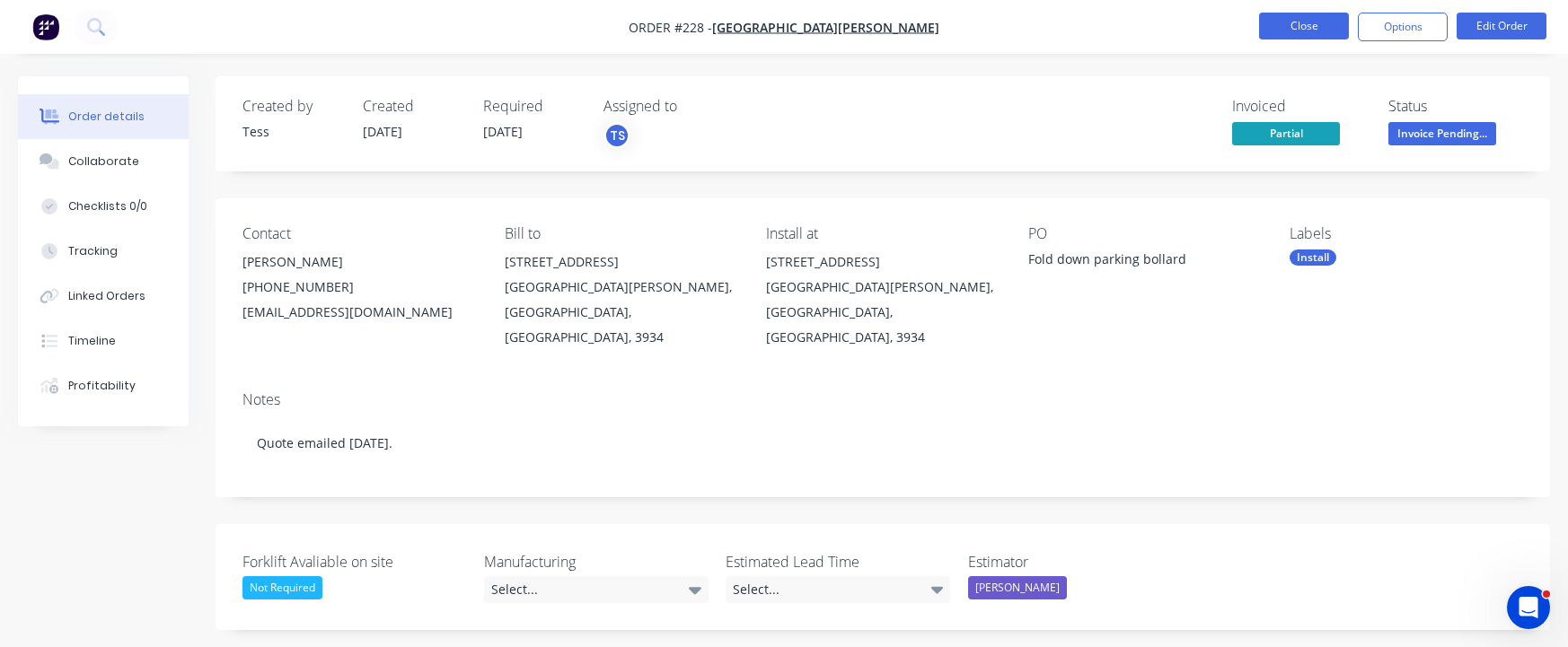
click at [1290, 18] on button "Close" at bounding box center [1304, 26] width 90 height 27
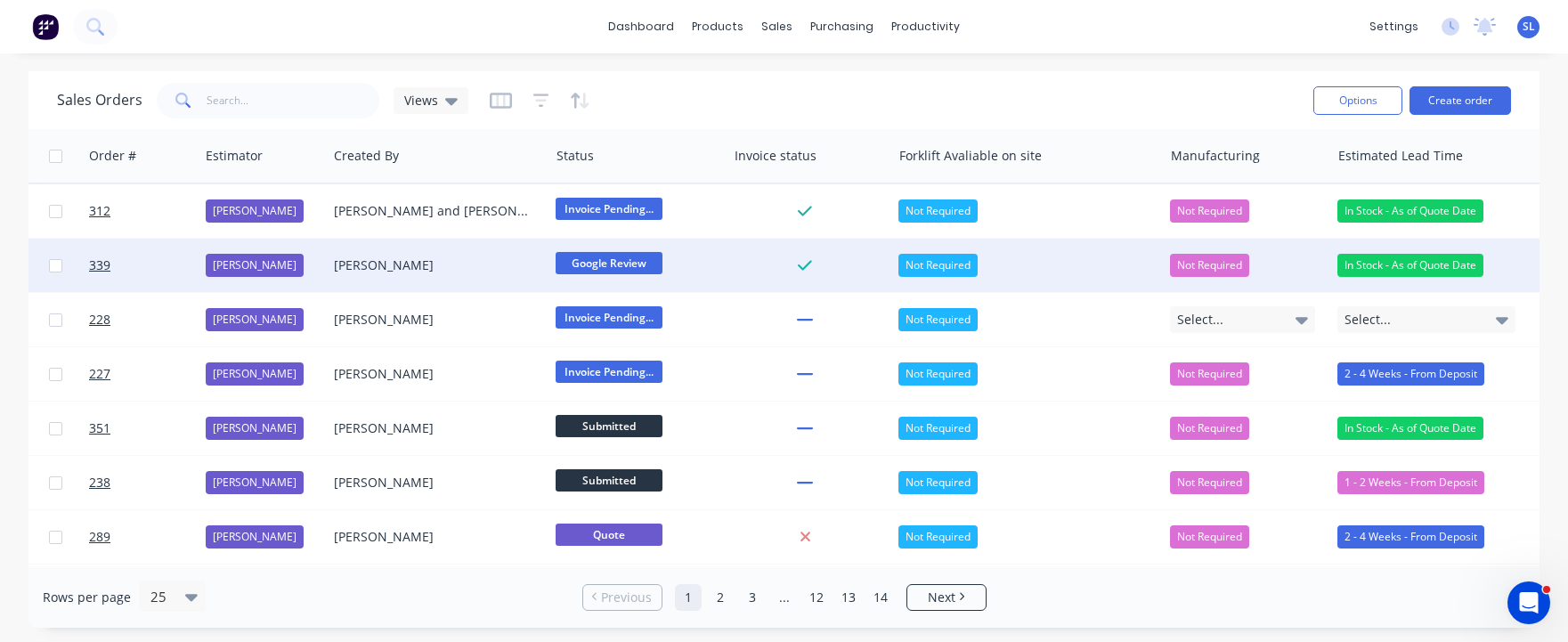
scroll to position [0, 960]
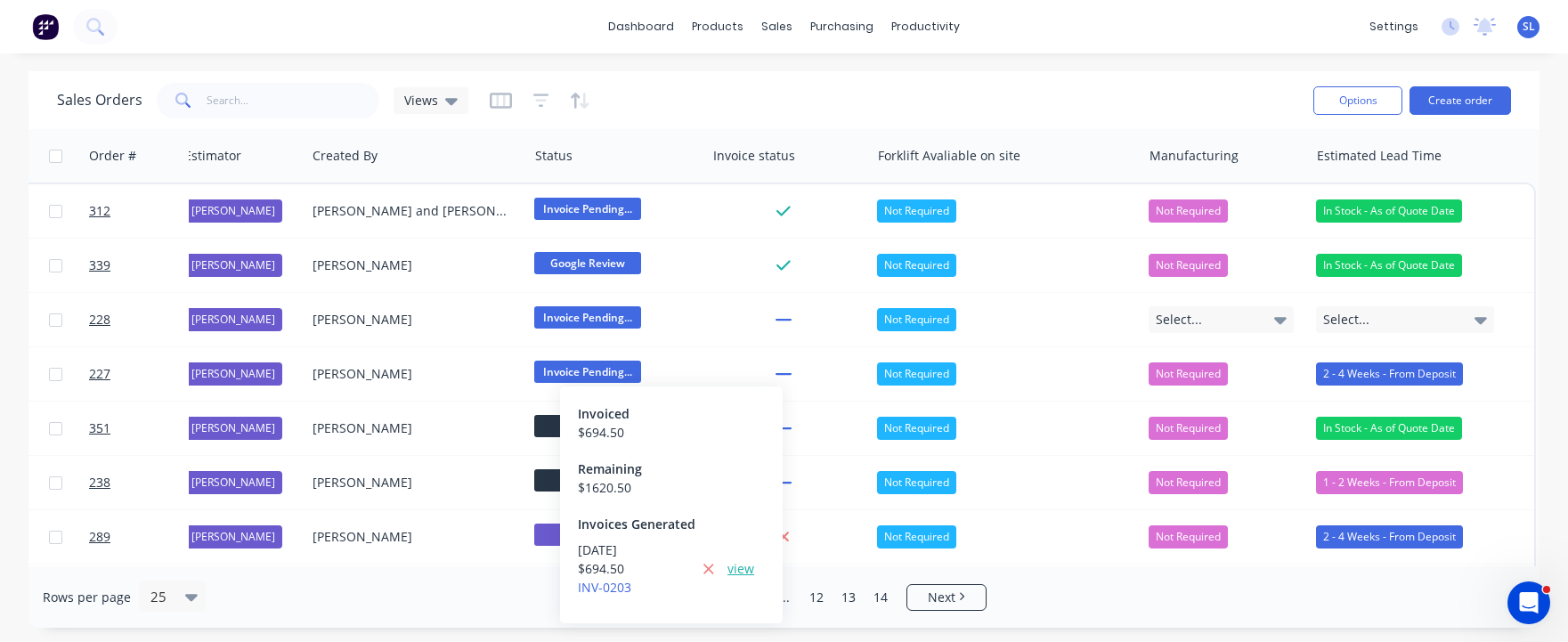
click at [746, 566] on link "view" at bounding box center [741, 568] width 27 height 19
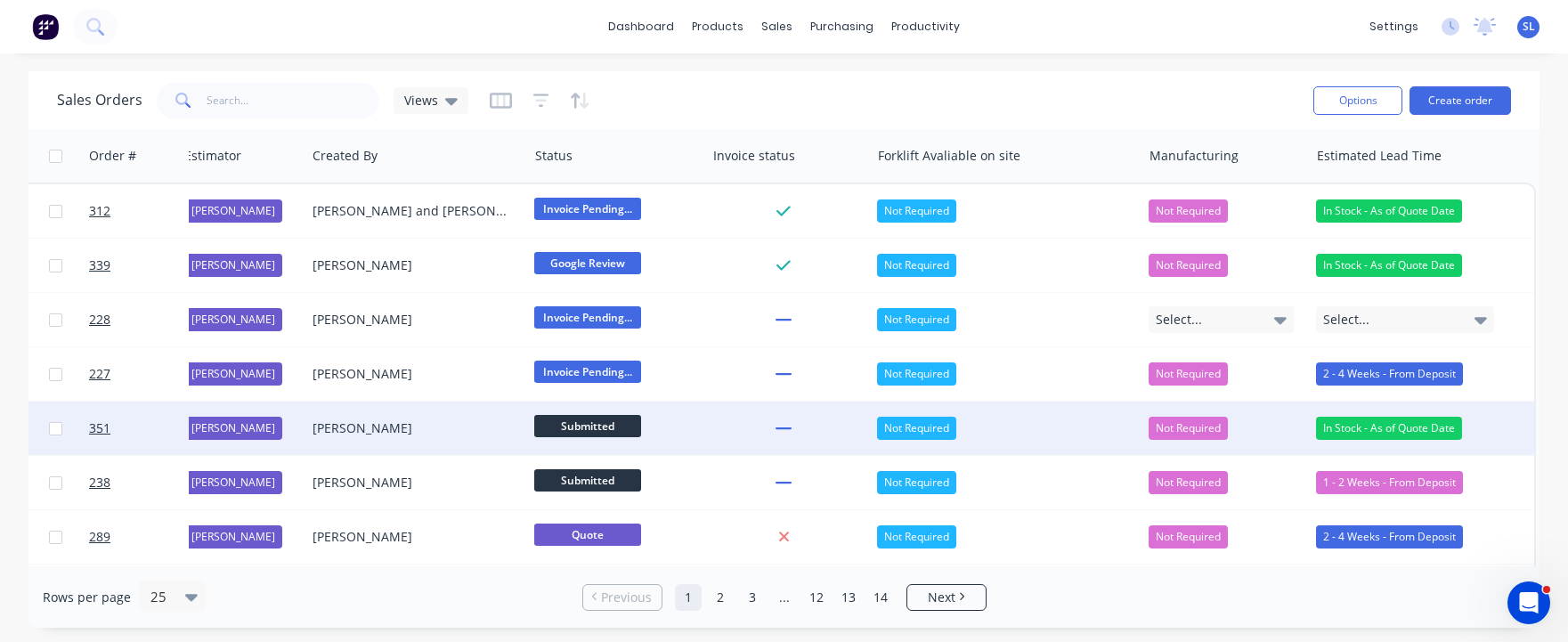
scroll to position [602, 960]
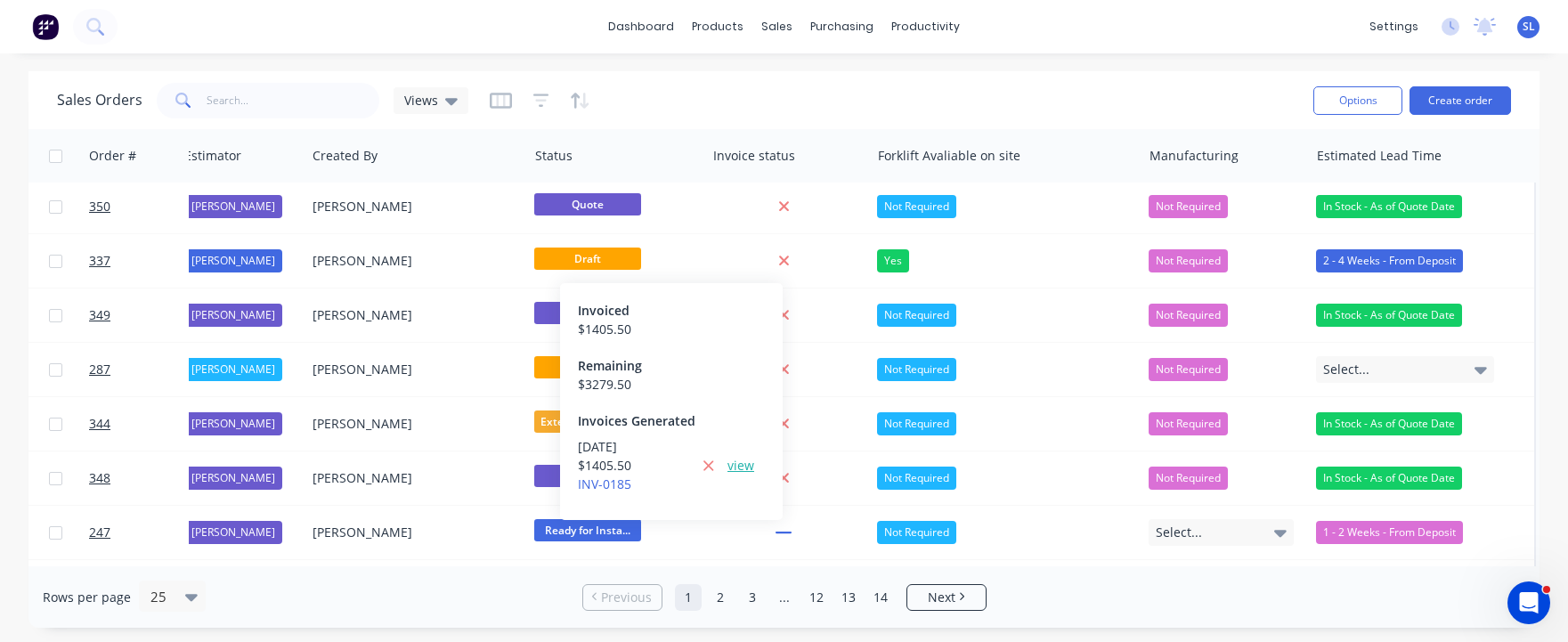
click at [748, 467] on link "view" at bounding box center [741, 465] width 27 height 19
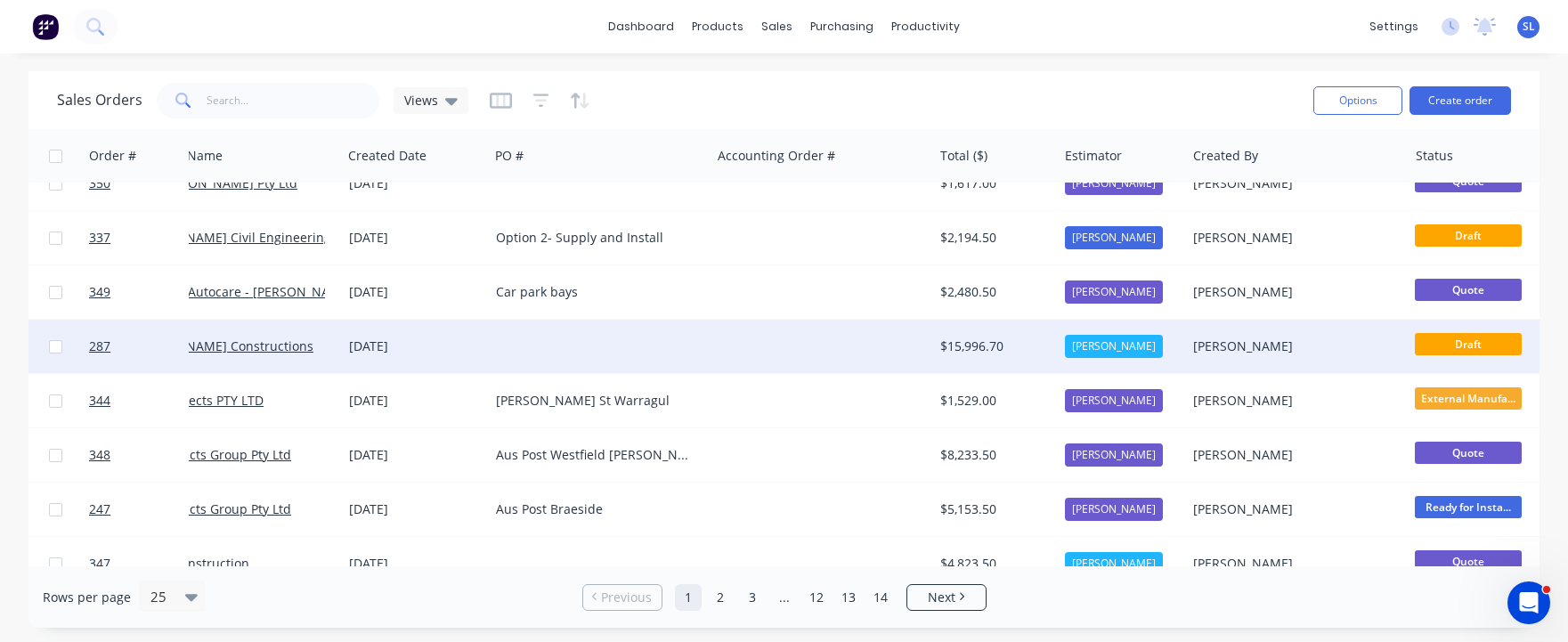
scroll to position [627, 71]
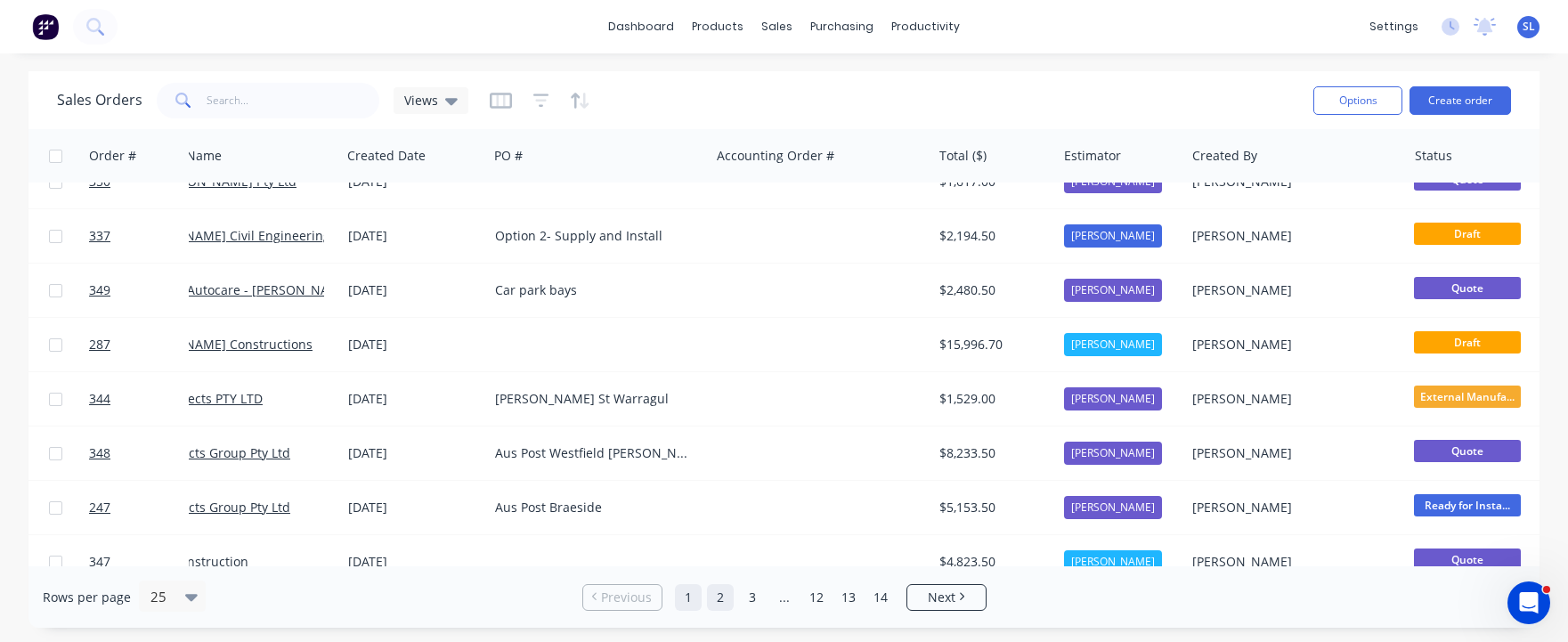
click at [715, 599] on link "2" at bounding box center [720, 598] width 27 height 27
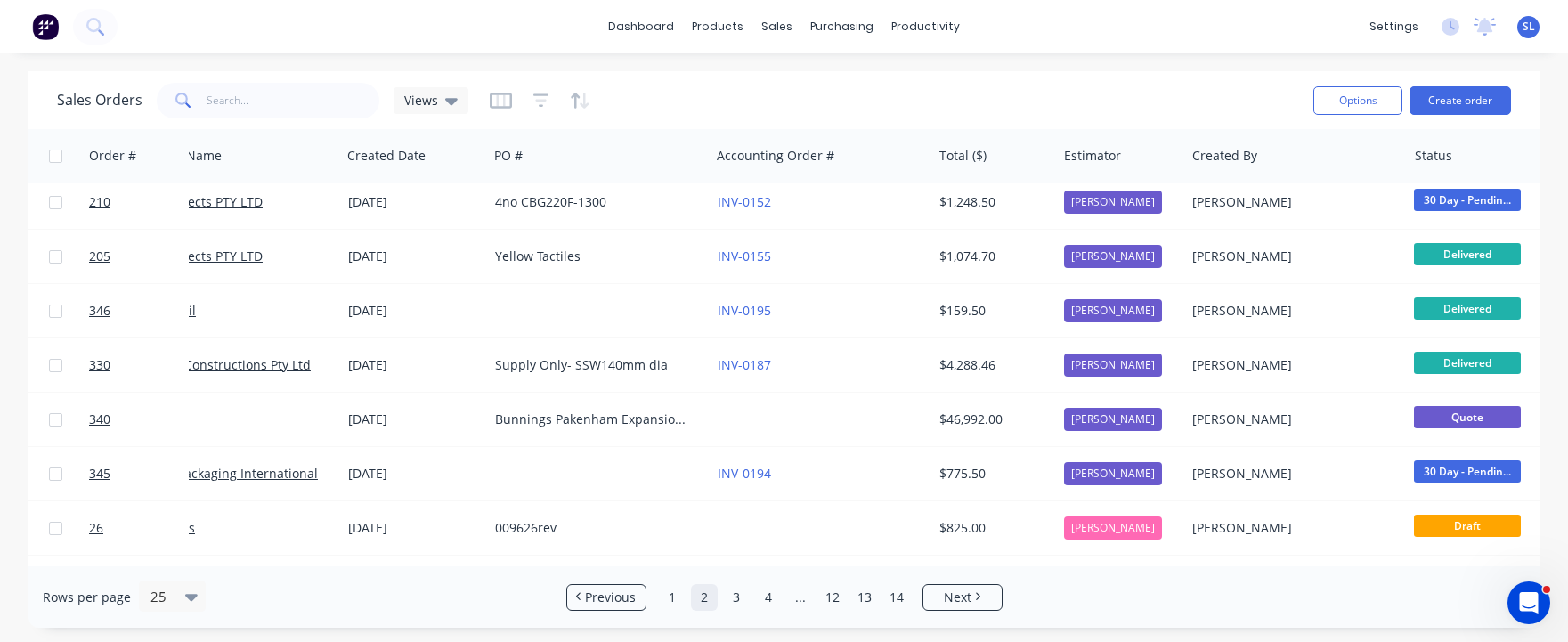
scroll to position [0, 71]
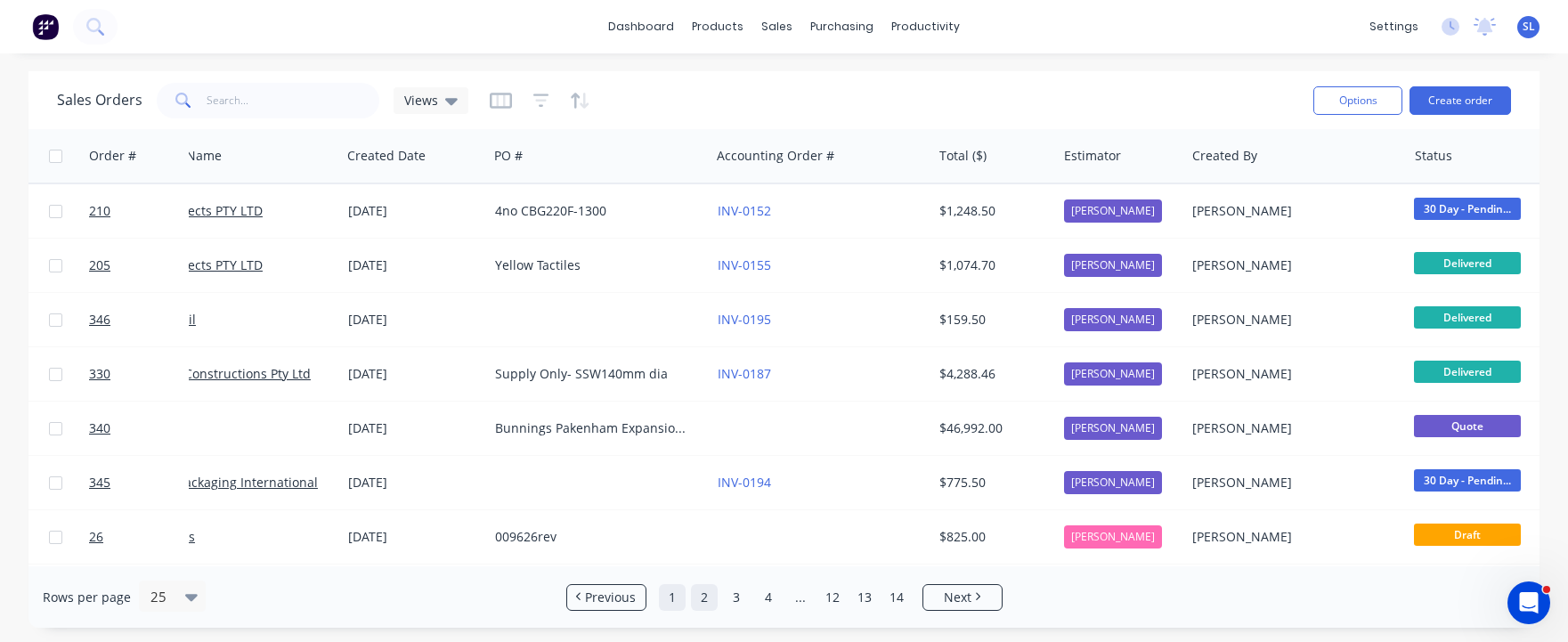
click at [670, 594] on link "1" at bounding box center [671, 598] width 27 height 27
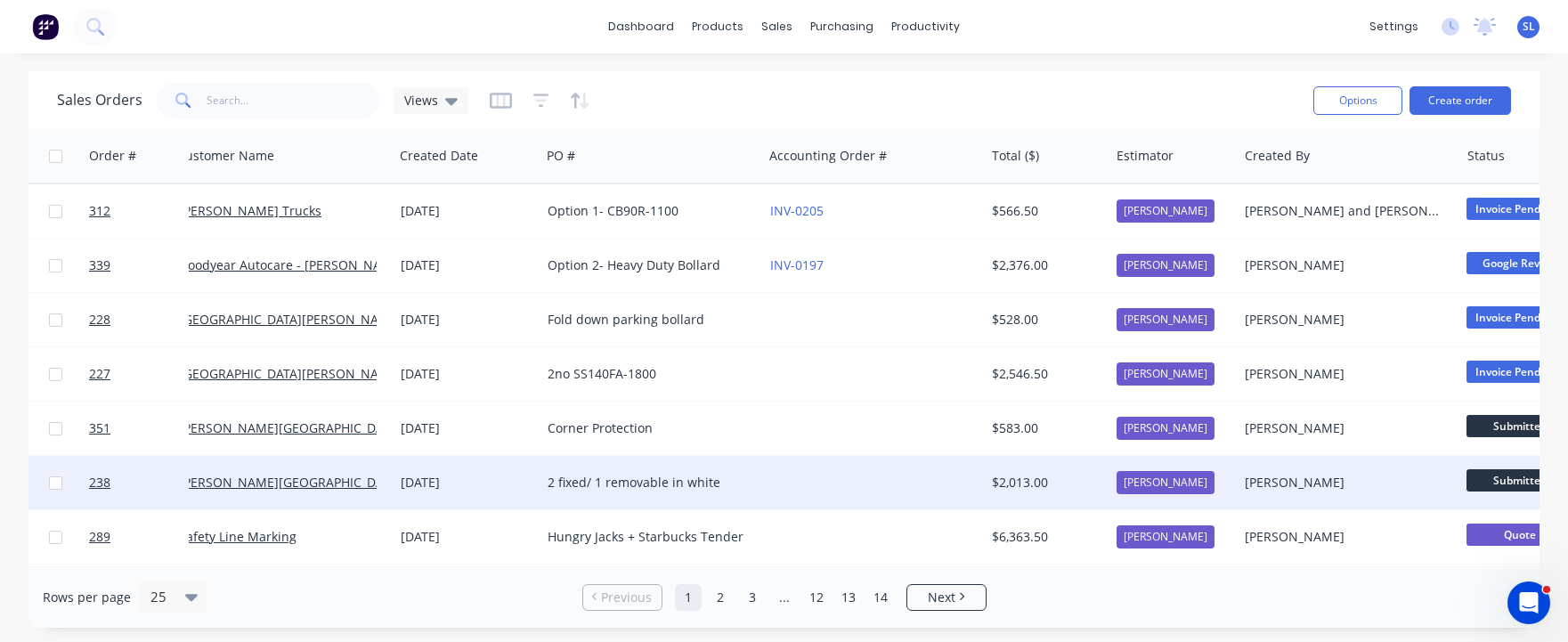
scroll to position [0, 0]
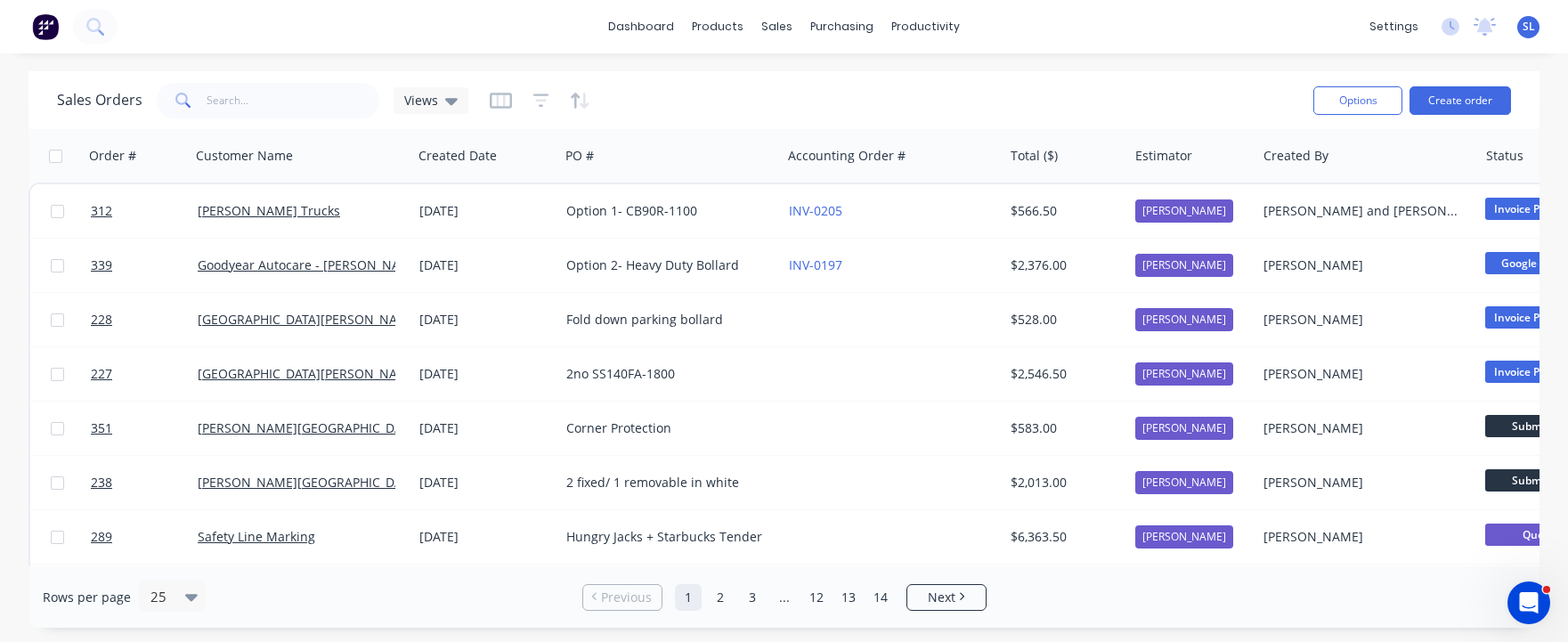
click at [1415, 51] on div "dashboard products sales purchasing productivity dashboard products Product Cat…" at bounding box center [784, 27] width 1568 height 53
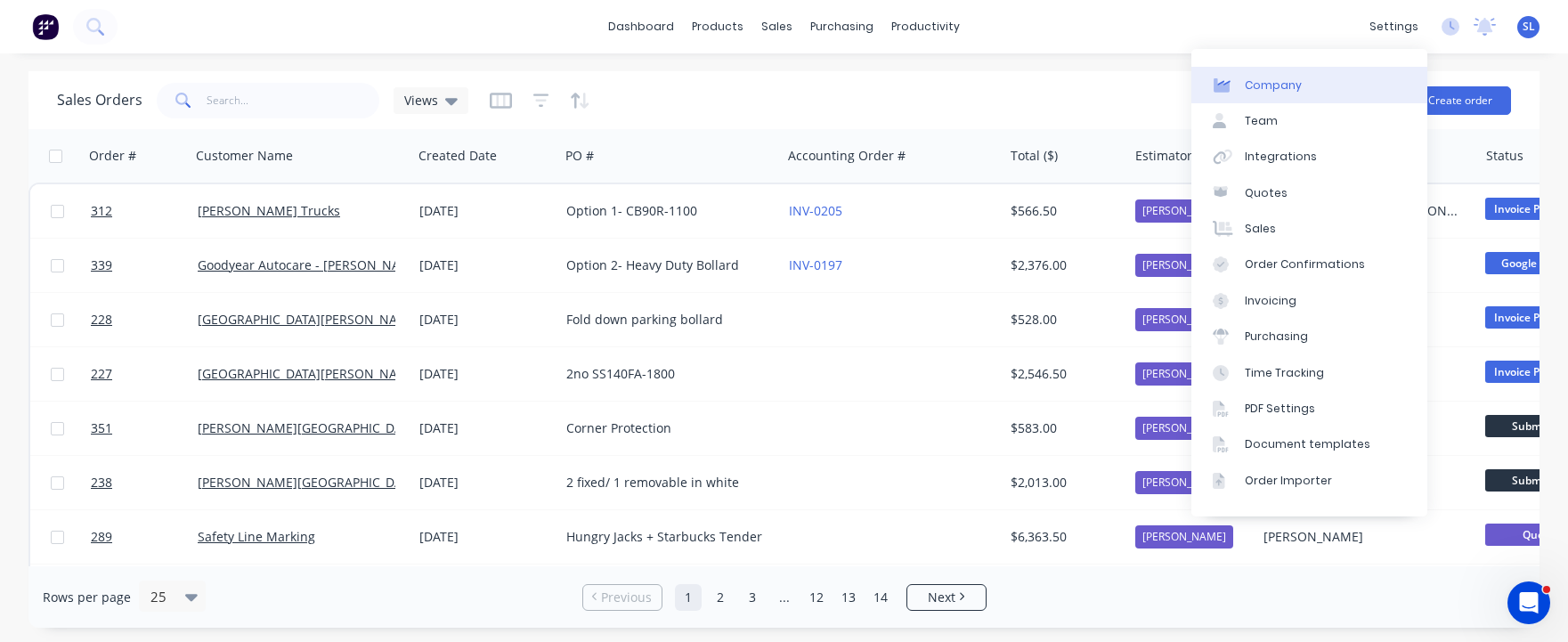
click at [1333, 71] on link "Company" at bounding box center [1309, 85] width 236 height 36
select select "AU"
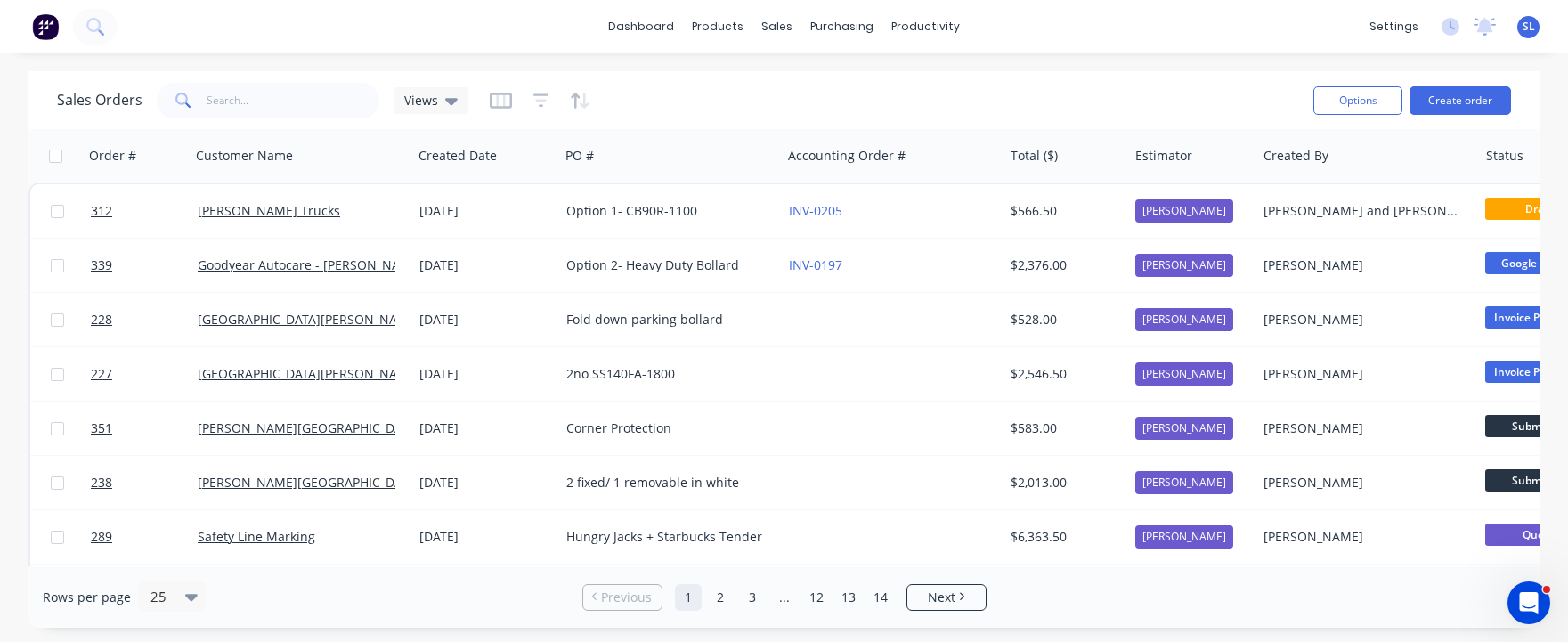
click at [513, 94] on div at bounding box center [540, 100] width 101 height 29
click at [501, 101] on icon "button" at bounding box center [500, 101] width 9 height 12
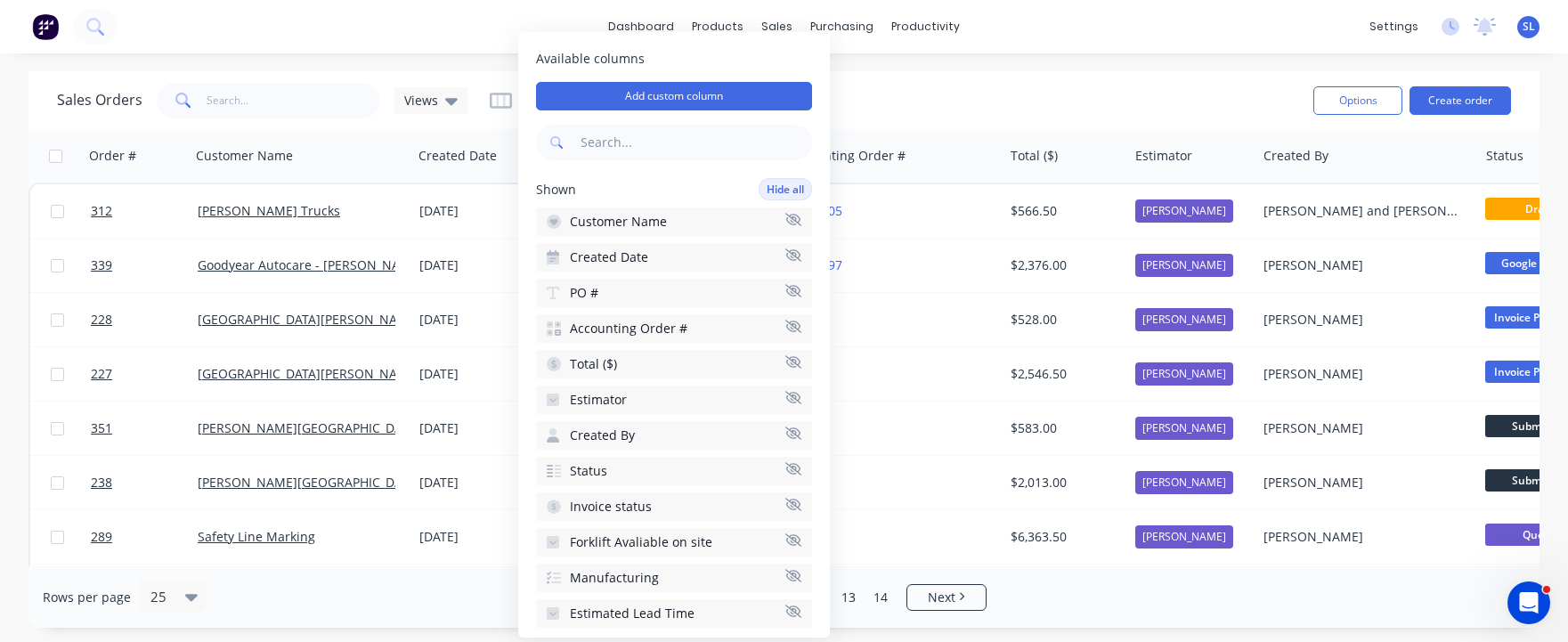
click at [619, 139] on input "text" at bounding box center [694, 142] width 235 height 36
type input "c"
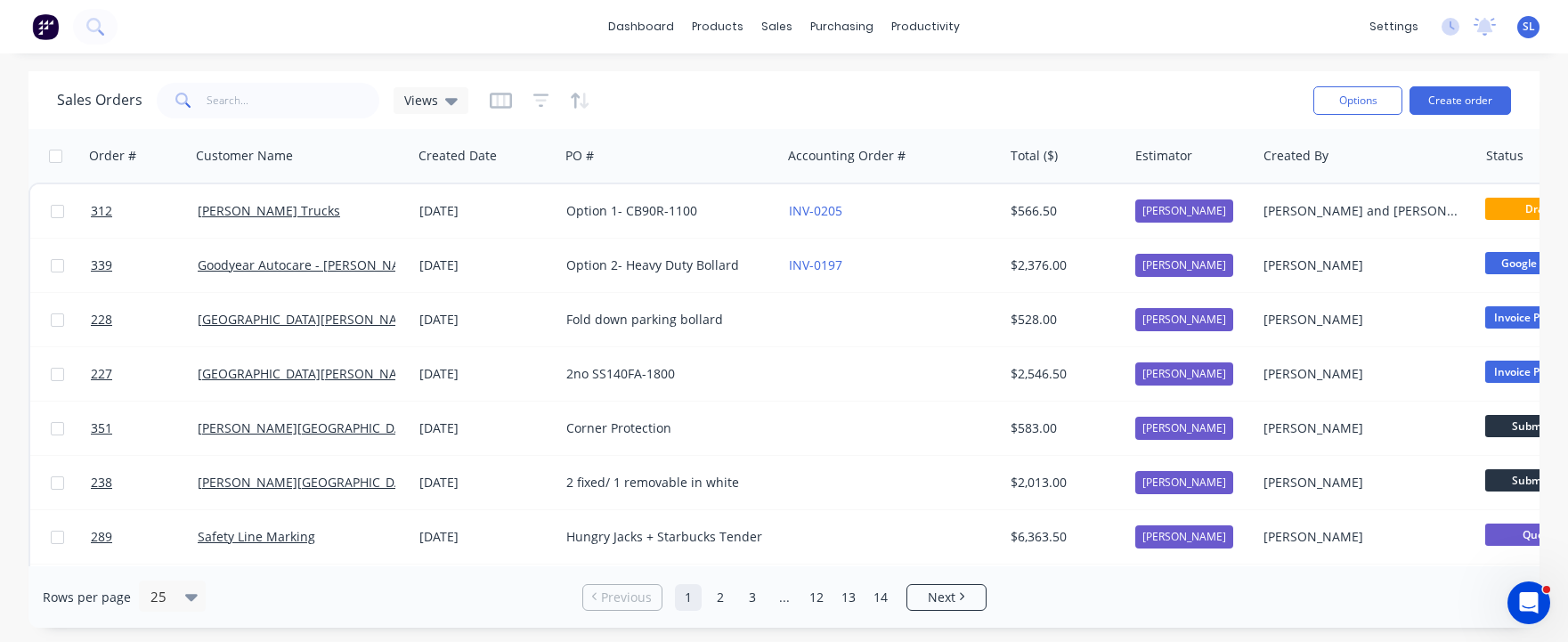
click at [969, 81] on div "Sales Orders Views" at bounding box center [678, 100] width 1242 height 43
click at [711, 100] on div "Sales Orders Views" at bounding box center [678, 100] width 1242 height 43
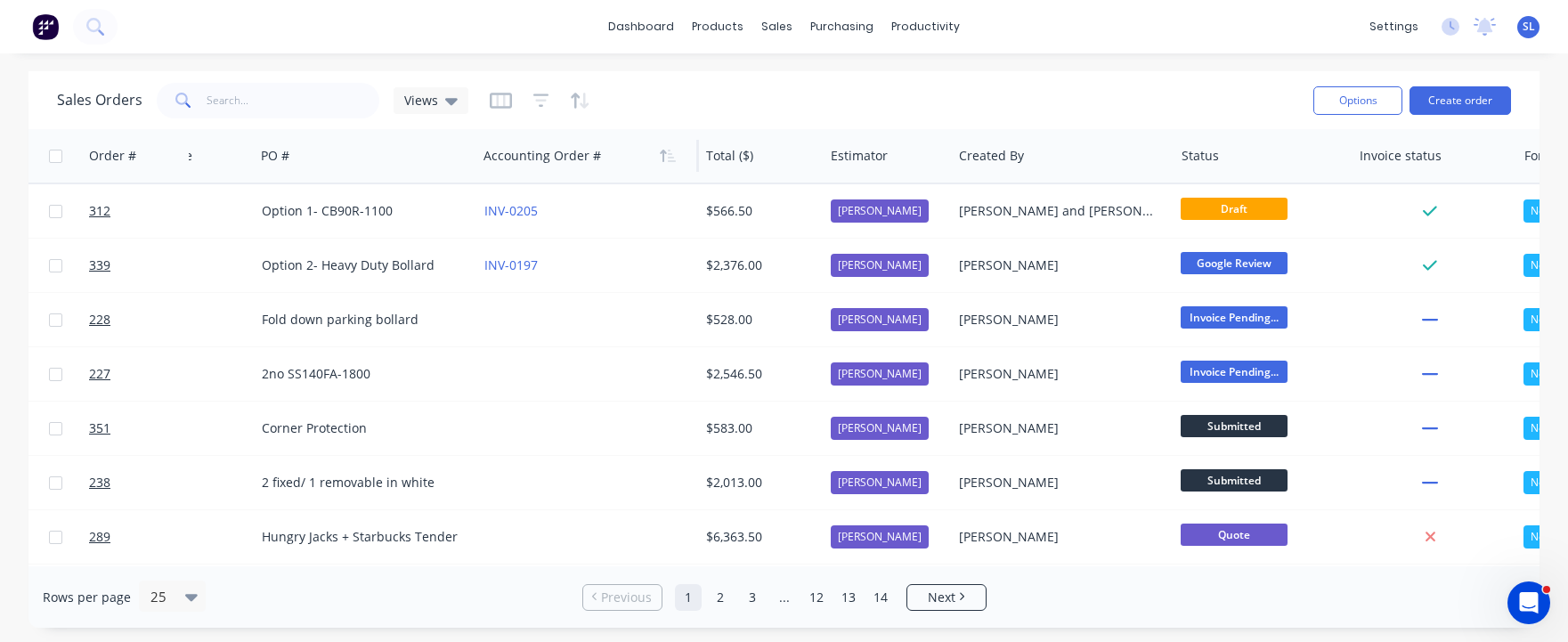
scroll to position [0, 356]
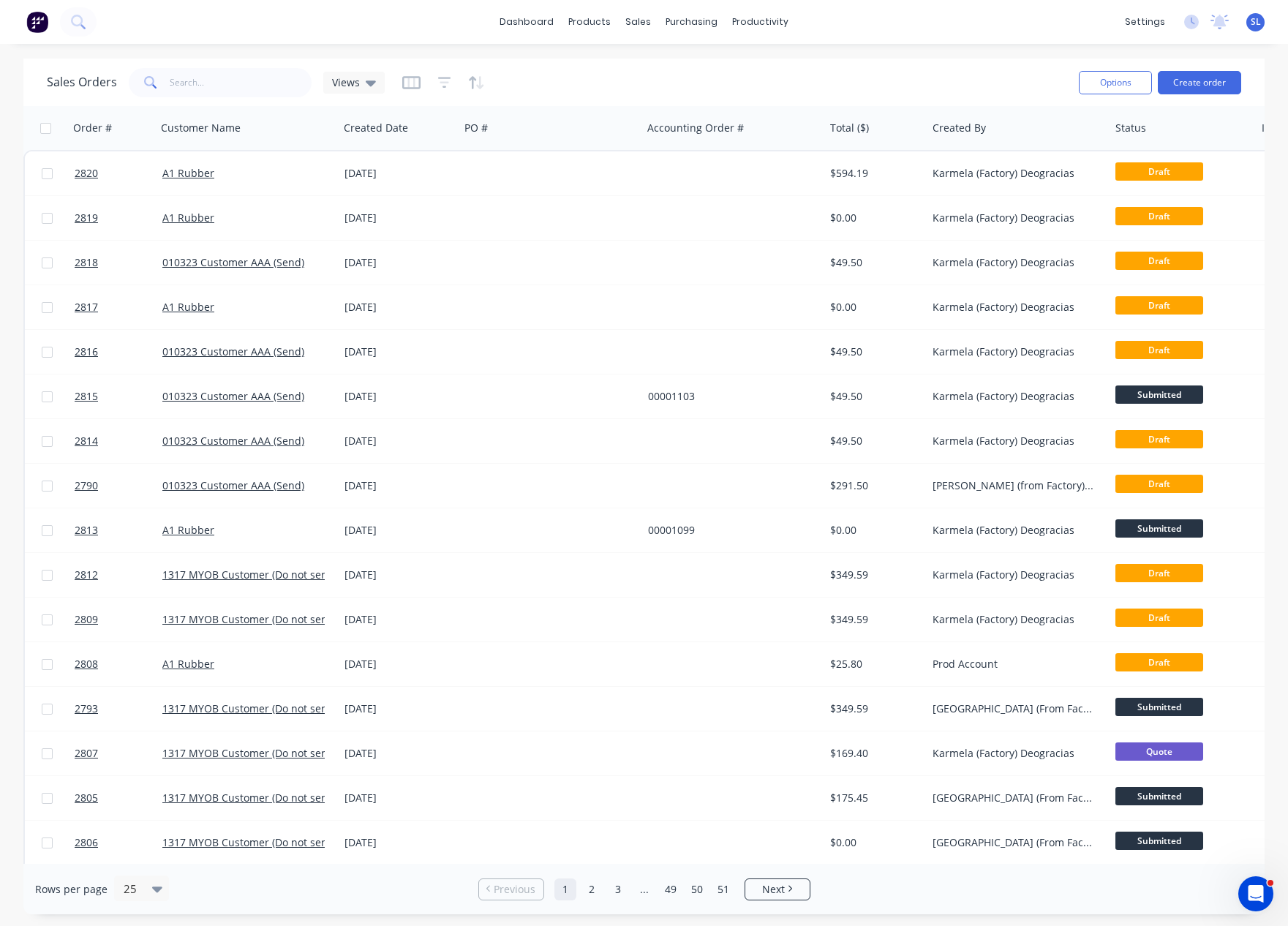
click at [732, 55] on div "dashboard products sales purchasing productivity dashboard products Product Cat…" at bounding box center [644, 463] width 1288 height 926
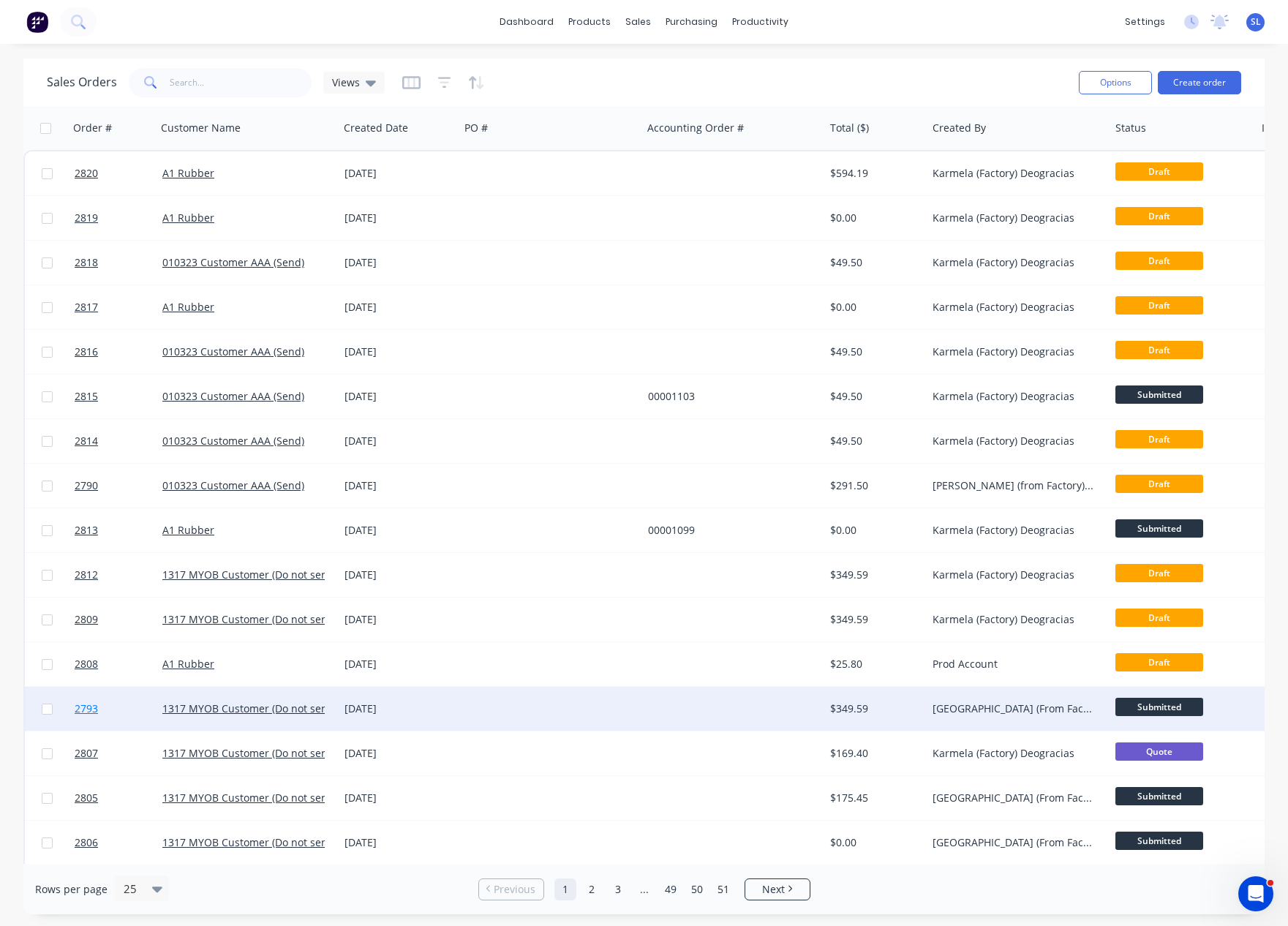
click at [87, 709] on span "2793" at bounding box center [86, 709] width 24 height 15
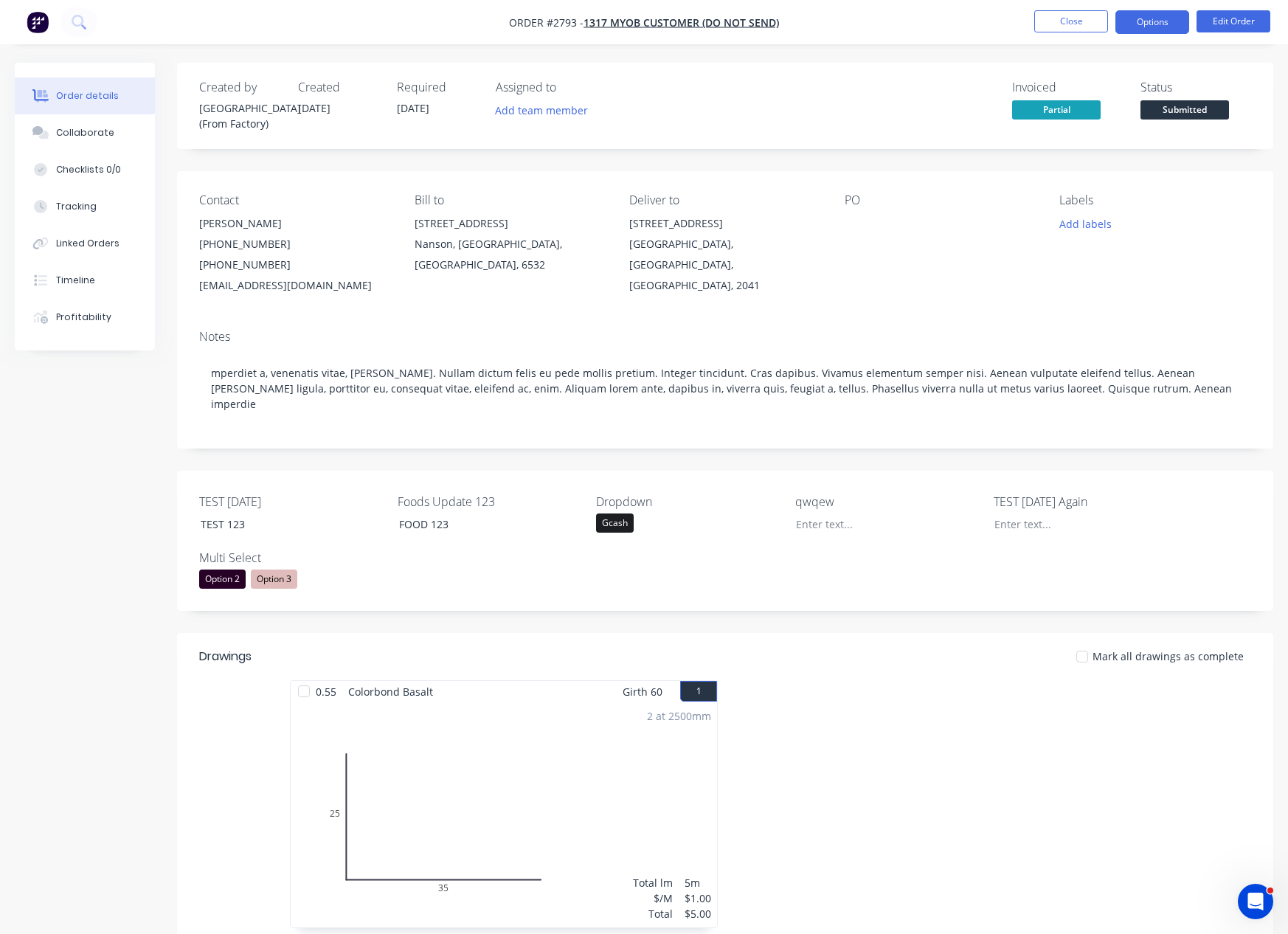
click at [1142, 19] on button "Options" at bounding box center [1152, 22] width 74 height 24
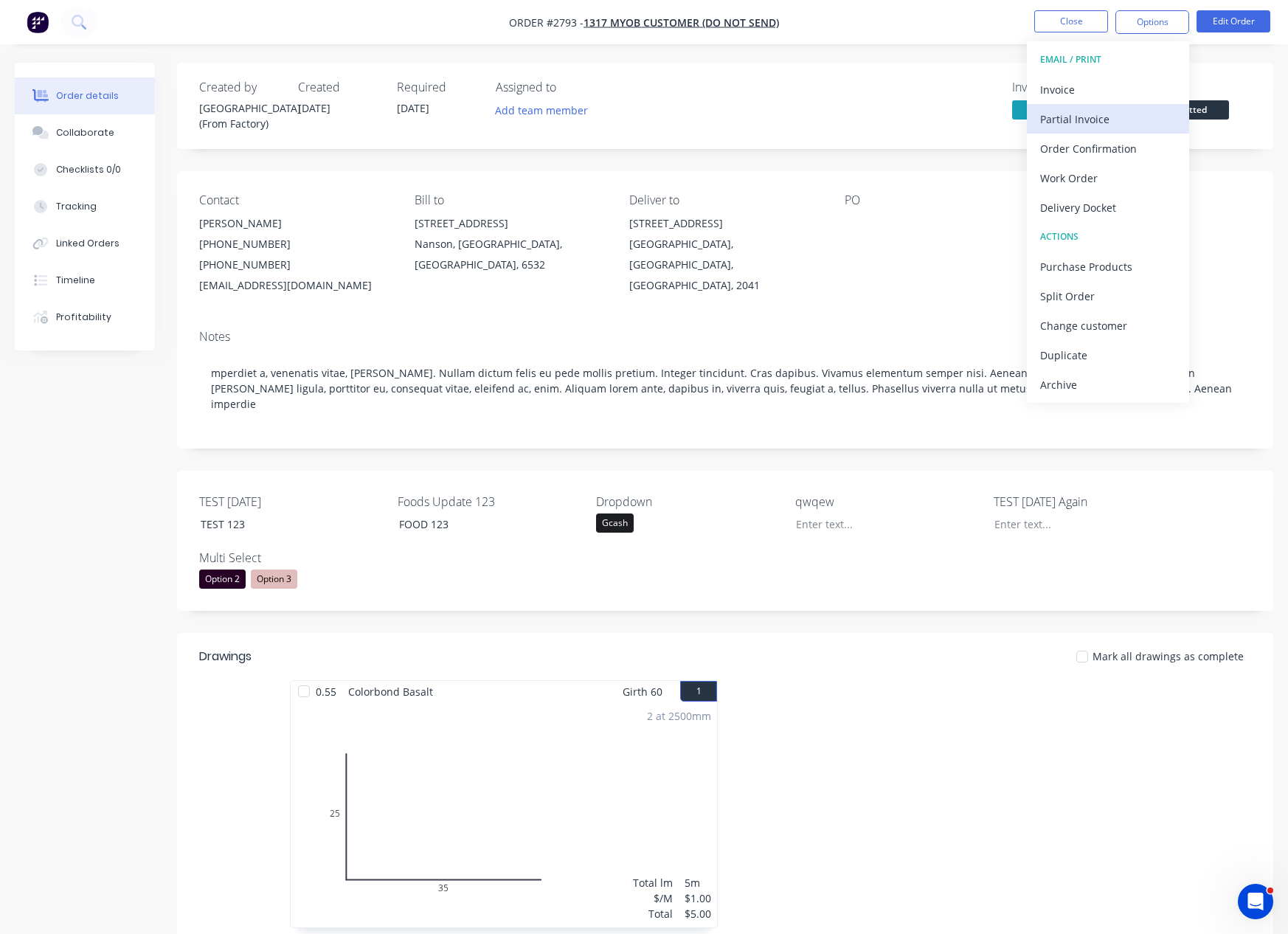
click at [1088, 120] on div "Partial Invoice" at bounding box center [1108, 119] width 136 height 21
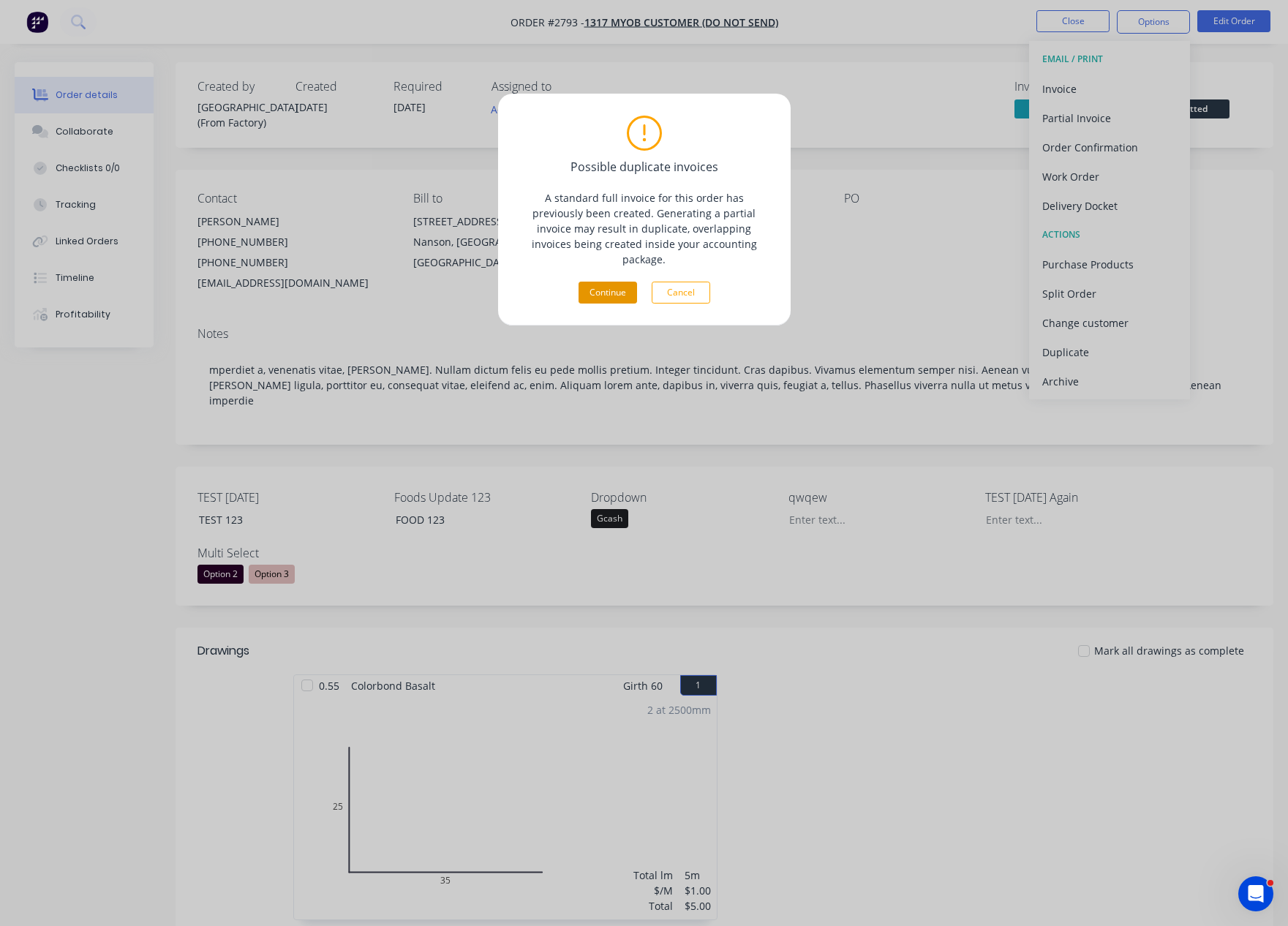
click at [622, 281] on button "Continue" at bounding box center [608, 292] width 58 height 22
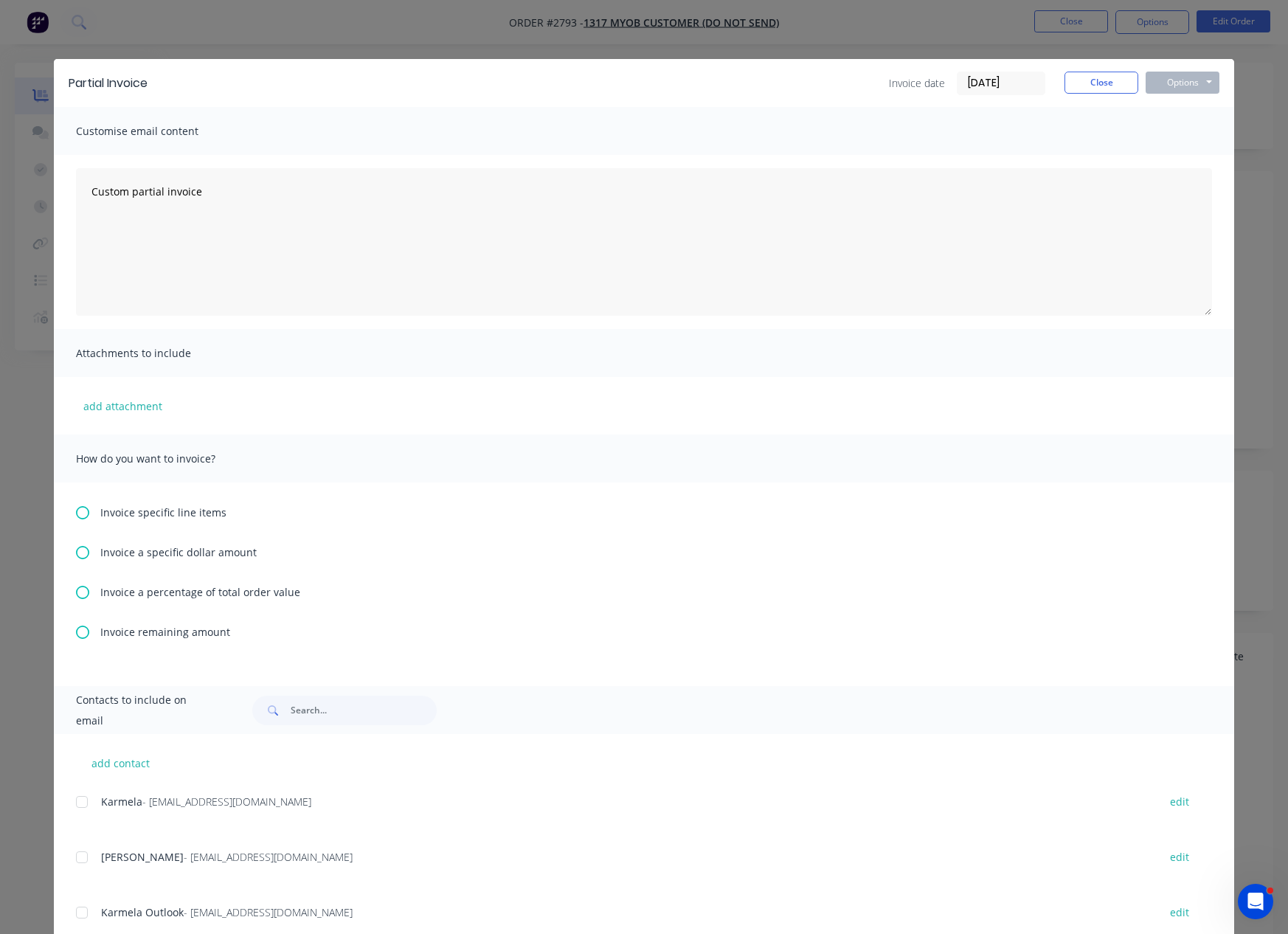
click at [142, 555] on span "Invoice a specific dollar amount" at bounding box center [178, 552] width 156 height 16
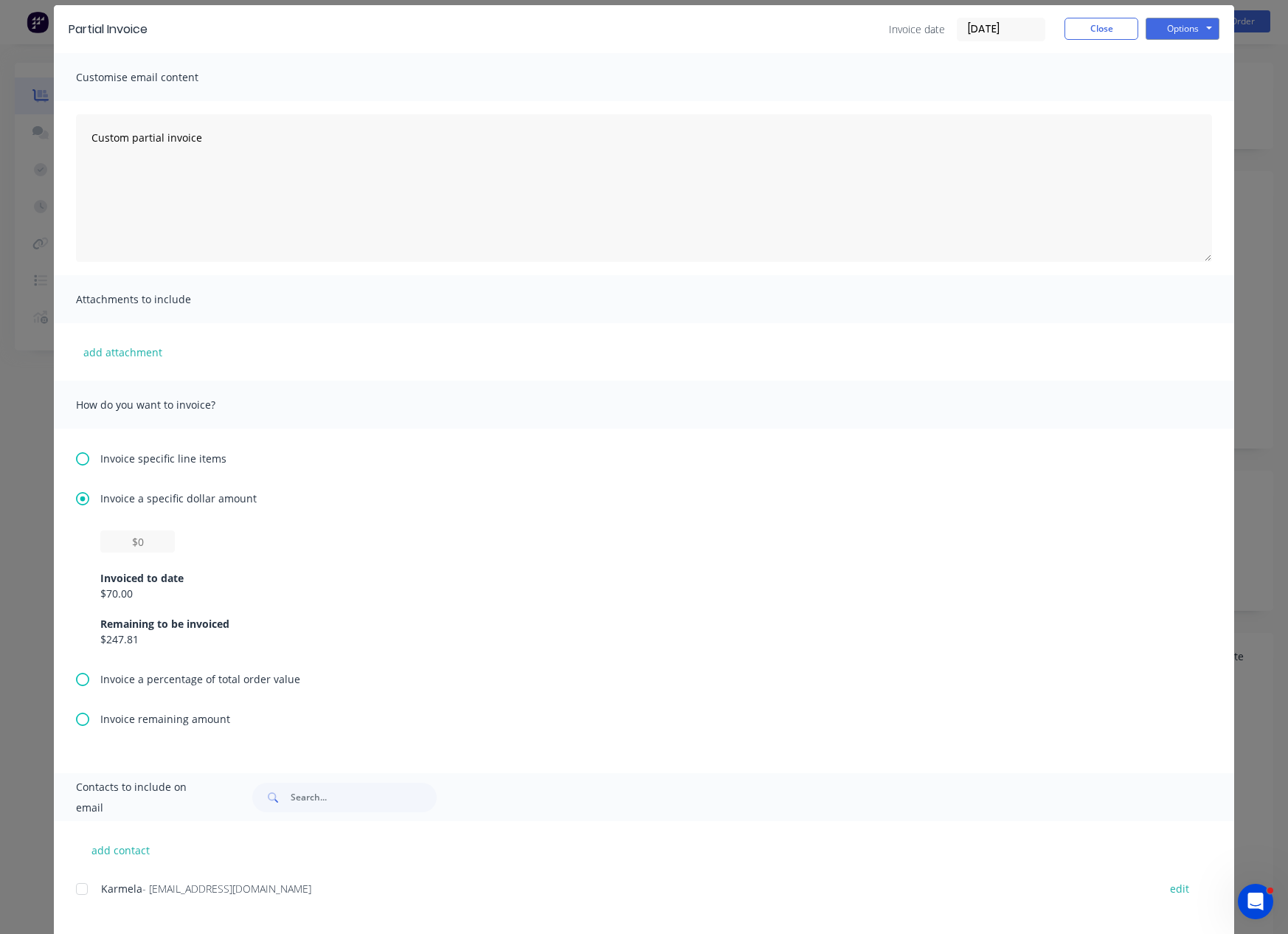
scroll to position [141, 0]
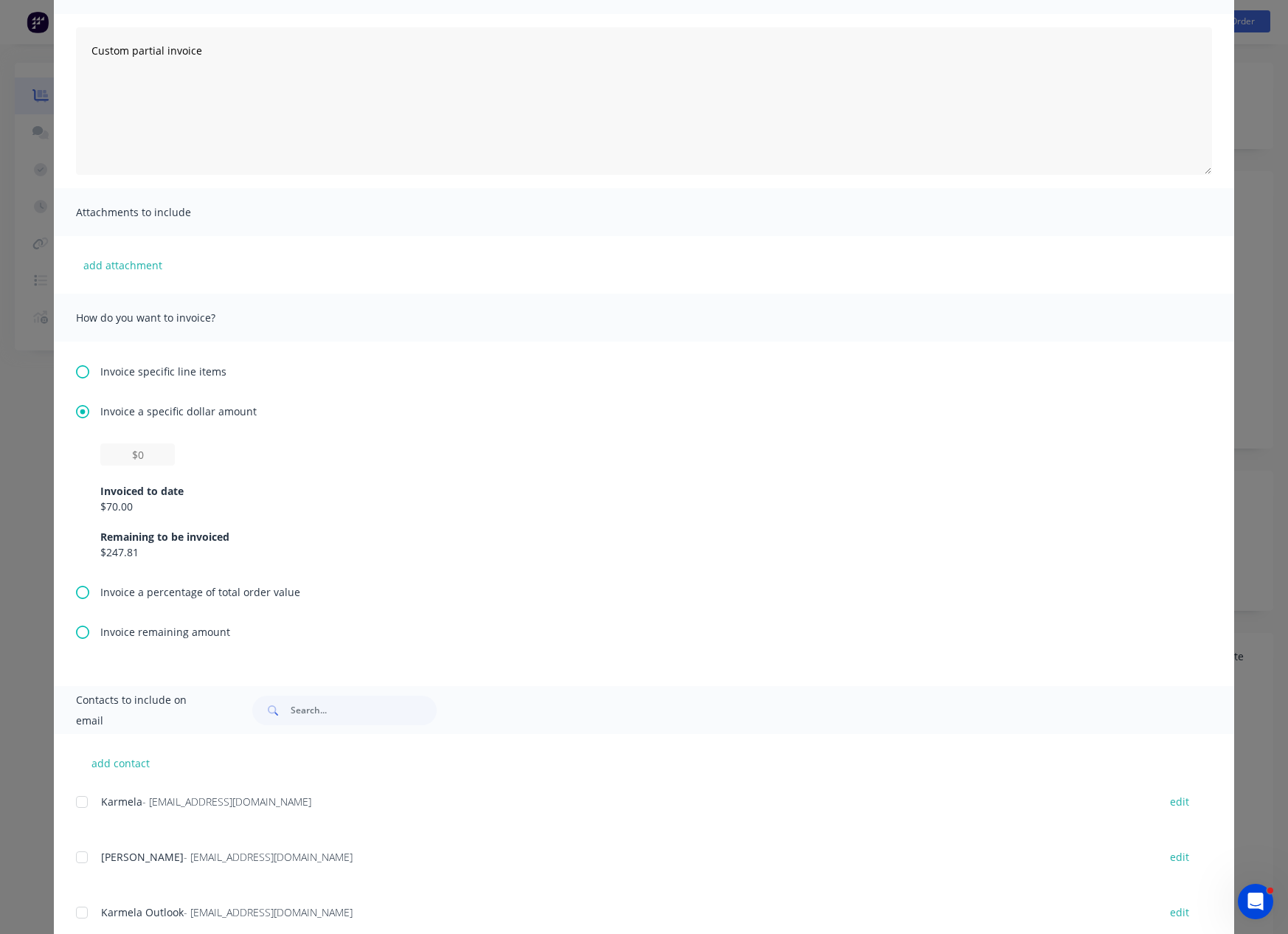
click at [71, 855] on div at bounding box center [82, 857] width 29 height 29
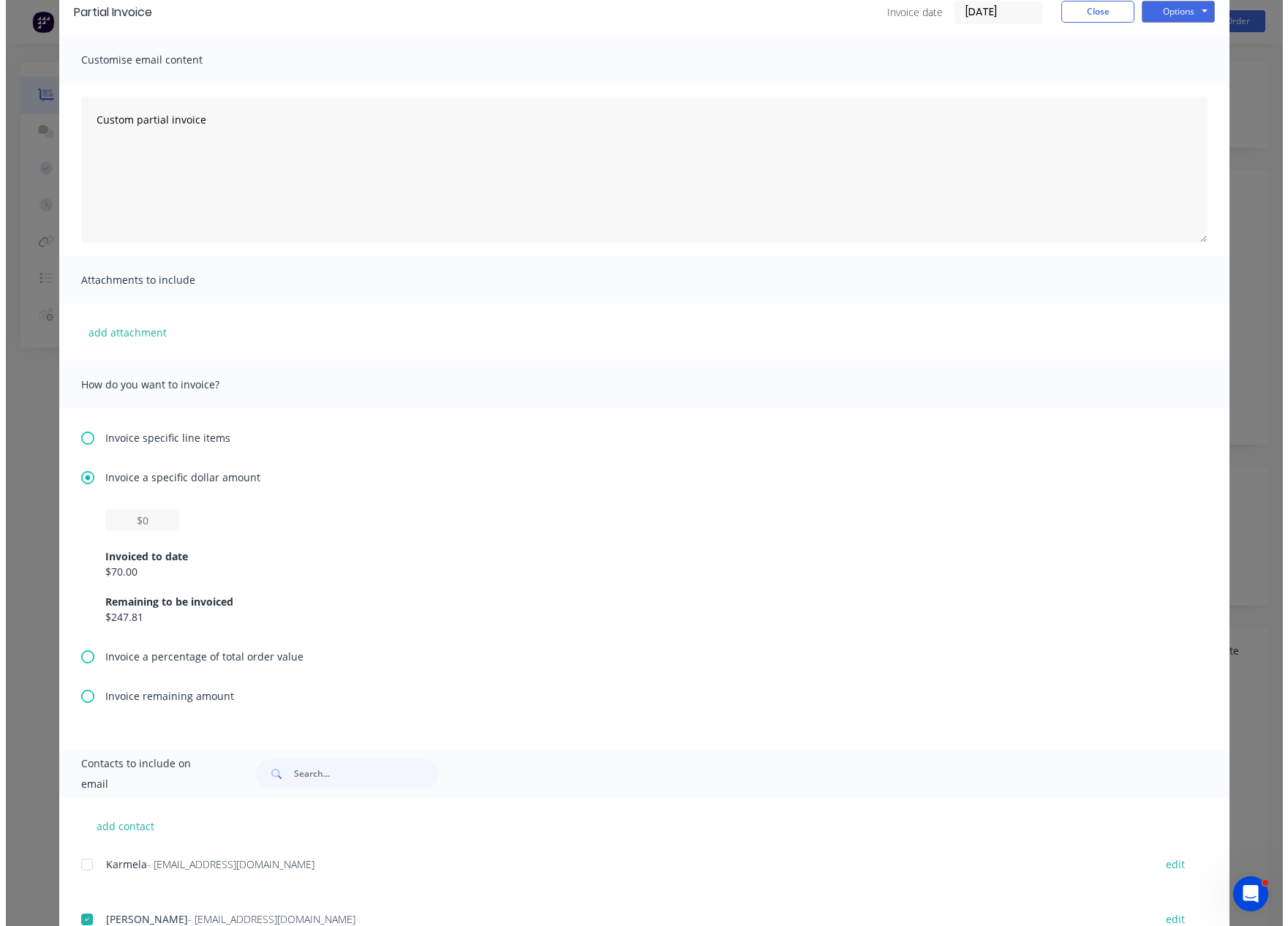
scroll to position [0, 0]
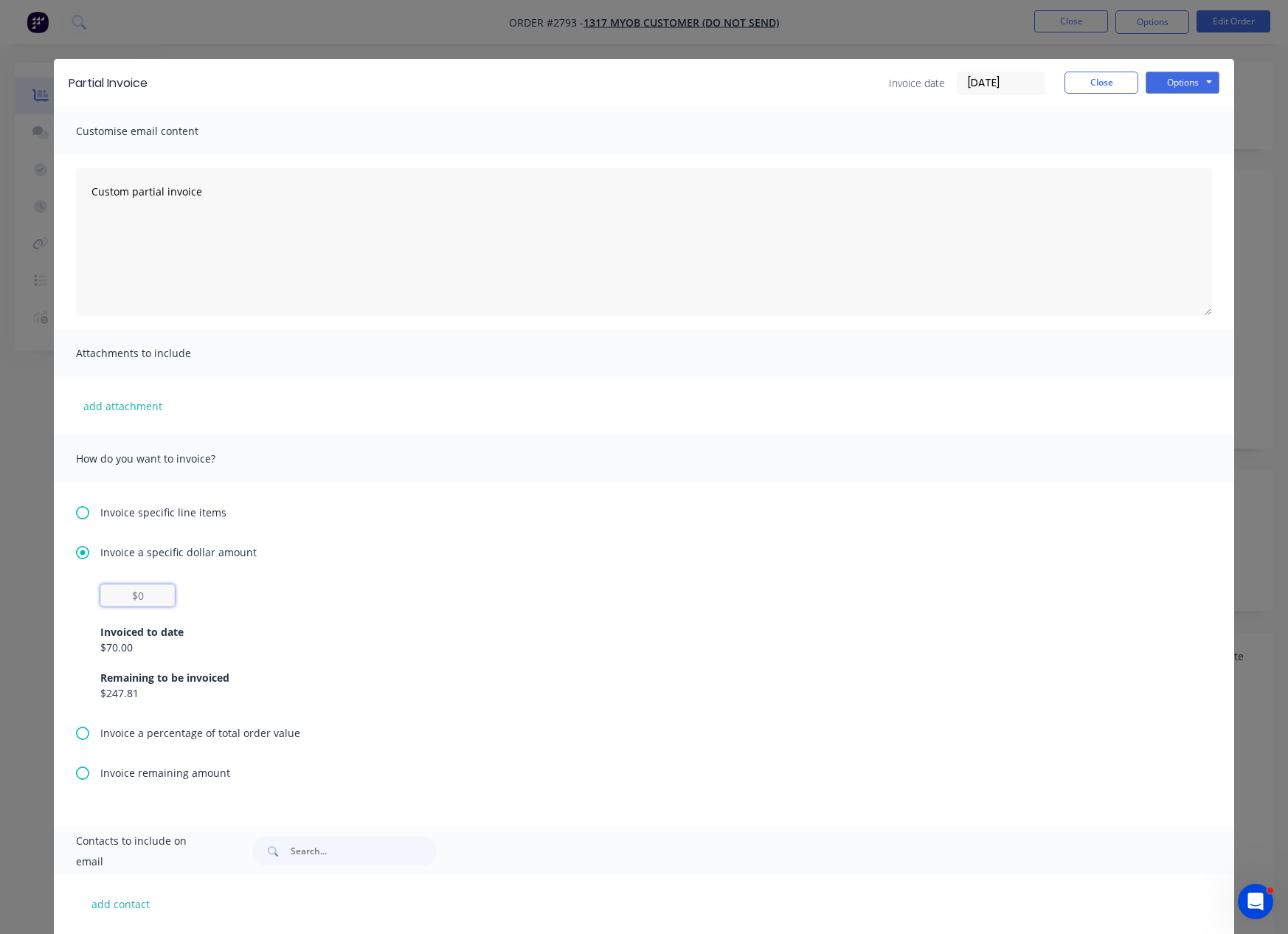
click at [143, 604] on input "text" at bounding box center [137, 595] width 74 height 22
type input "$20"
click at [849, 153] on div "Customise email content" at bounding box center [644, 131] width 1180 height 48
click at [1185, 86] on button "Options" at bounding box center [1183, 82] width 74 height 22
click at [1184, 158] on button "Email" at bounding box center [1192, 158] width 94 height 25
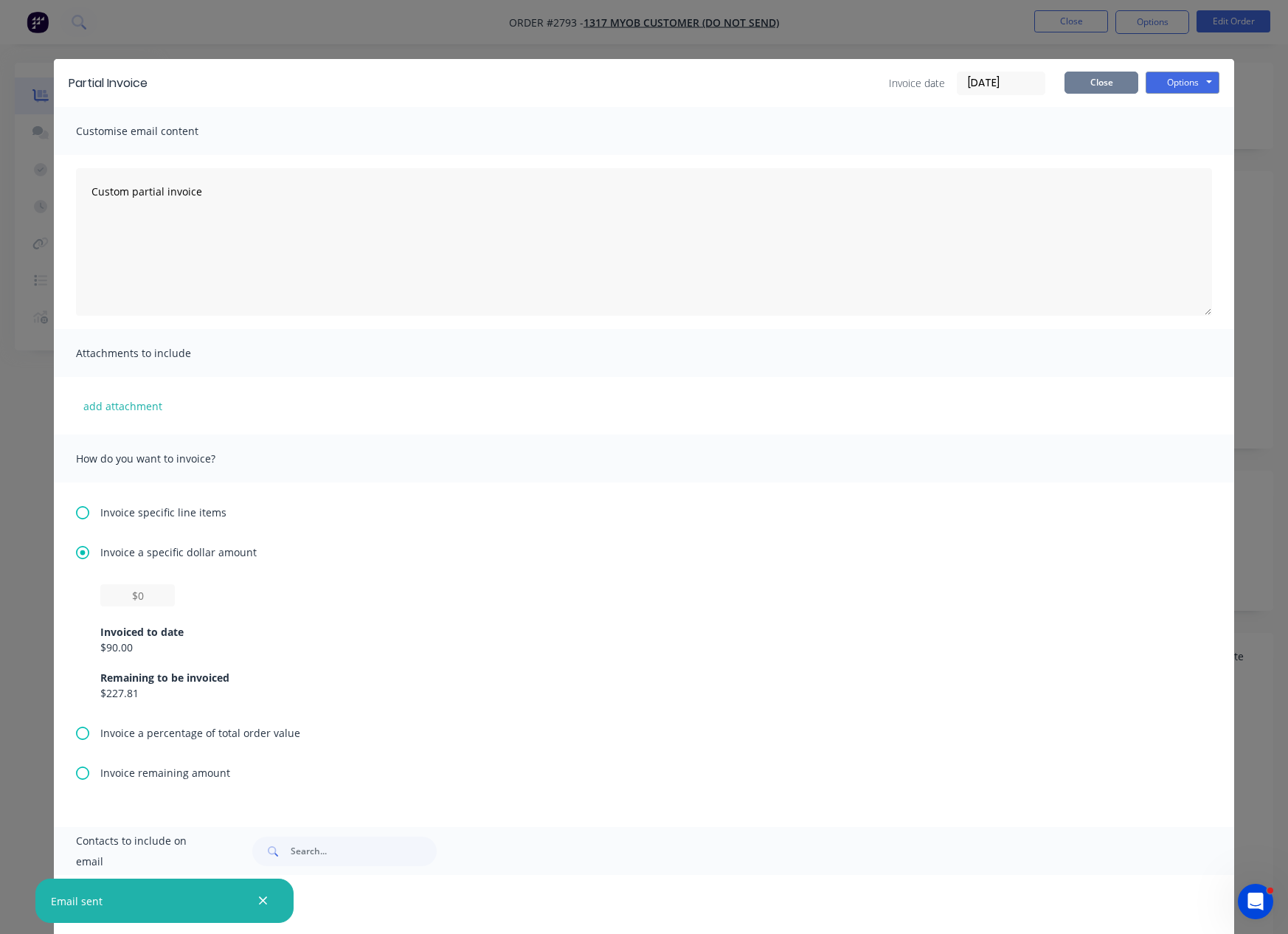
click at [1084, 81] on button "Close" at bounding box center [1102, 82] width 74 height 22
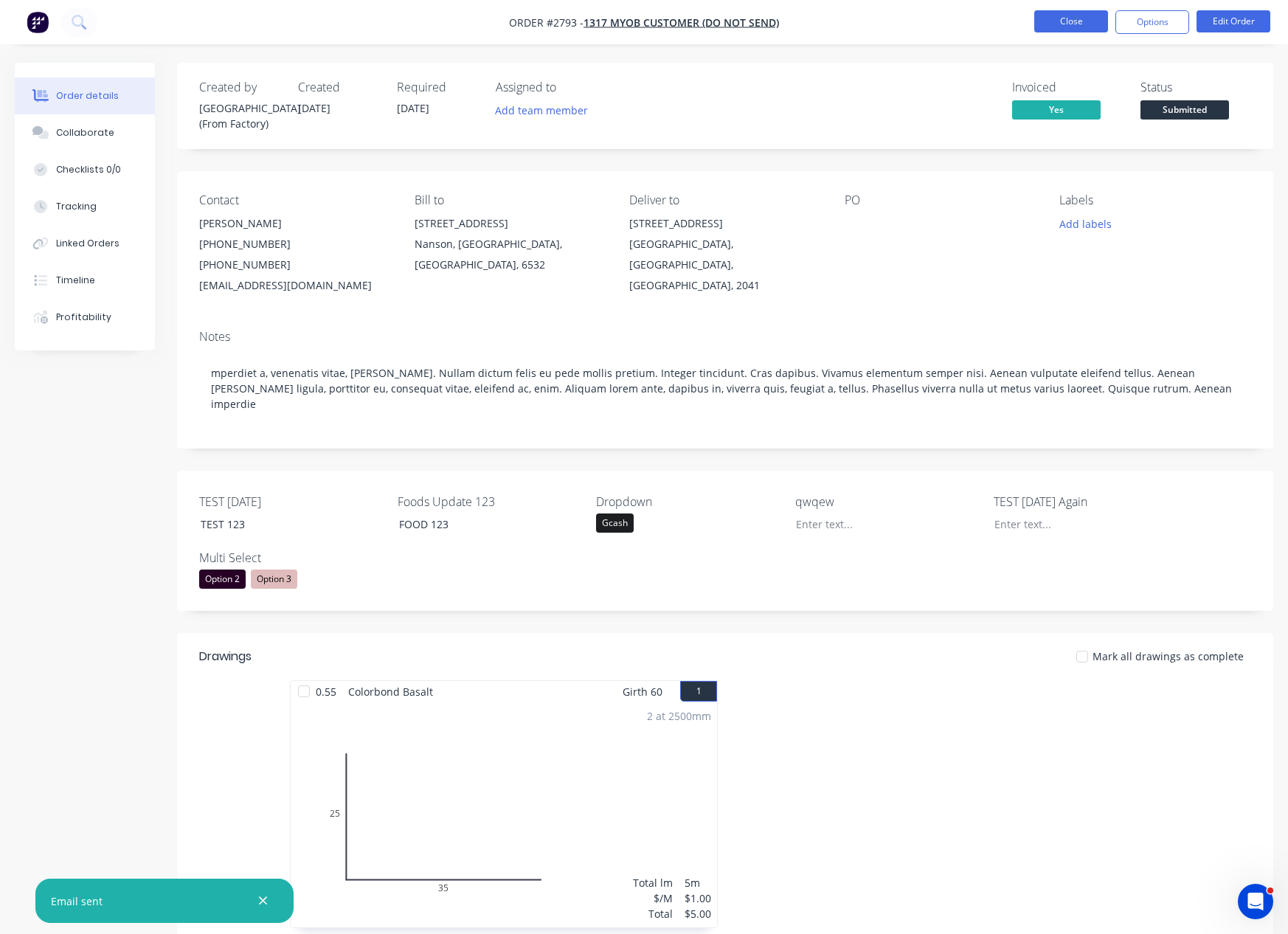
click at [1066, 23] on button "Close" at bounding box center [1071, 21] width 74 height 22
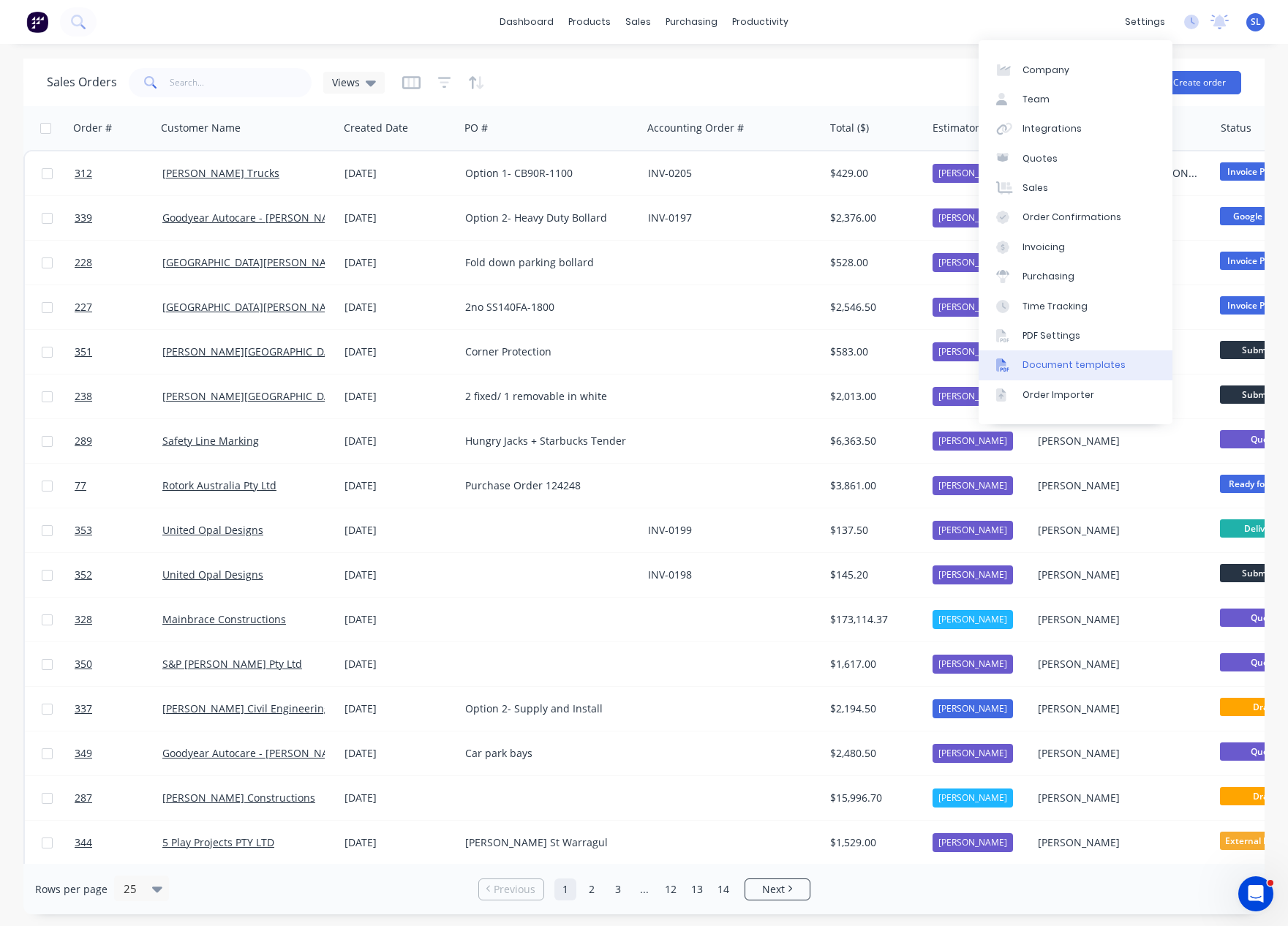
click at [1112, 355] on link "Document templates" at bounding box center [1075, 365] width 194 height 29
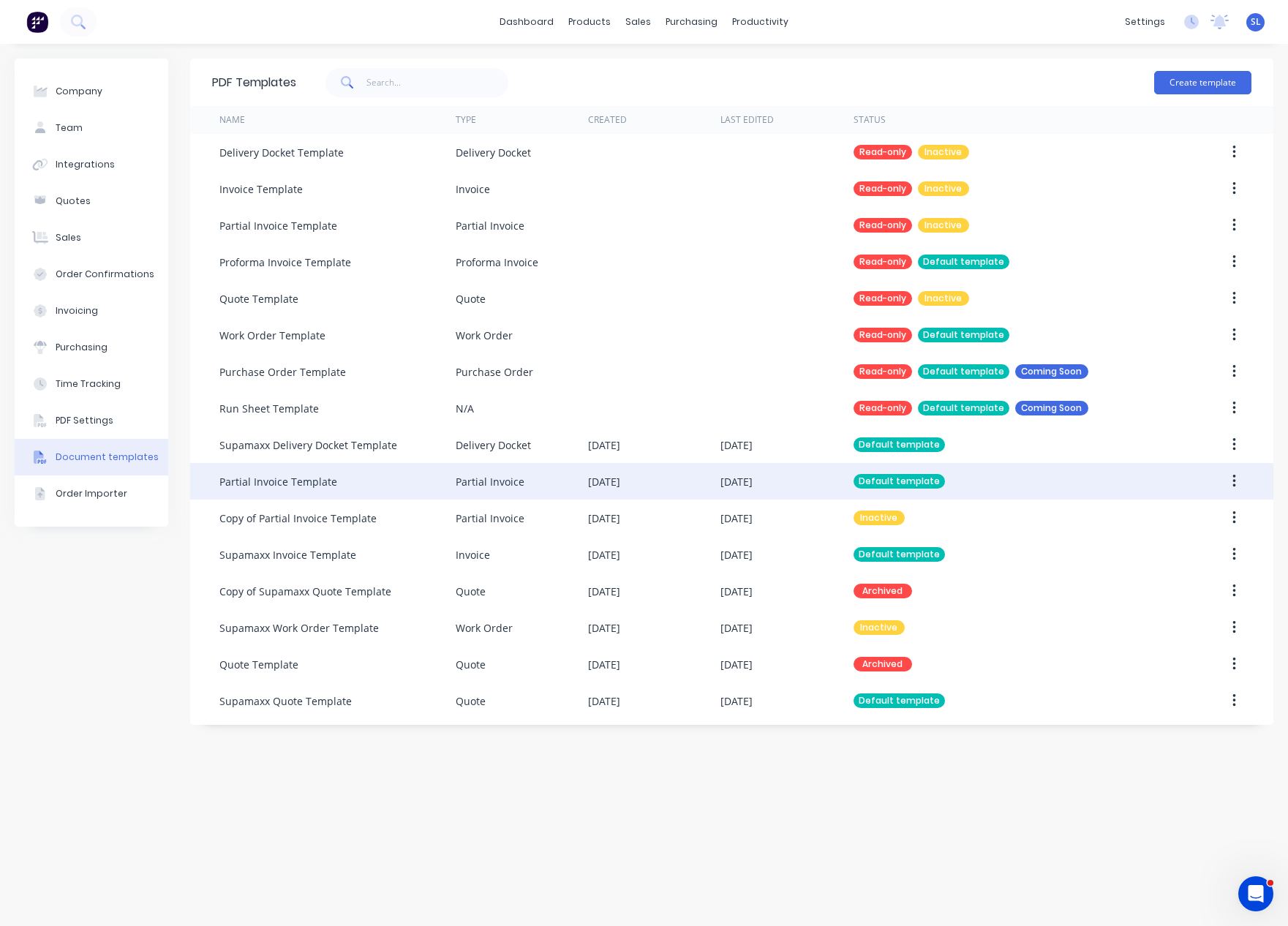
click at [545, 474] on div "Partial Invoice" at bounding box center [522, 481] width 132 height 36
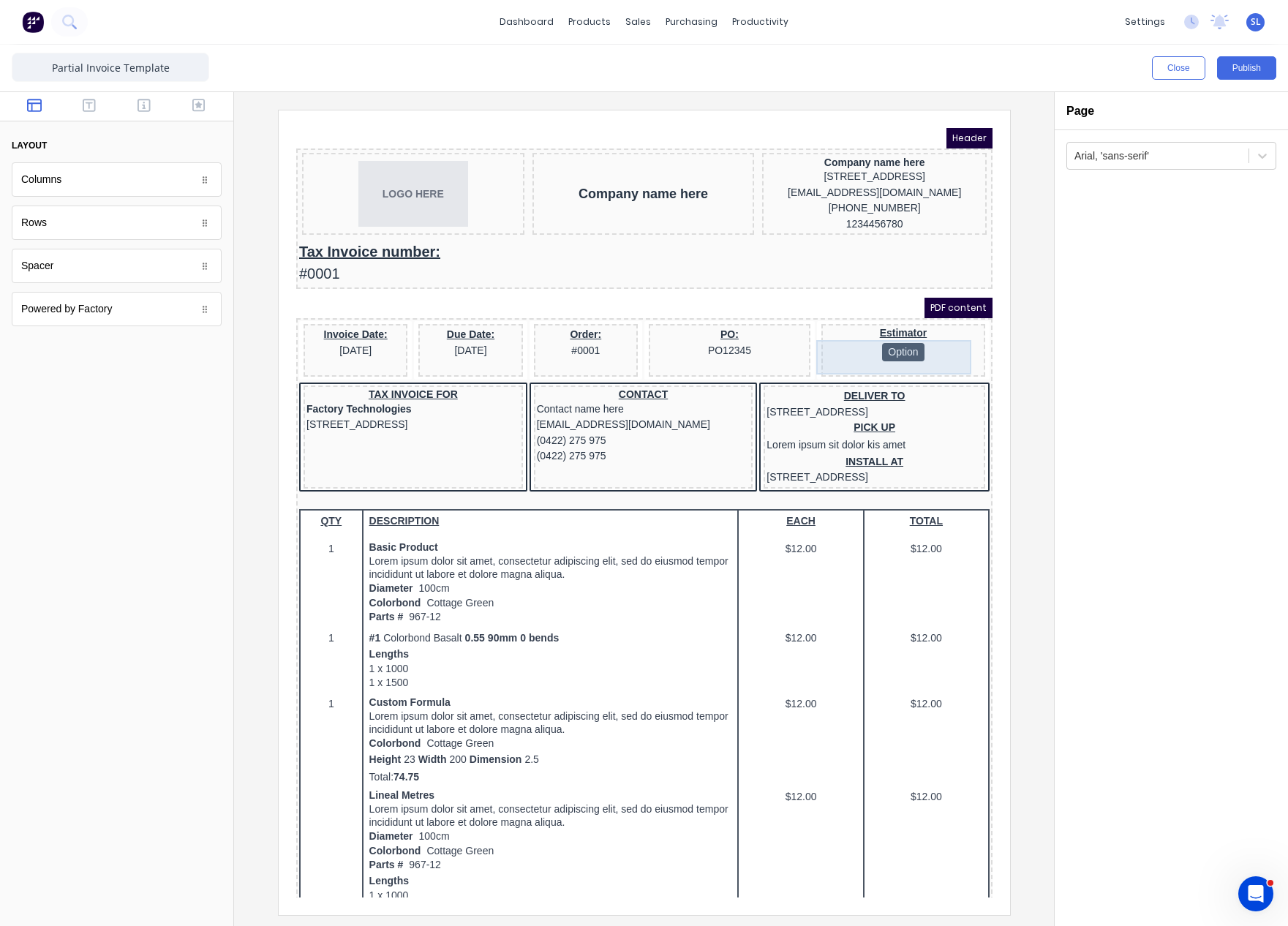
click at [863, 327] on div "Estimator Option" at bounding box center [885, 327] width 158 height 34
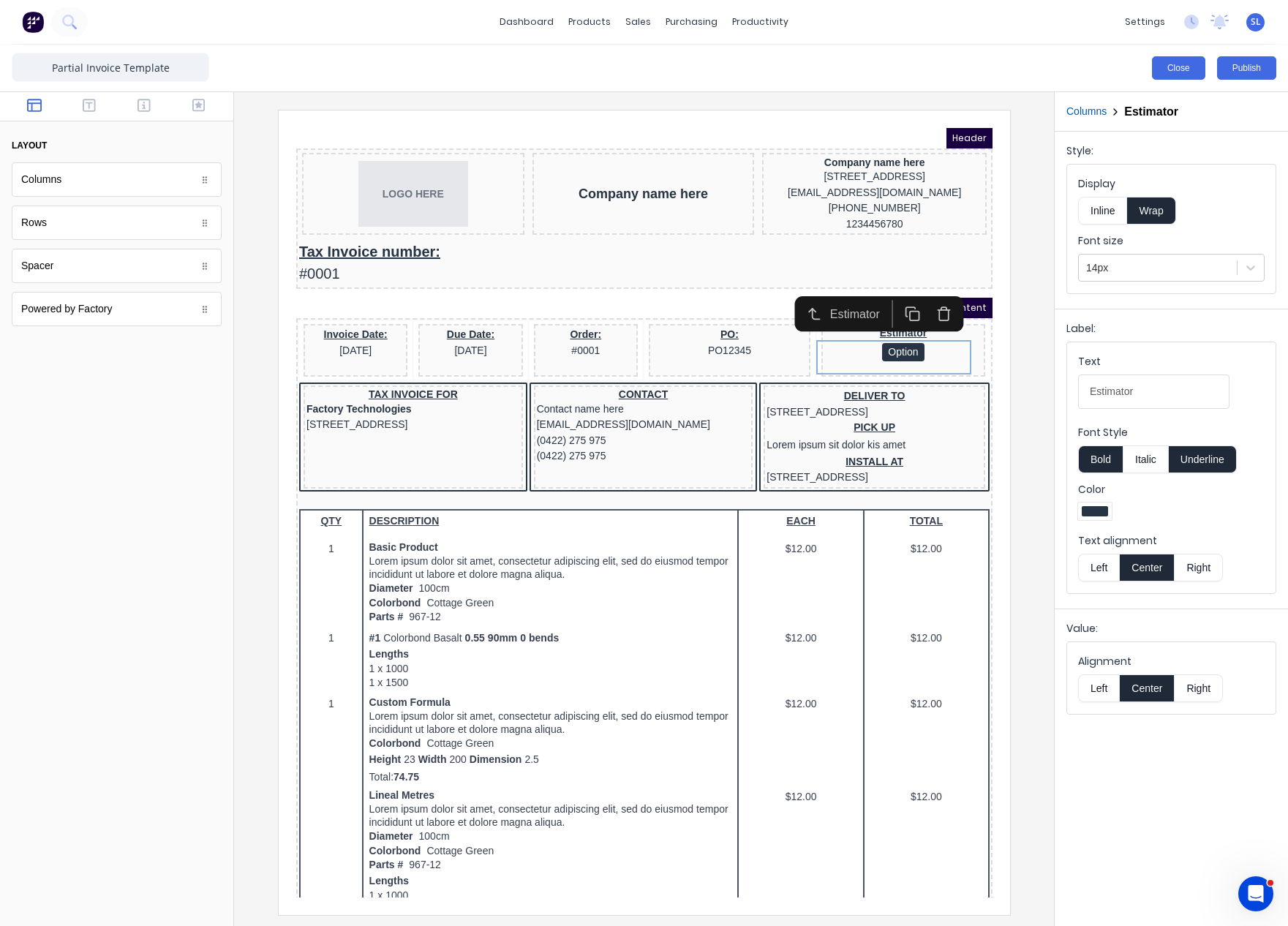
click at [1155, 68] on button "Close" at bounding box center [1179, 67] width 54 height 24
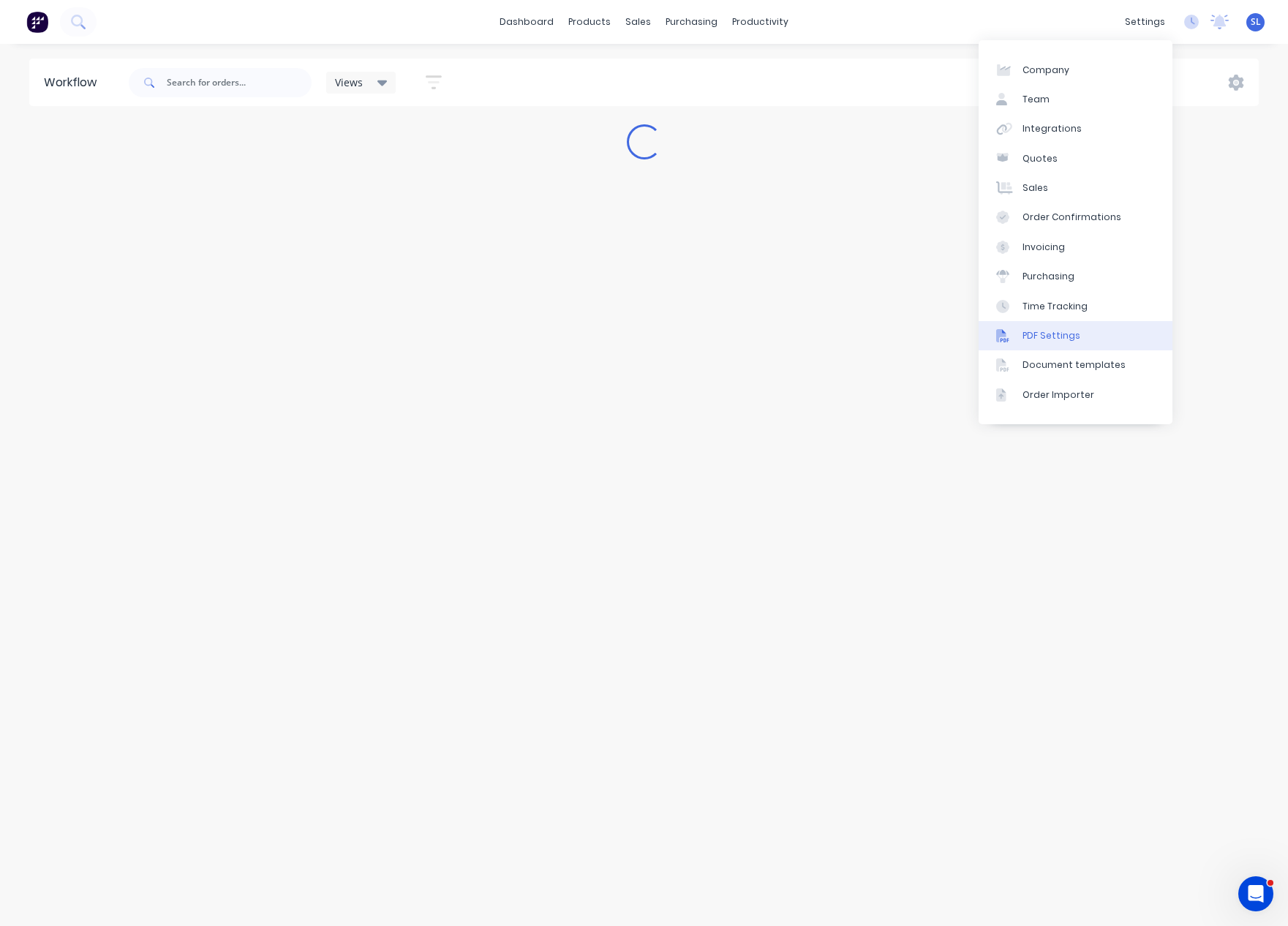
click at [1048, 337] on div "PDF Settings" at bounding box center [1051, 336] width 58 height 13
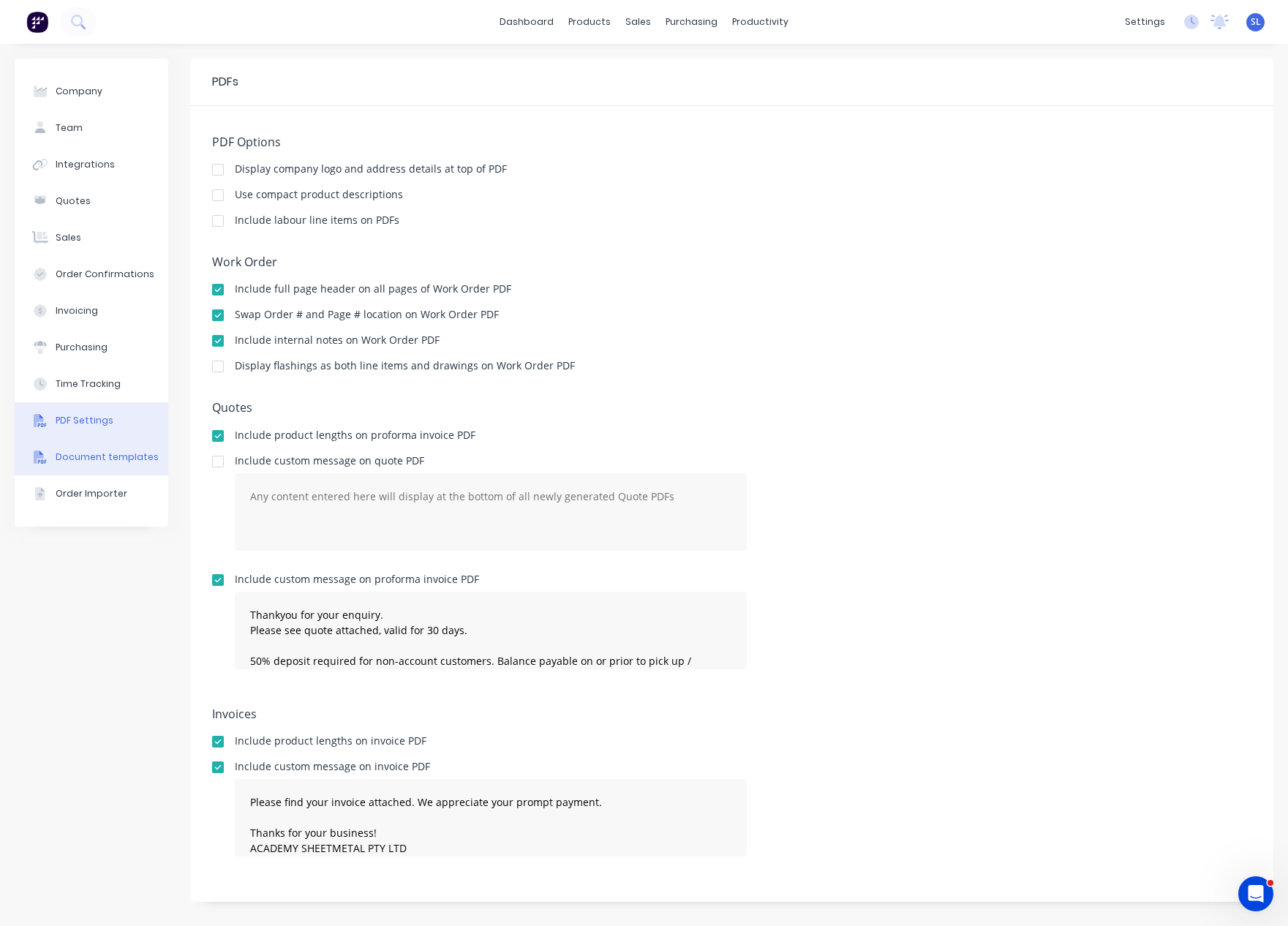
click at [147, 447] on button "Document templates" at bounding box center [91, 457] width 153 height 36
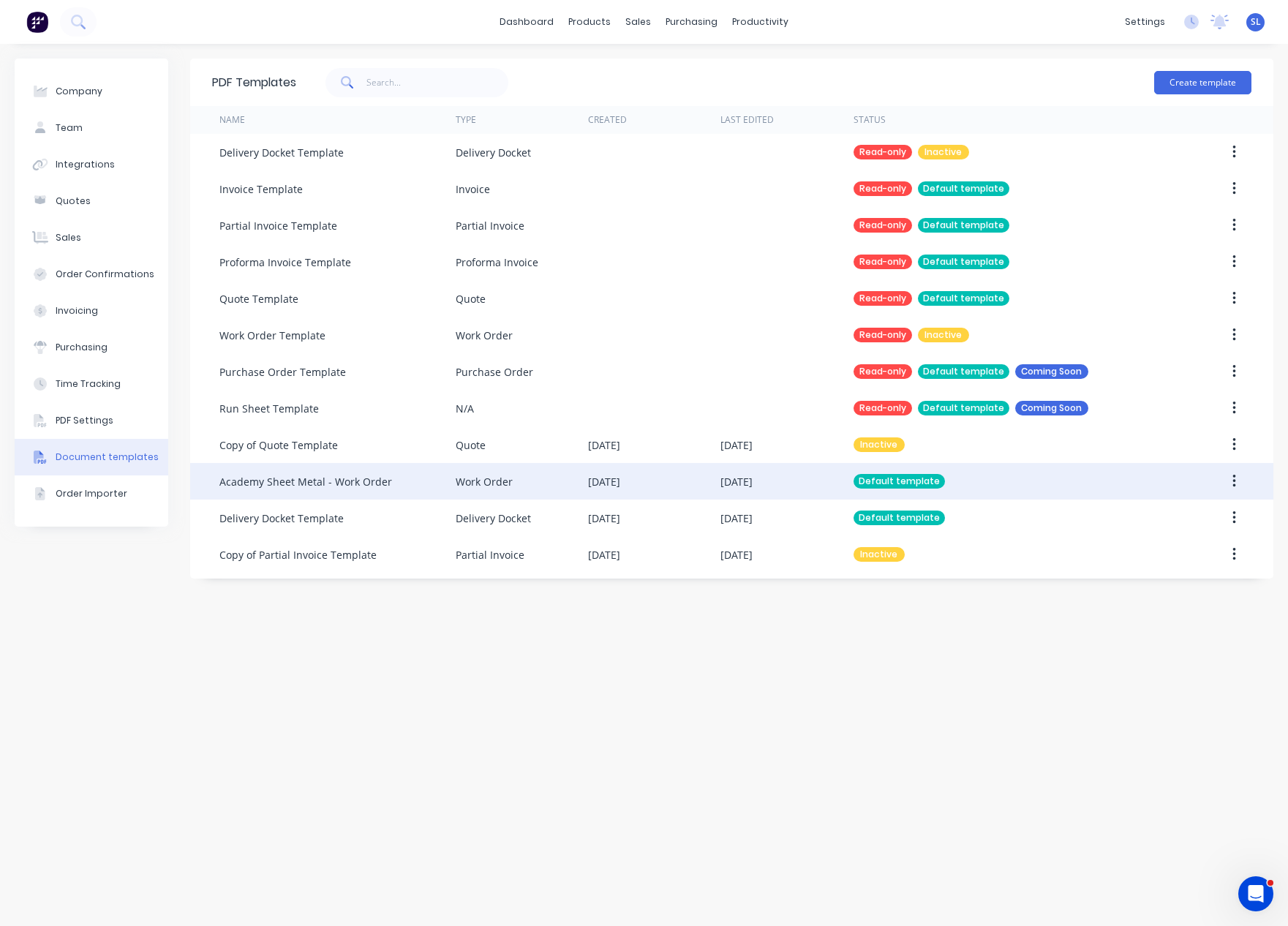
click at [708, 485] on div "[DATE]" at bounding box center [654, 481] width 132 height 36
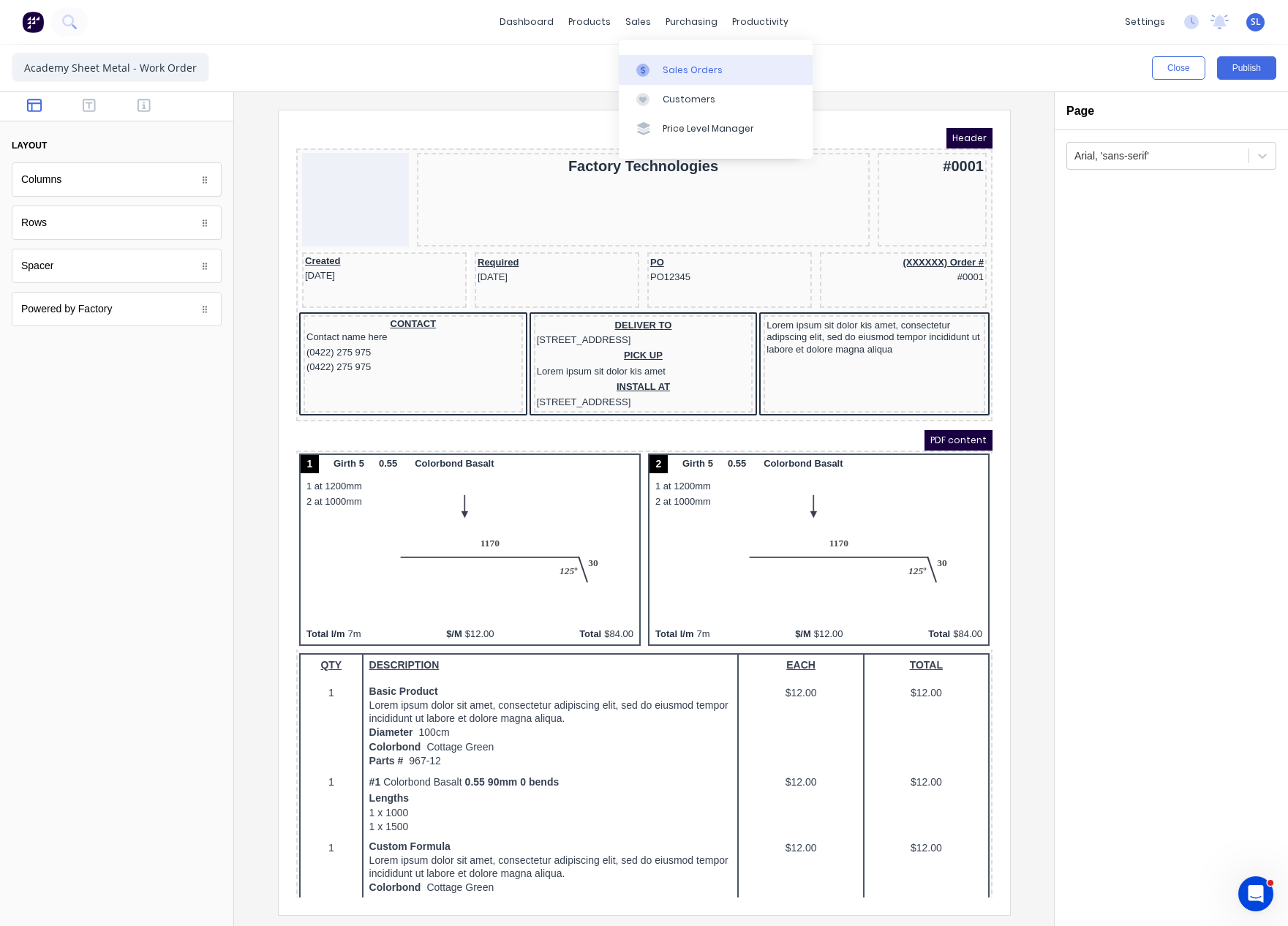
click at [0, 0] on link "Sales Orders" at bounding box center [0, 0] width 0 height 0
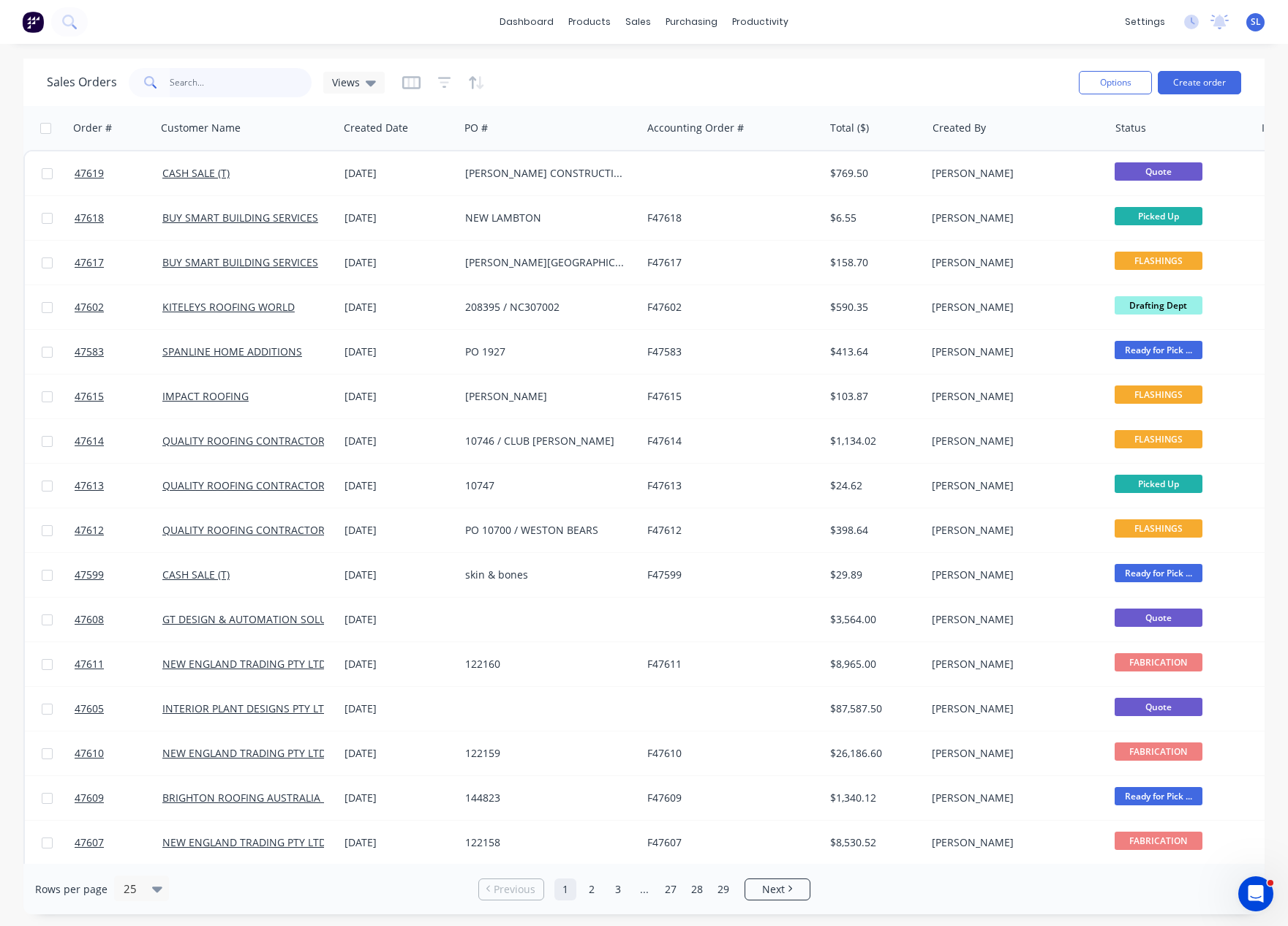
click at [224, 88] on input "text" at bounding box center [241, 83] width 143 height 29
paste input "47587"
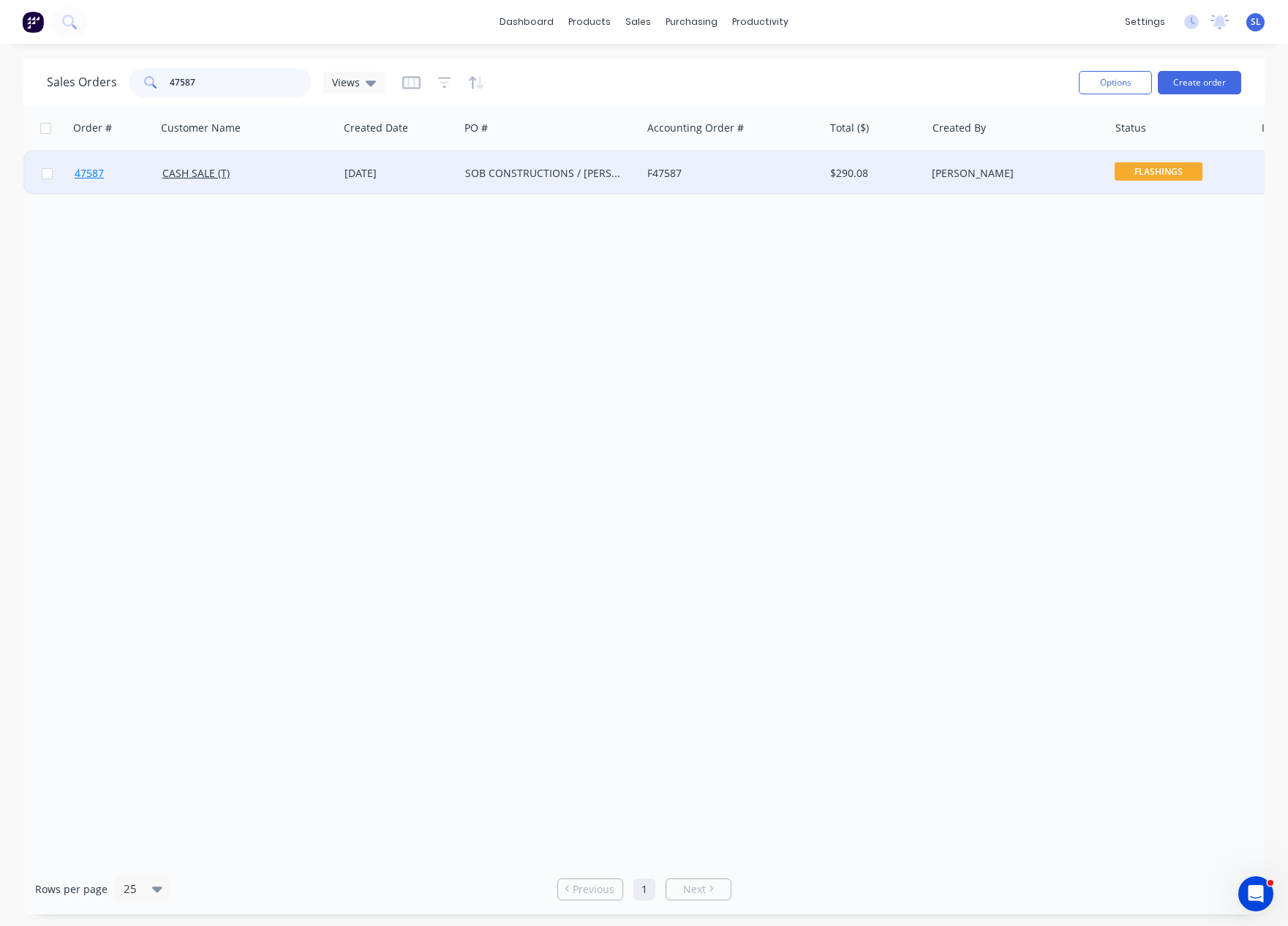
type input "47587"
click at [98, 174] on span "47587" at bounding box center [89, 174] width 29 height 15
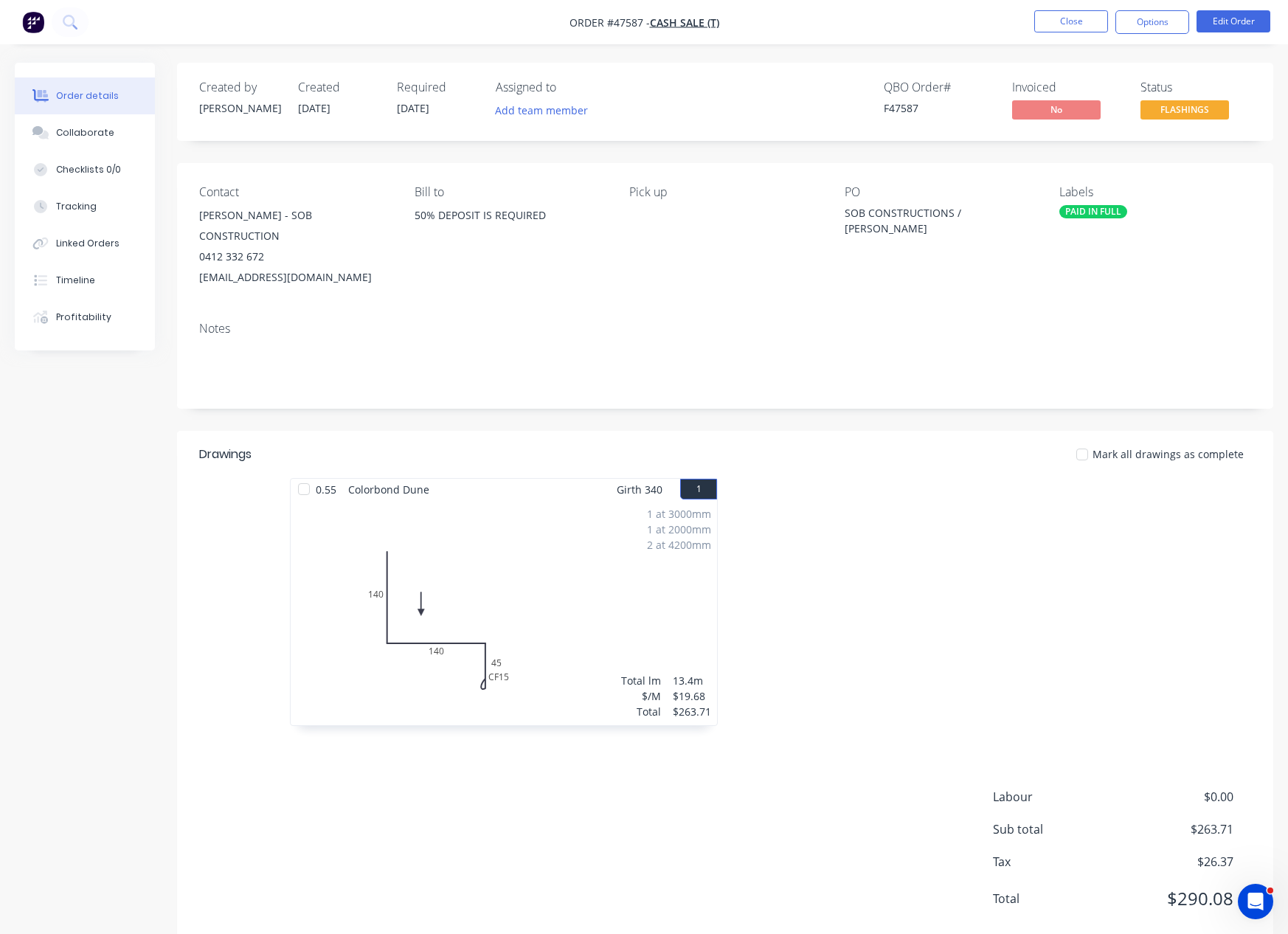
click at [884, 43] on nav "Order #47587 - CASH SALE (T) Close Options Edit Order" at bounding box center [644, 22] width 1288 height 44
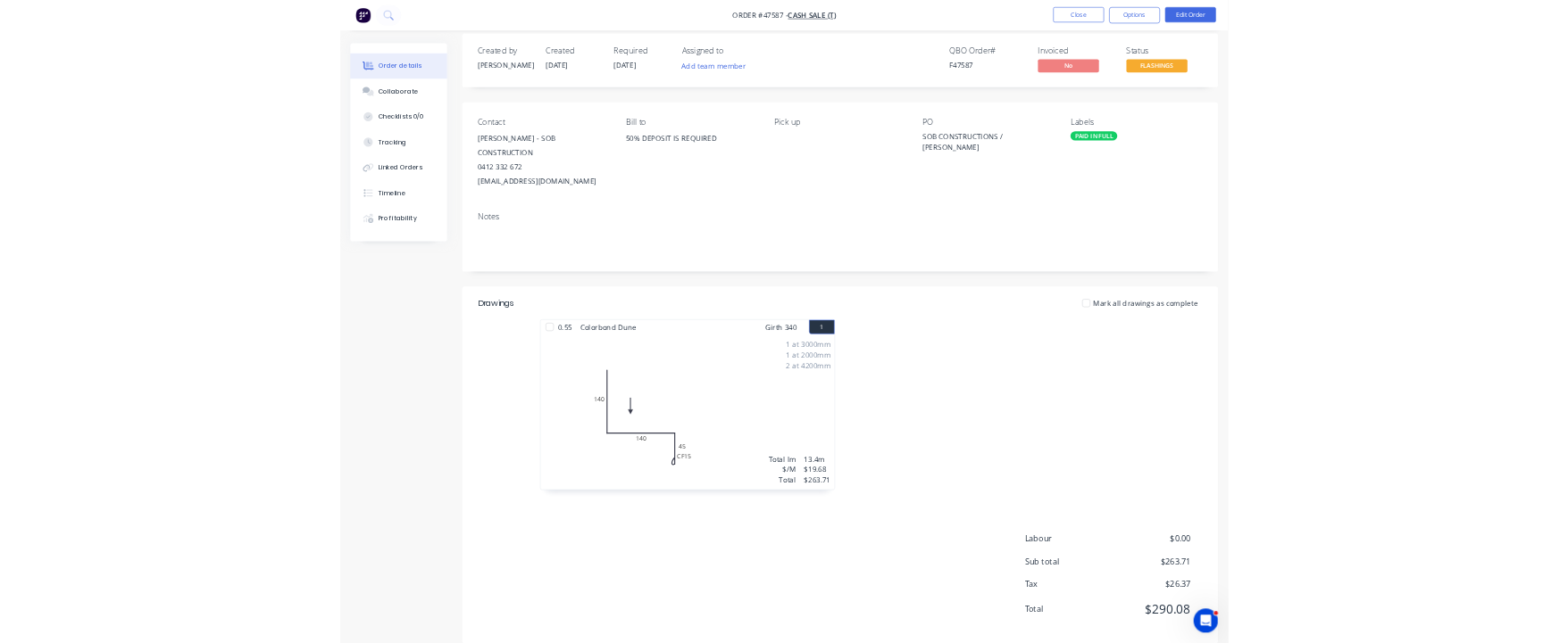
scroll to position [20, 0]
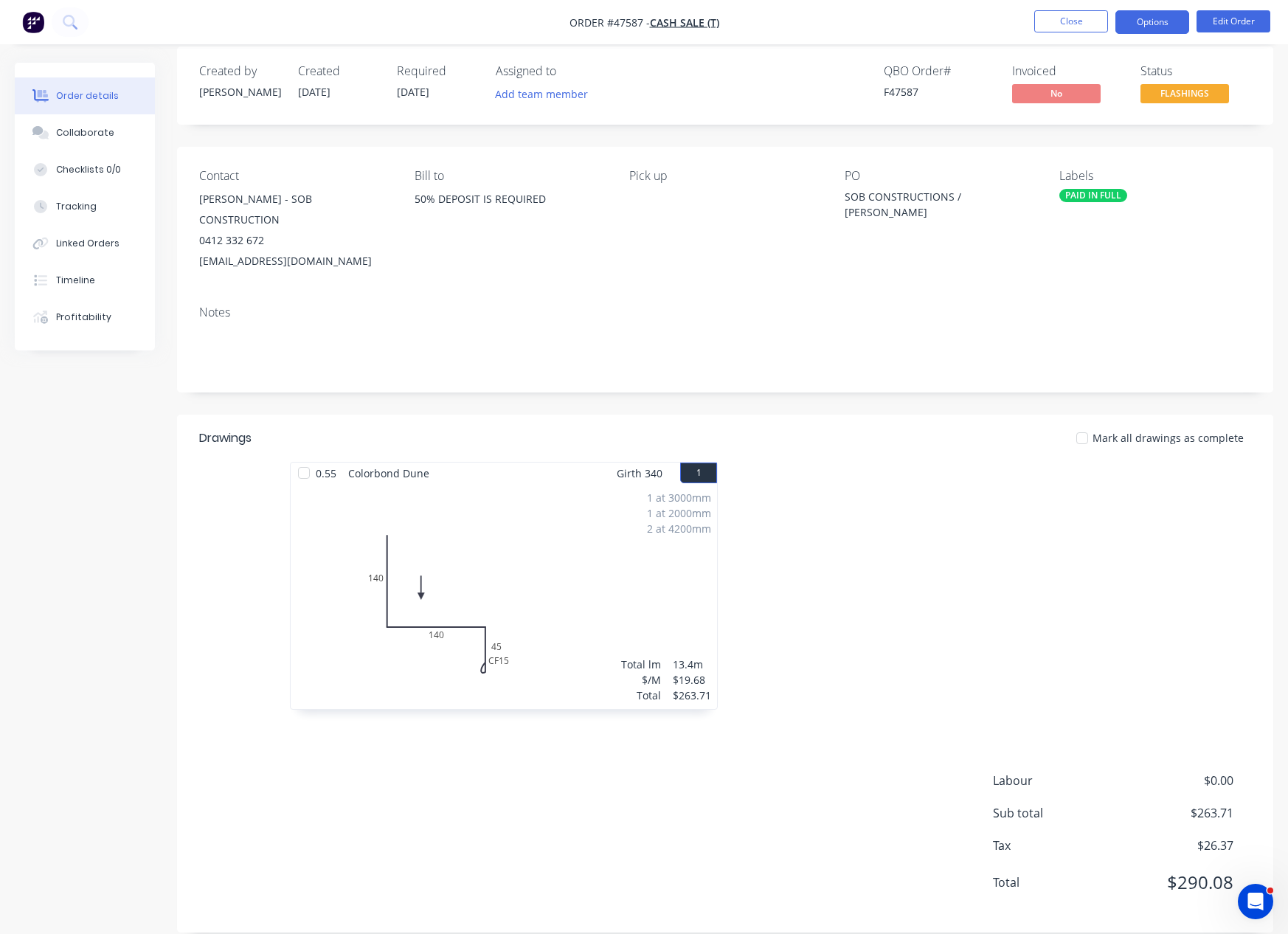
click at [1124, 23] on button "Options" at bounding box center [1152, 22] width 74 height 24
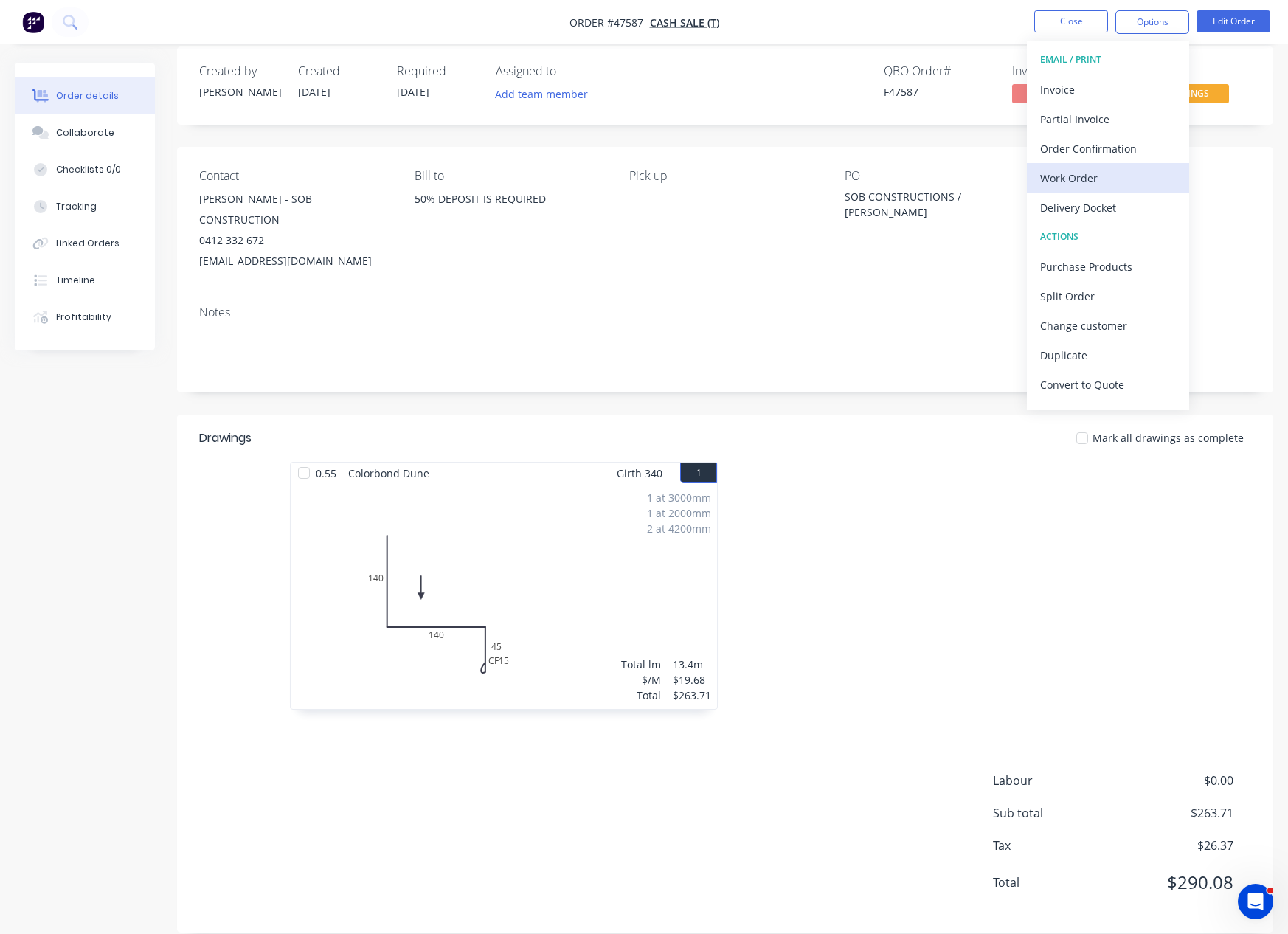
click at [1082, 177] on div "Work Order" at bounding box center [1108, 178] width 136 height 21
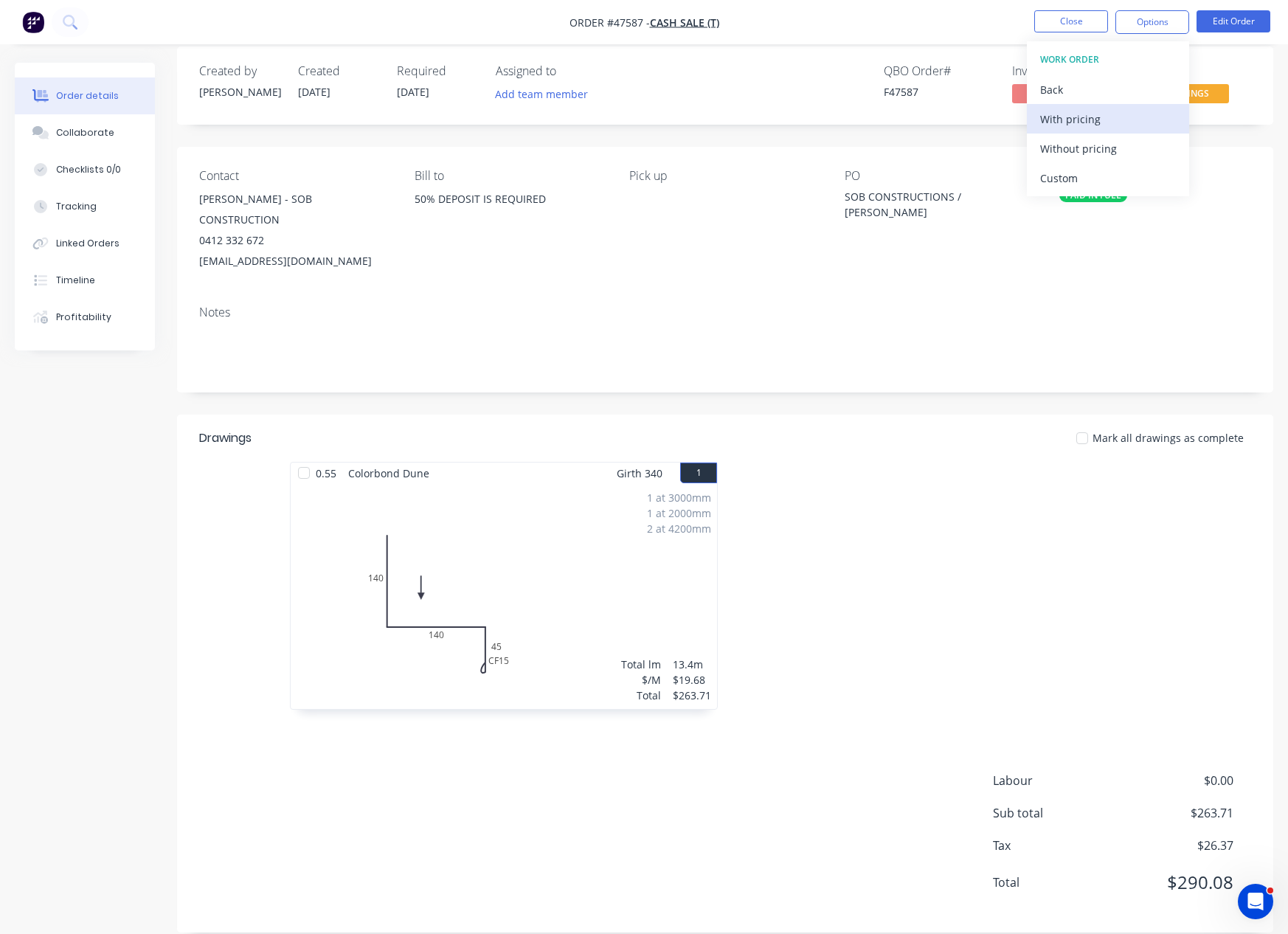
click at [1077, 127] on div "With pricing" at bounding box center [1108, 119] width 136 height 21
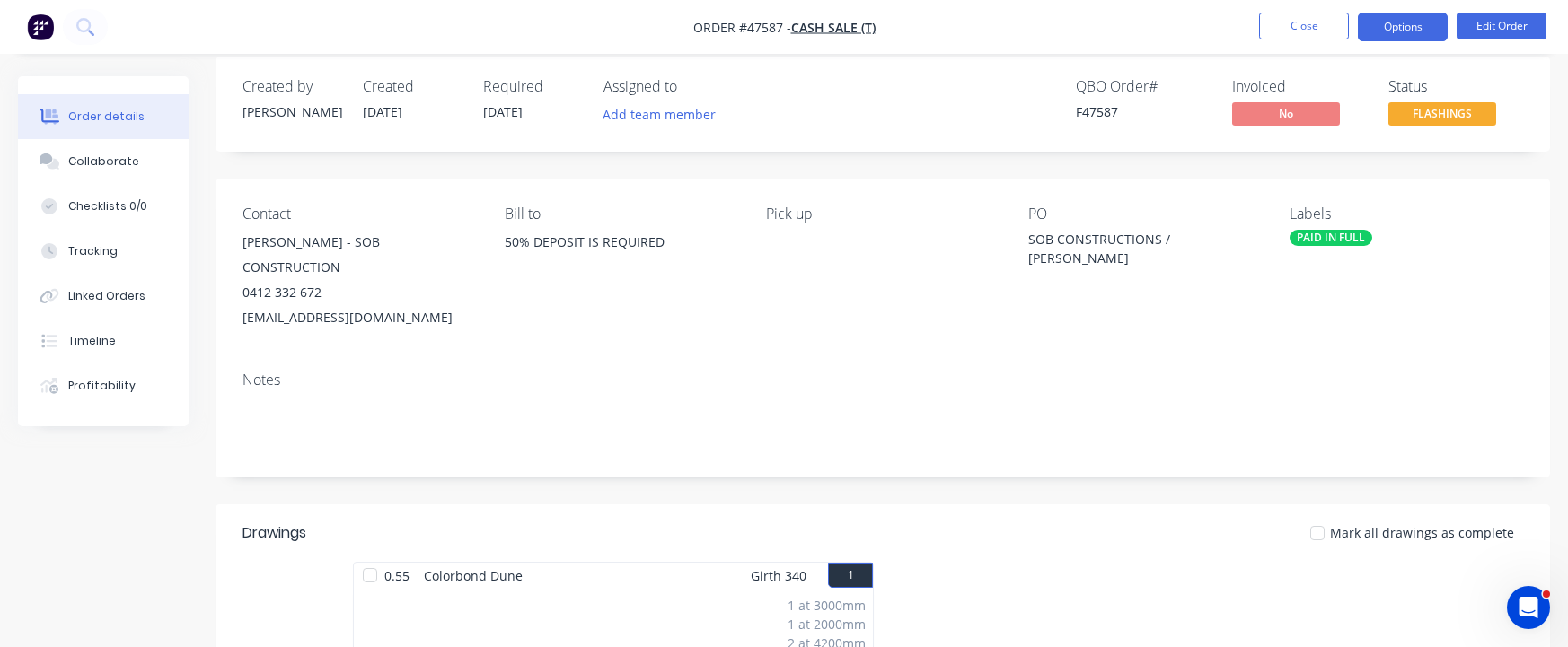
click at [1390, 26] on button "Options" at bounding box center [1403, 27] width 90 height 29
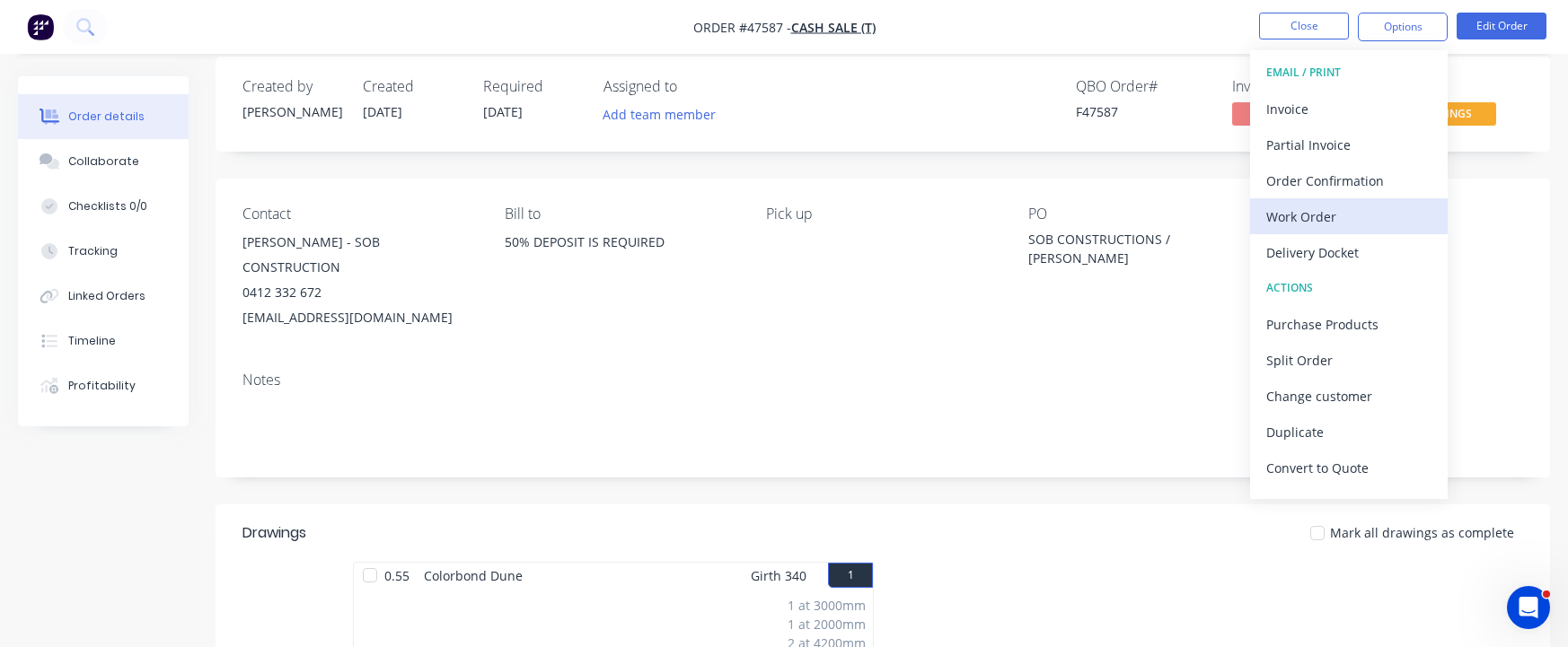
click at [1334, 205] on div "Work Order" at bounding box center [1349, 217] width 165 height 26
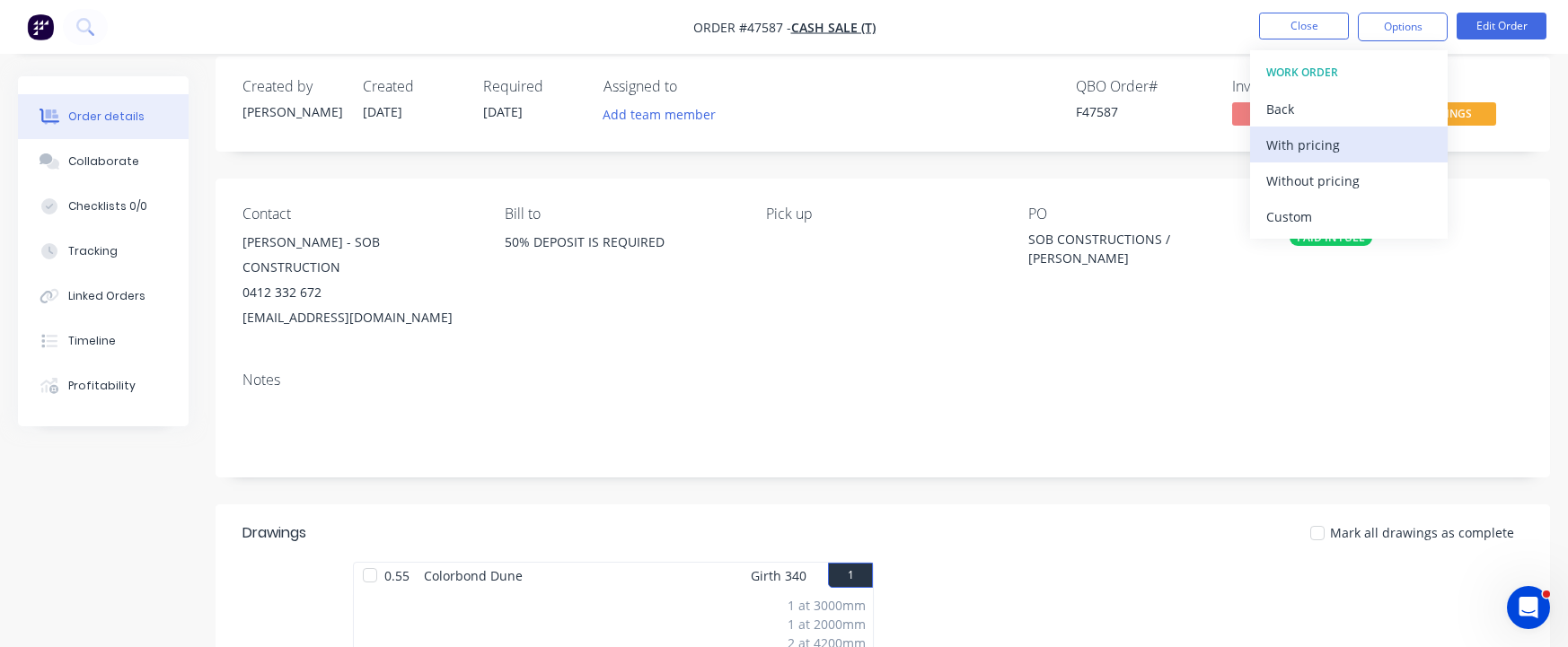
click at [1335, 153] on div "With pricing" at bounding box center [1349, 145] width 165 height 26
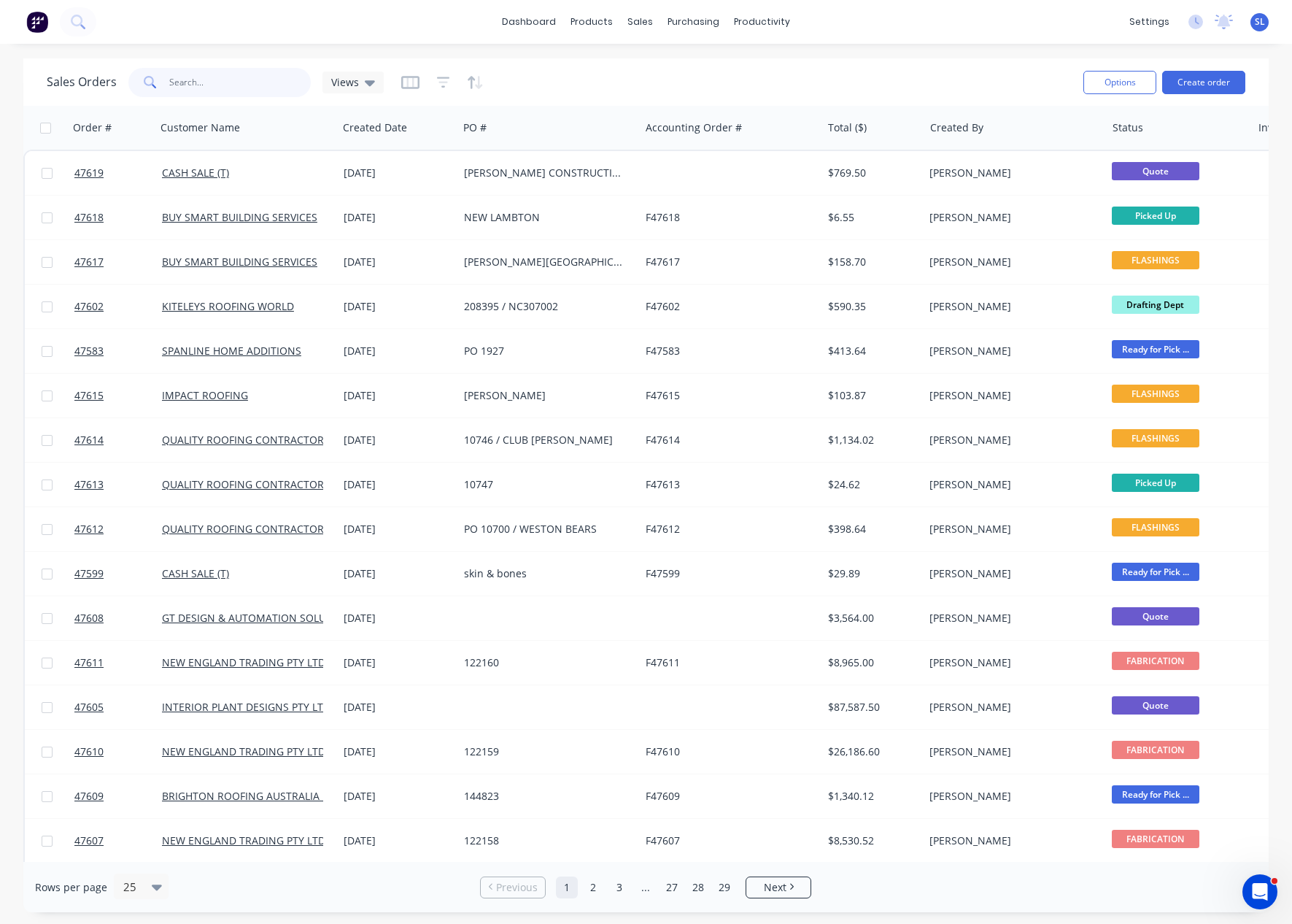
click at [218, 80] on input "text" at bounding box center [240, 83] width 142 height 29
paste input "47587"
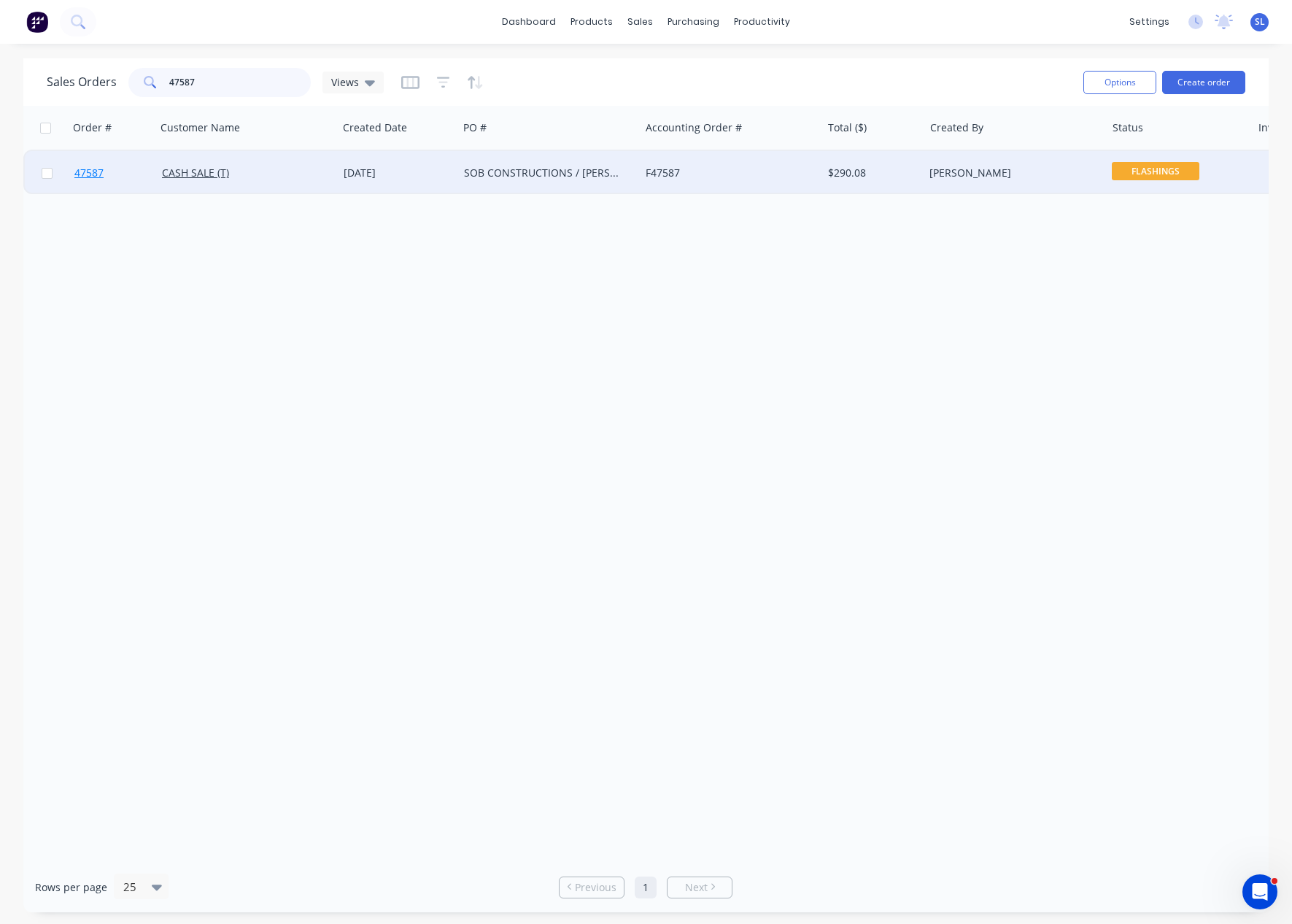
type input "47587"
click at [91, 175] on span "47587" at bounding box center [89, 173] width 29 height 15
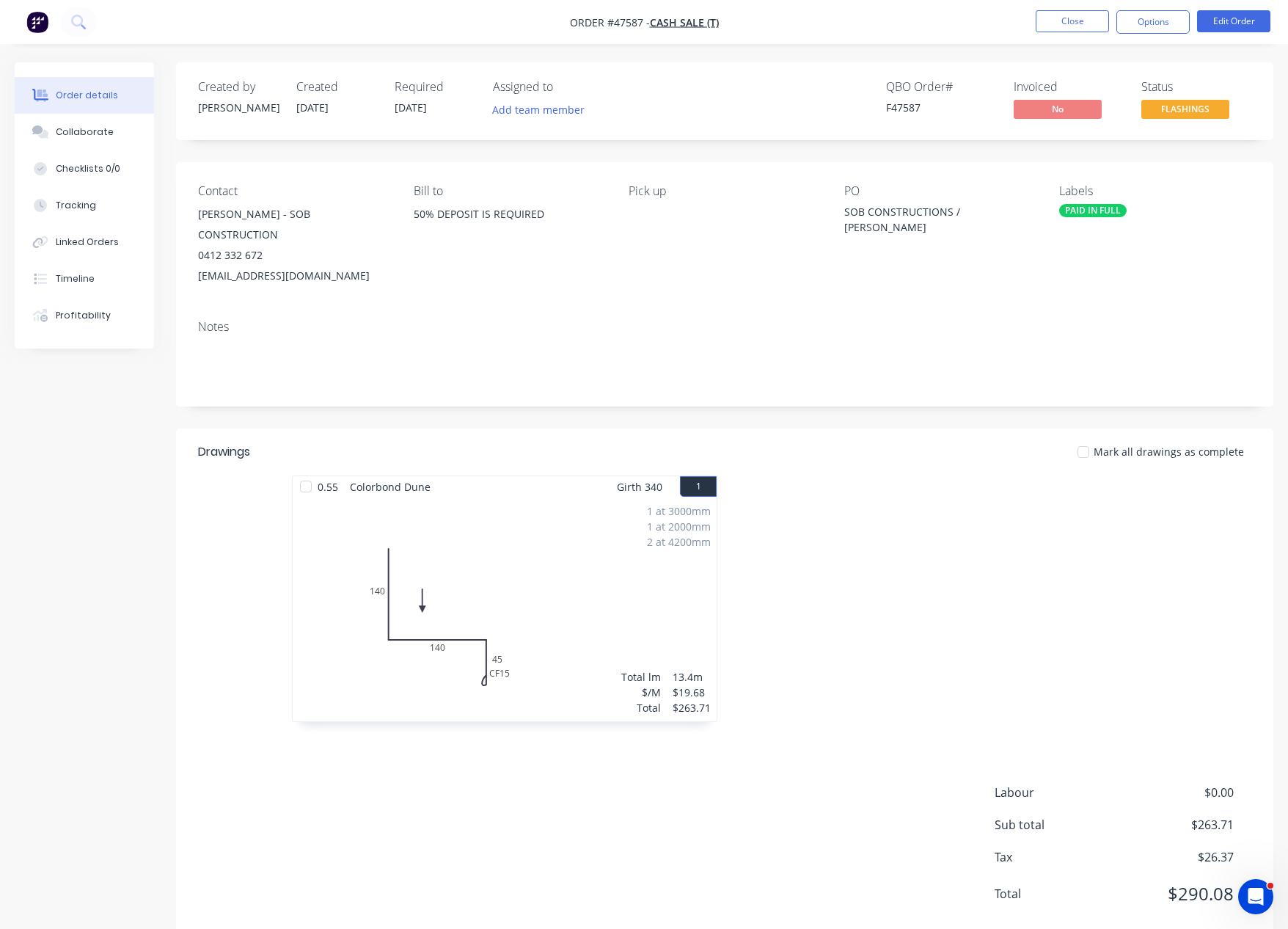
click at [263, 245] on div "0412 332 672" at bounding box center [294, 255] width 192 height 20
drag, startPoint x: 192, startPoint y: 211, endPoint x: 385, endPoint y: 213, distance: 193.0
click at [385, 213] on div "Contact [PERSON_NAME] - SOB CONSTRUCTION 0412 332 672 [EMAIL_ADDRESS][DOMAIN_NA…" at bounding box center [724, 234] width 1097 height 146
copy div "[PERSON_NAME] - SOB CONSTRUCTION"
click at [348, 266] on div "[EMAIL_ADDRESS][DOMAIN_NAME]" at bounding box center [294, 276] width 192 height 20
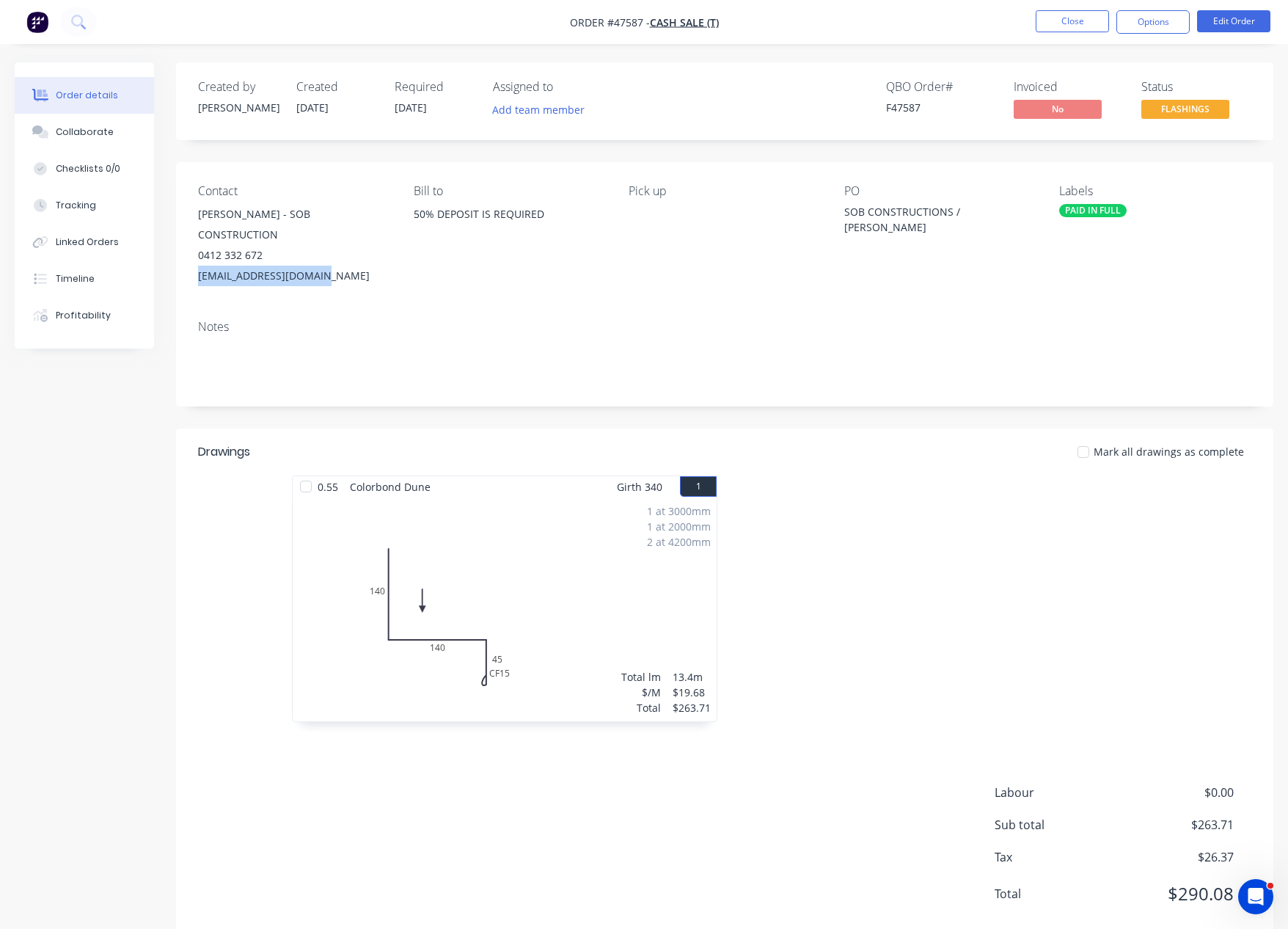
drag, startPoint x: 346, startPoint y: 256, endPoint x: 178, endPoint y: 251, distance: 168.1
click at [178, 251] on div "Contact [PERSON_NAME] - SOB CONSTRUCTION 0412 332 672 [EMAIL_ADDRESS][DOMAIN_NA…" at bounding box center [724, 234] width 1097 height 146
copy div "[EMAIL_ADDRESS][DOMAIN_NAME]"
click at [163, 245] on div "Order details Collaborate Checklists 0/0 Tracking Linked Orders Timeline Profit…" at bounding box center [95, 206] width 161 height 286
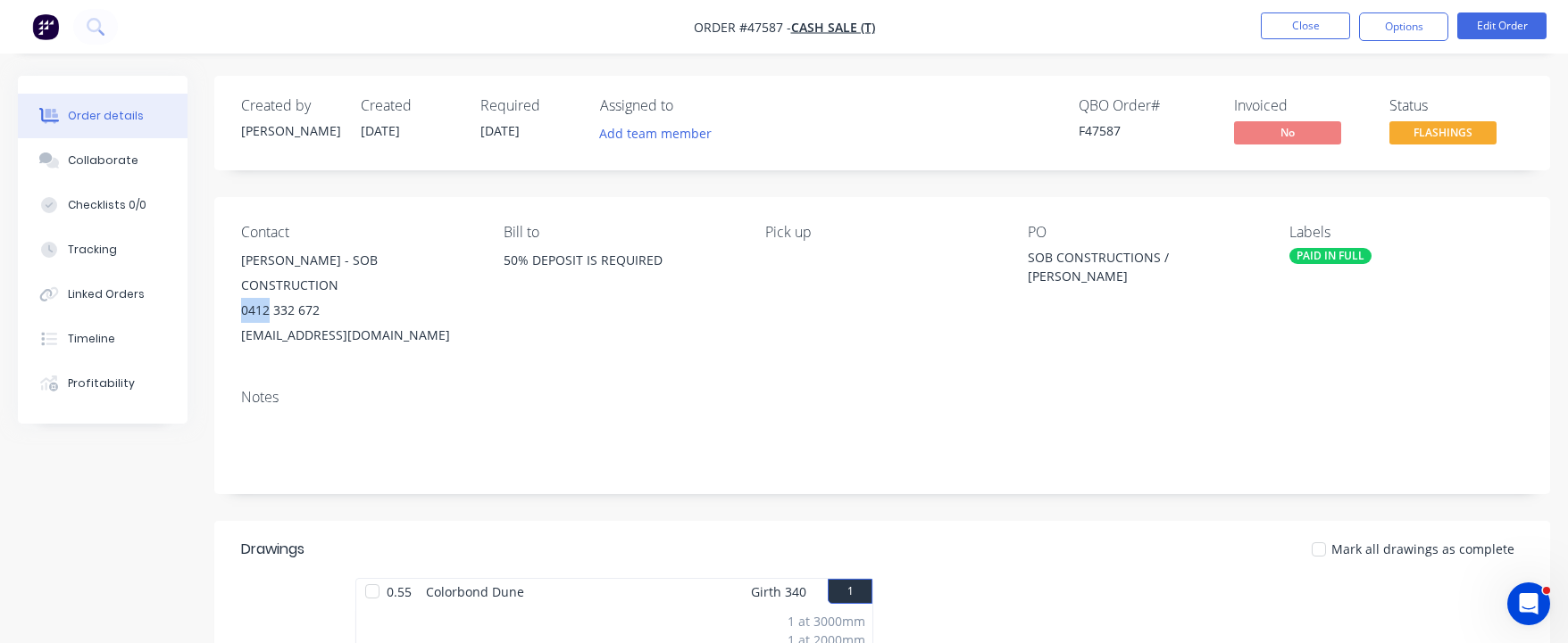
click at [245, 298] on div "0412 332 672" at bounding box center [358, 310] width 234 height 25
drag, startPoint x: 236, startPoint y: 287, endPoint x: 379, endPoint y: 292, distance: 143.1
click at [379, 292] on div "Contact [PERSON_NAME] - SOB CONSTRUCTION 0412 332 672 [EMAIL_ADDRESS][DOMAIN_NA…" at bounding box center [881, 285] width 1335 height 177
copy div "0412 332 672"
drag, startPoint x: 500, startPoint y: 259, endPoint x: 669, endPoint y: 261, distance: 169.0
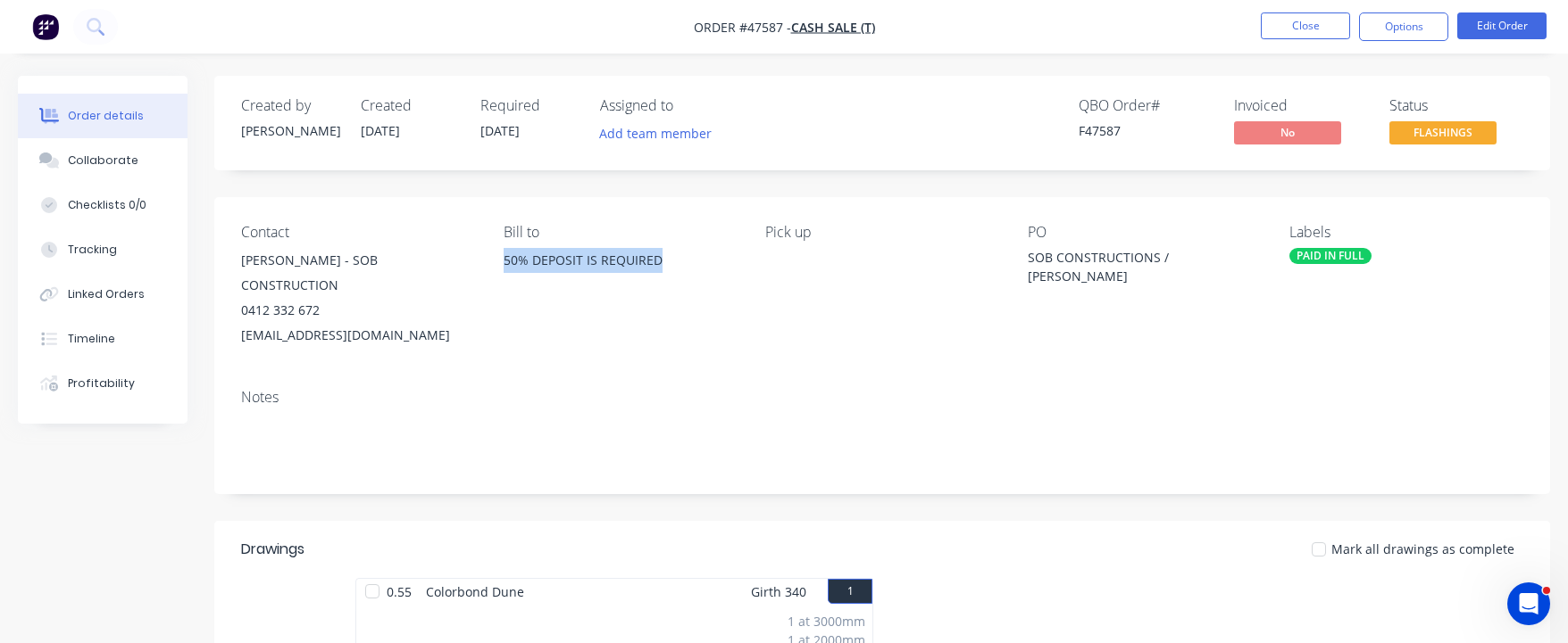
click at [669, 261] on div "Contact [PERSON_NAME] - SOB CONSTRUCTION 0412 332 672 [EMAIL_ADDRESS][DOMAIN_NA…" at bounding box center [881, 285] width 1335 height 177
copy div "50% DEPOSIT IS REQUIRED"
drag, startPoint x: 1016, startPoint y: 262, endPoint x: 1272, endPoint y: 259, distance: 256.0
click at [1272, 259] on div "Contact [PERSON_NAME] - SOB CONSTRUCTION 0412 332 672 [EMAIL_ADDRESS][DOMAIN_NA…" at bounding box center [881, 285] width 1335 height 177
copy div "SOB CONSTRUCTIONS / [PERSON_NAME]"
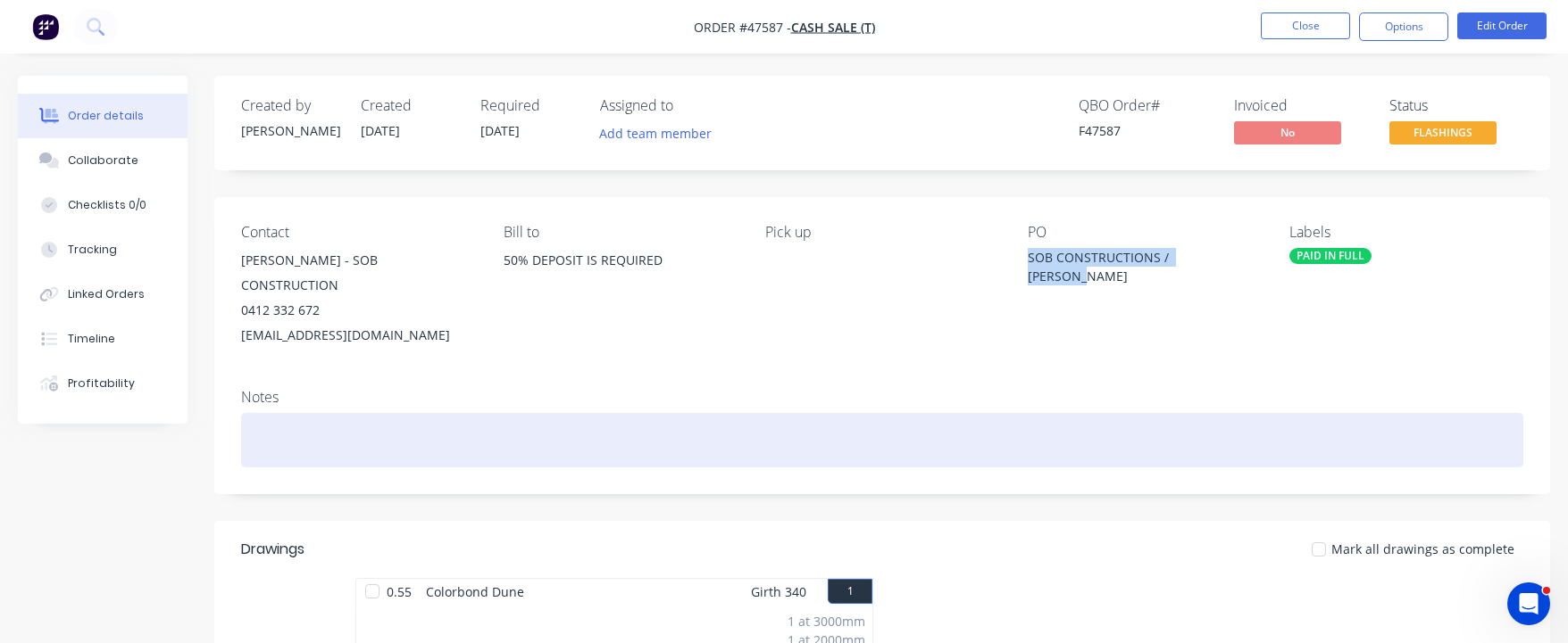
scroll to position [346, 0]
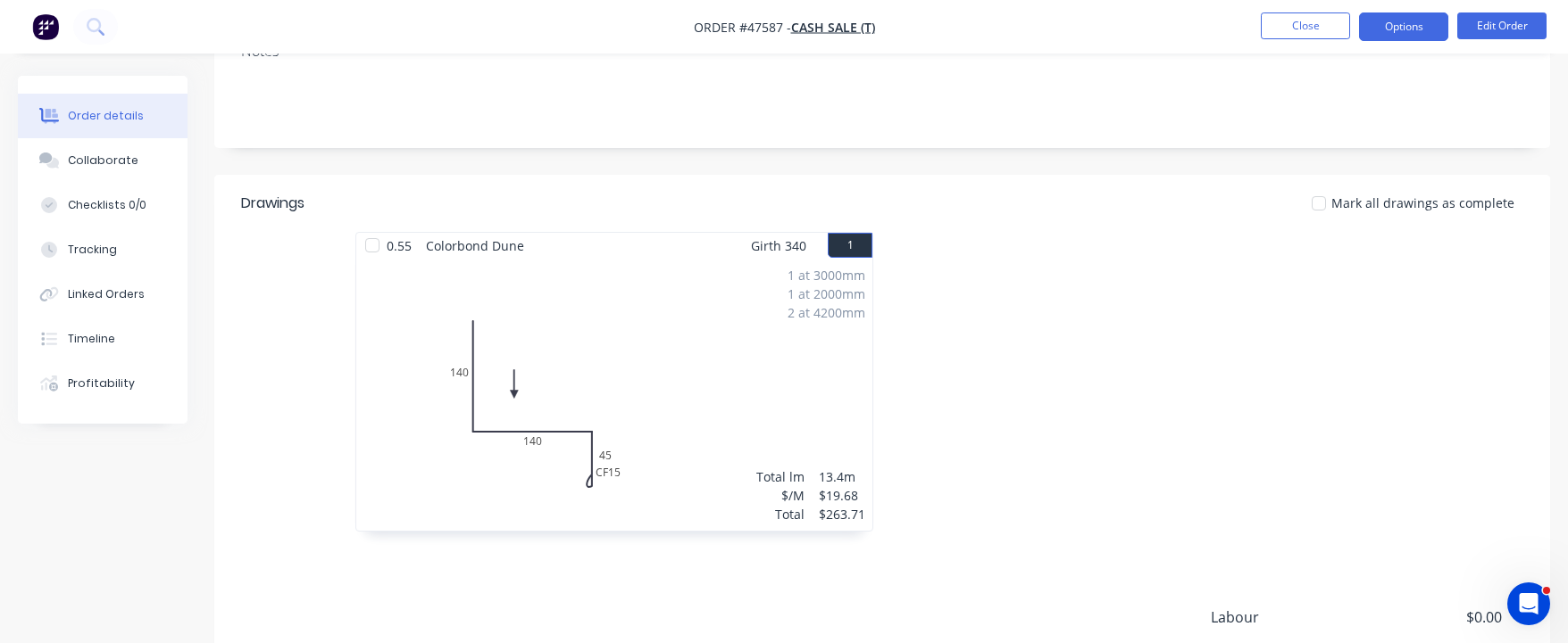
click at [1417, 21] on button "Options" at bounding box center [1404, 27] width 89 height 29
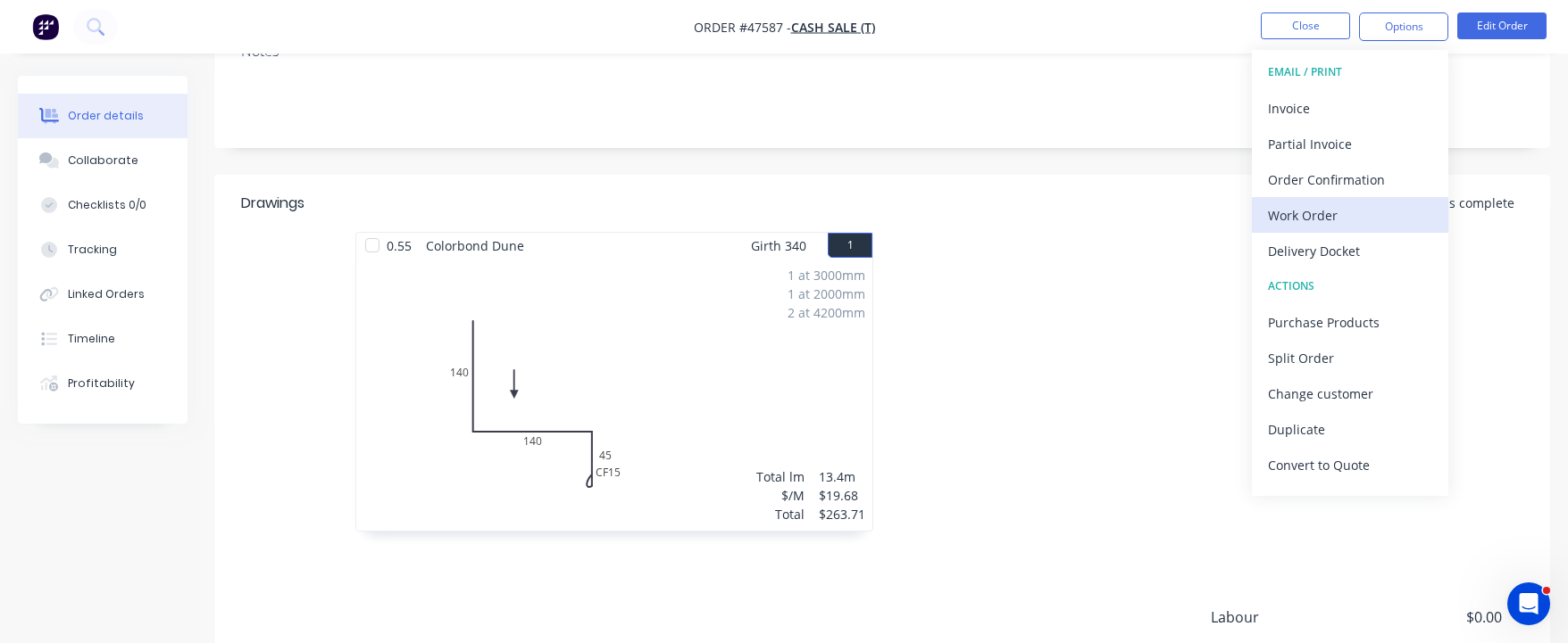
click at [1374, 207] on div "Work Order" at bounding box center [1350, 216] width 164 height 26
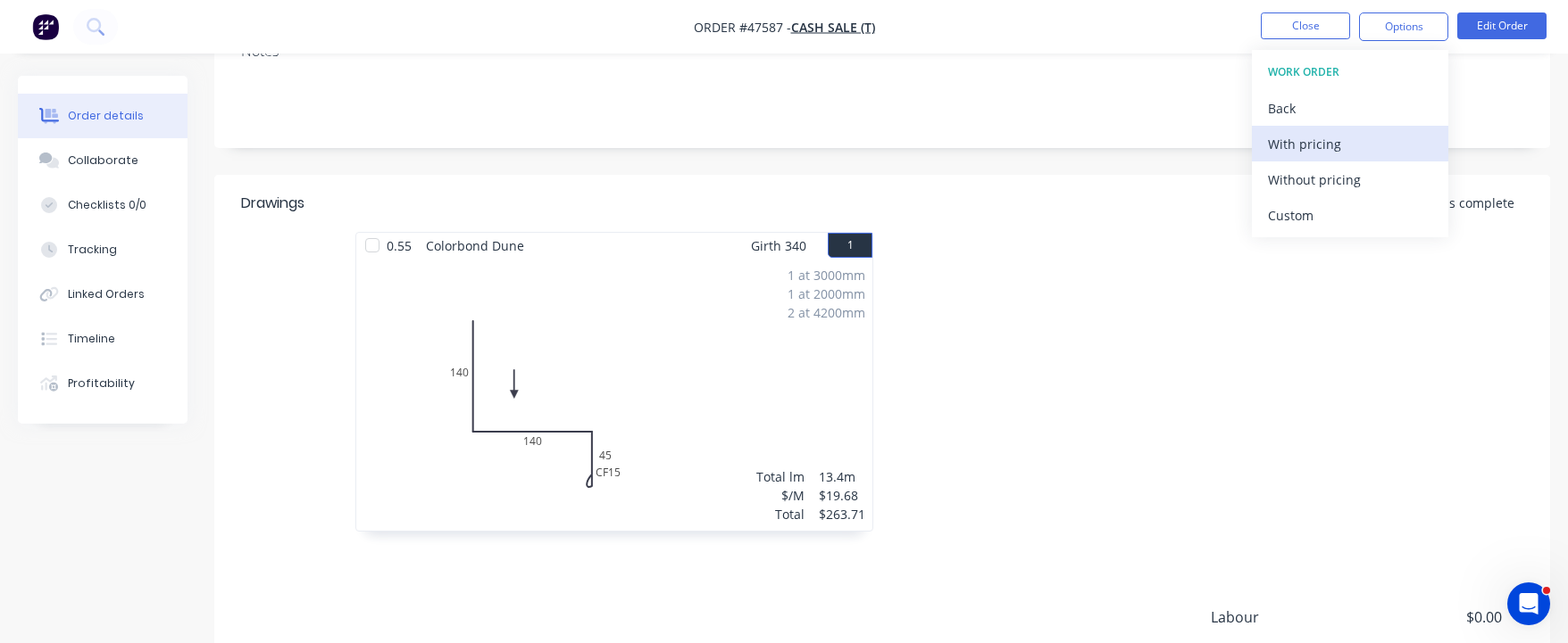
click at [1348, 145] on div "With pricing" at bounding box center [1350, 144] width 164 height 26
